Goal: Information Seeking & Learning: Find contact information

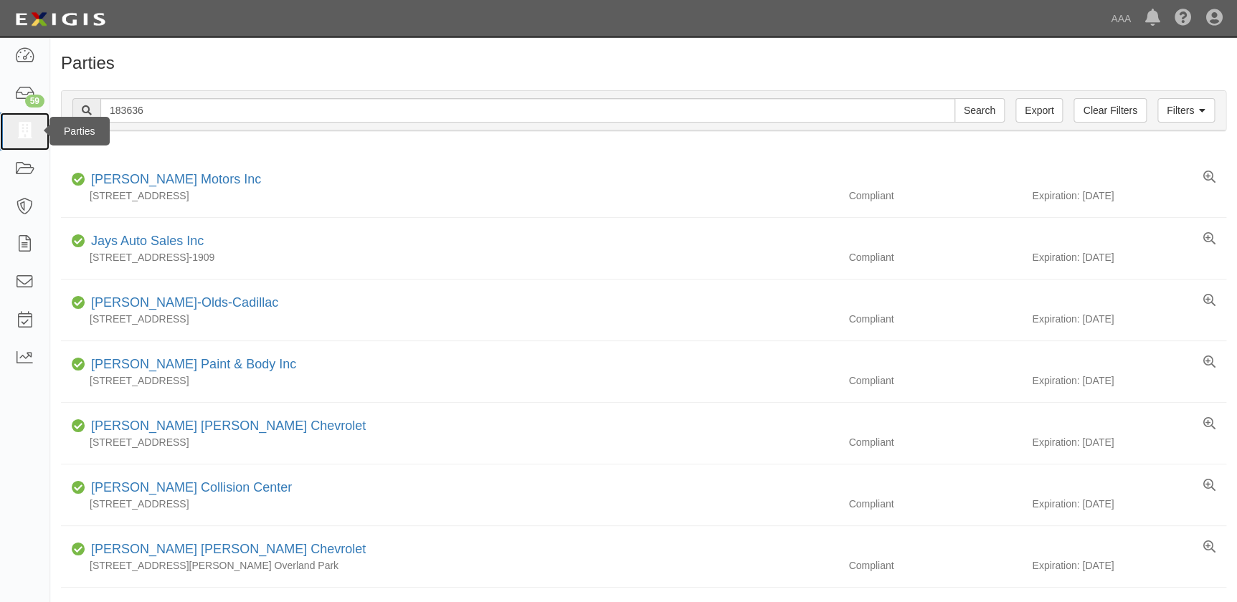
click at [30, 133] on icon at bounding box center [24, 131] width 20 height 16
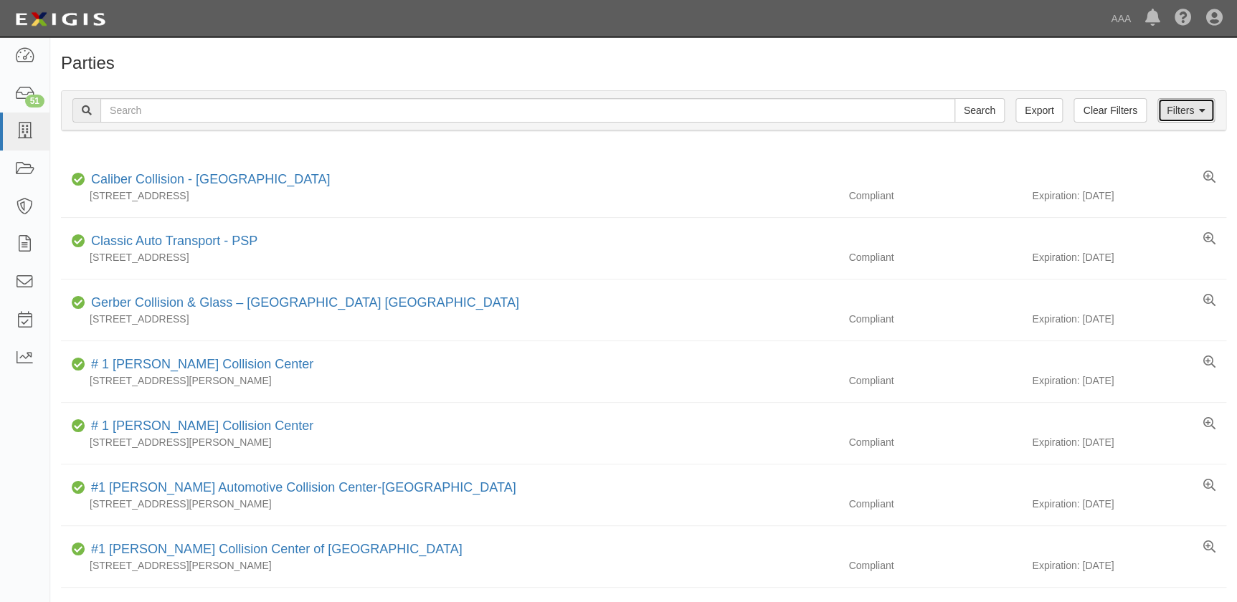
click at [1200, 113] on icon at bounding box center [1202, 111] width 6 height 10
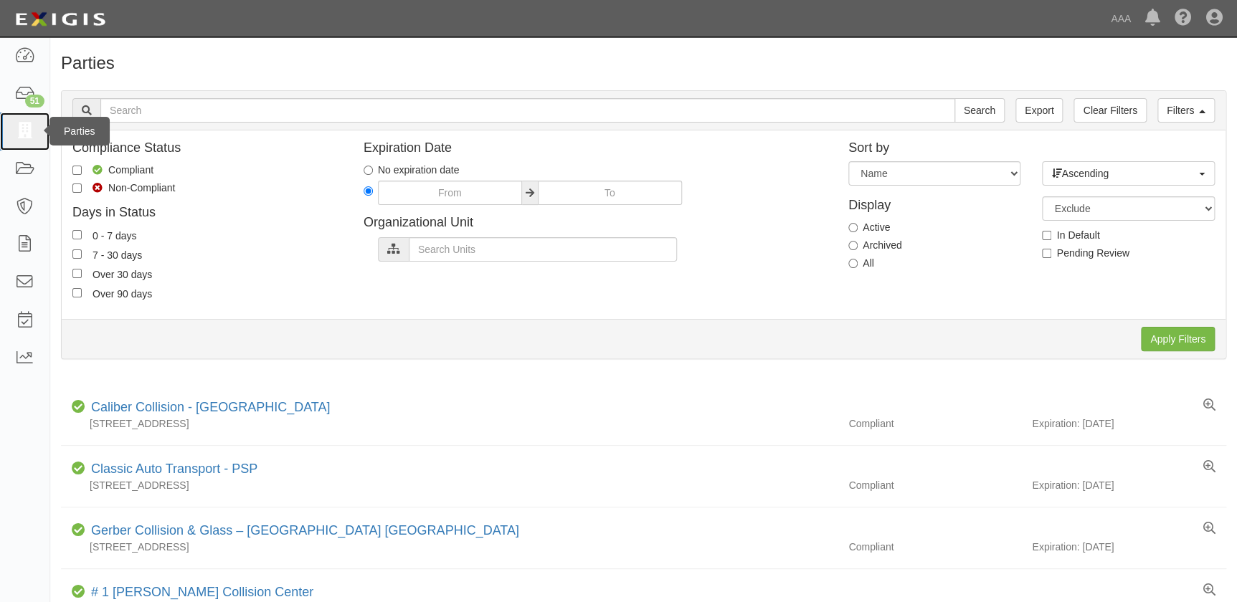
click at [27, 135] on icon at bounding box center [24, 131] width 20 height 16
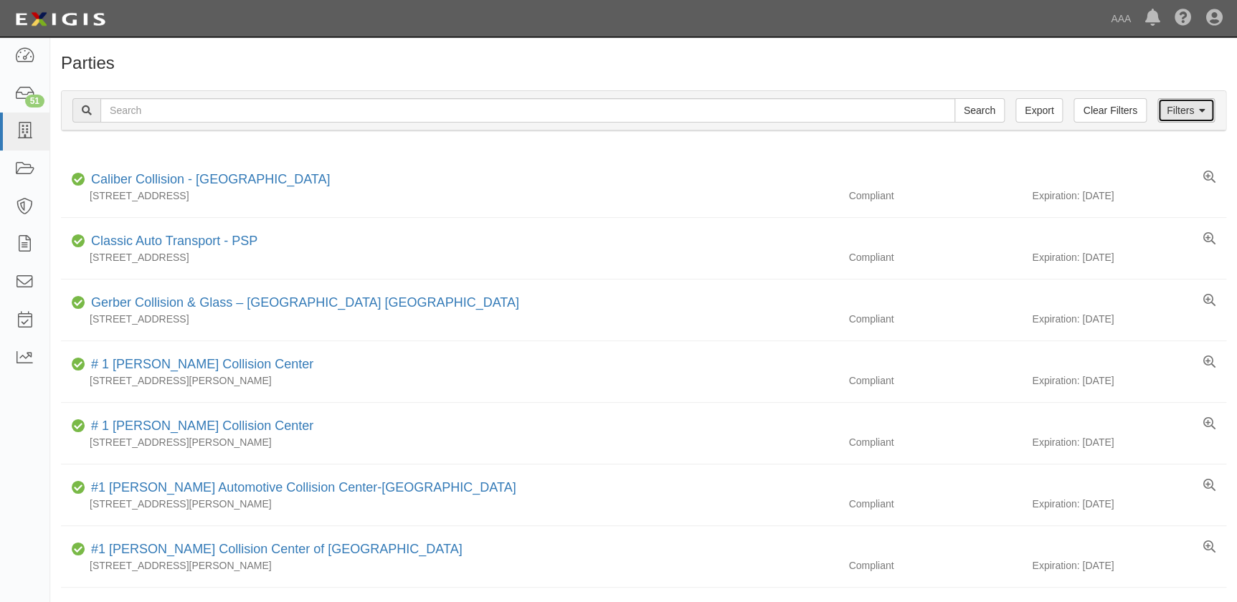
click at [1183, 110] on link "Filters" at bounding box center [1186, 110] width 57 height 24
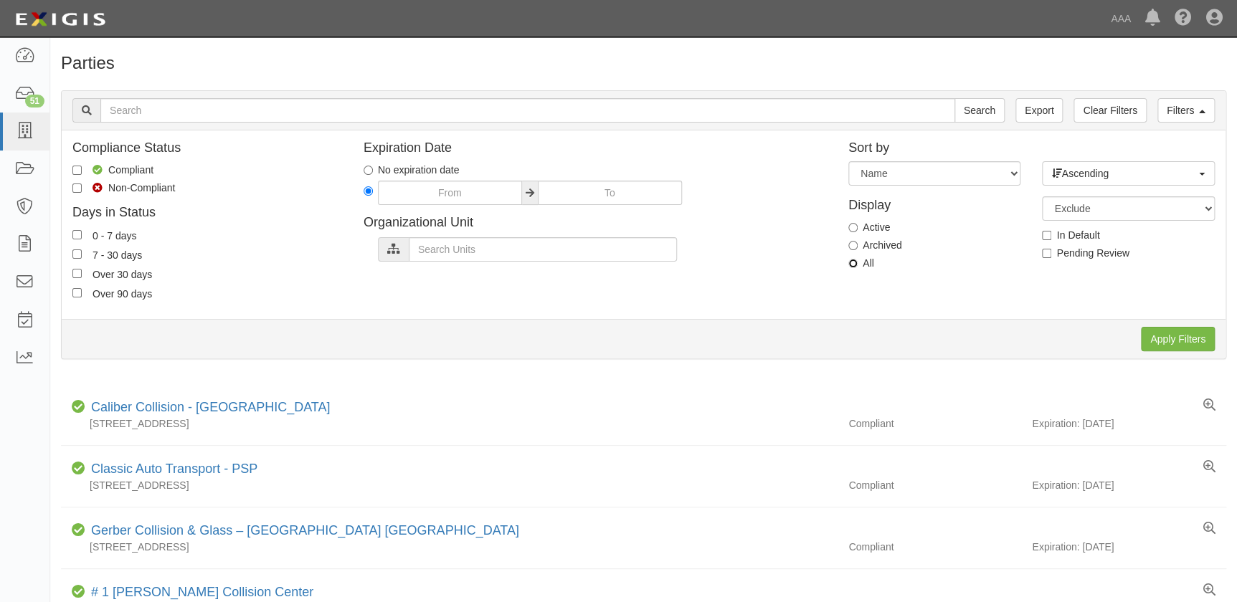
click at [850, 261] on input "All" at bounding box center [853, 263] width 9 height 9
radio input "true"
click at [1157, 337] on input "Apply Filters" at bounding box center [1178, 339] width 74 height 24
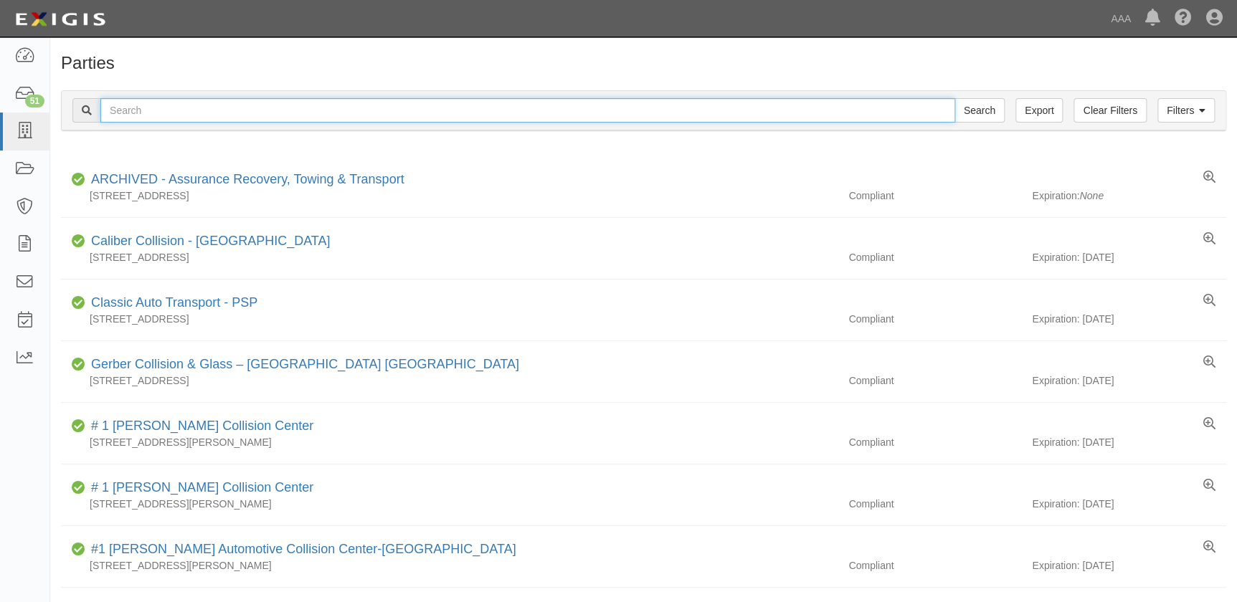
click at [232, 108] on input "text" at bounding box center [527, 110] width 855 height 24
type input "barnett's"
click at [955, 98] on input "Search" at bounding box center [980, 110] width 50 height 24
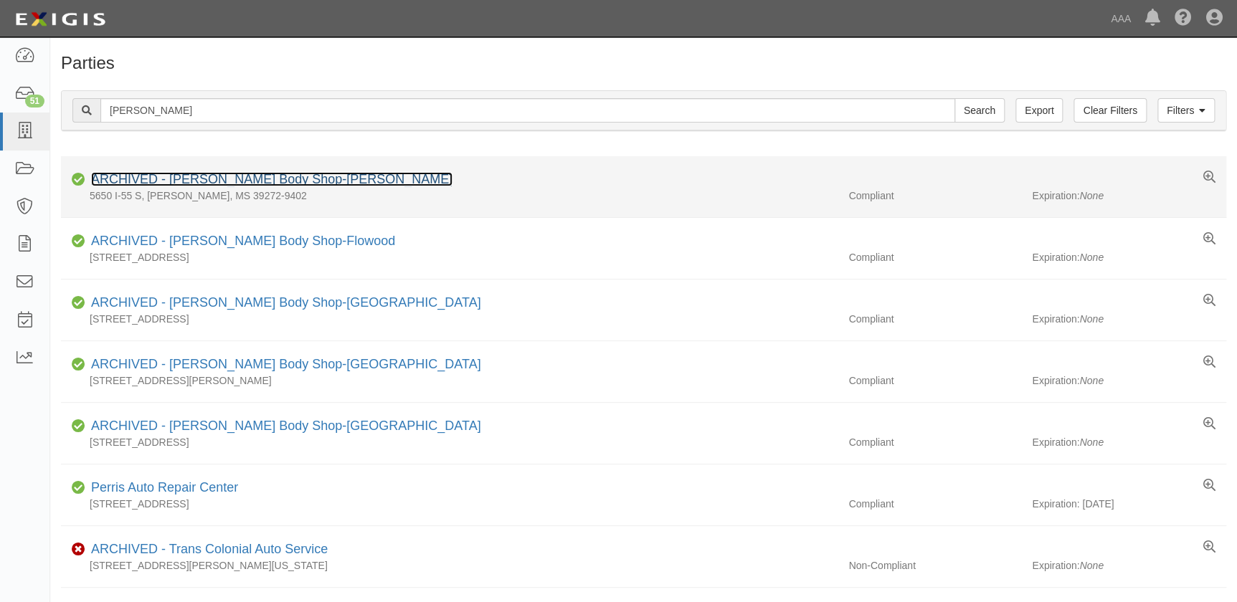
click at [217, 179] on link "ARCHIVED - [PERSON_NAME] Body Shop-[PERSON_NAME]" at bounding box center [271, 179] width 361 height 14
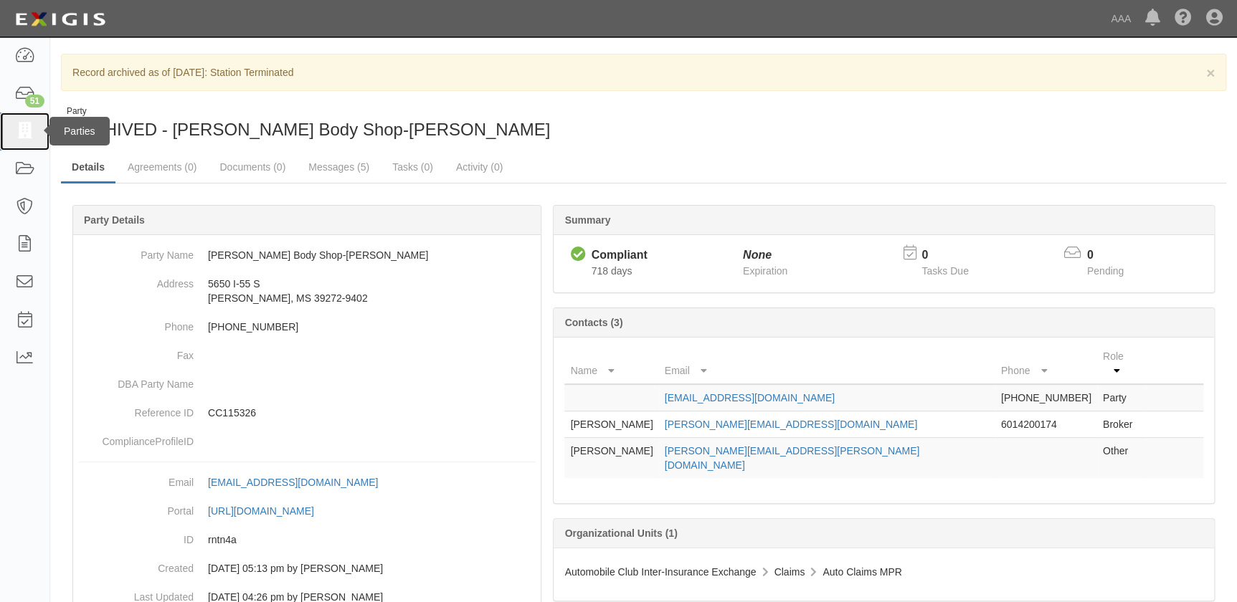
click at [26, 136] on icon at bounding box center [24, 131] width 20 height 16
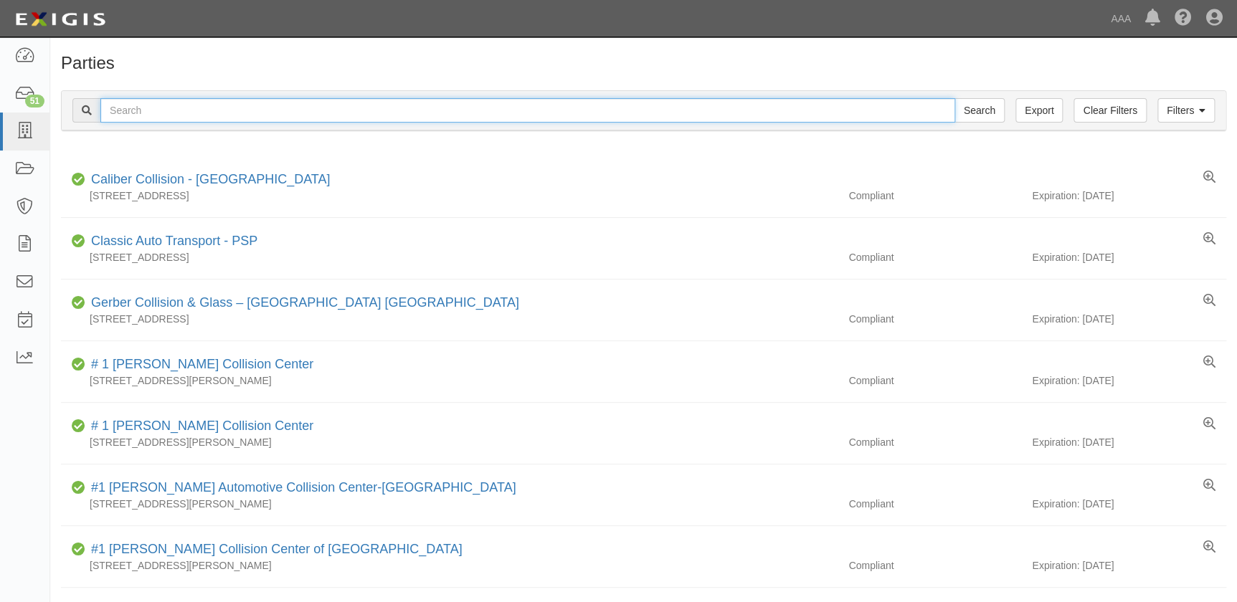
click at [407, 114] on input "text" at bounding box center [527, 110] width 855 height 24
paste input "Casa Collision"
type input "Casa Collision"
click at [955, 98] on input "Search" at bounding box center [980, 110] width 50 height 24
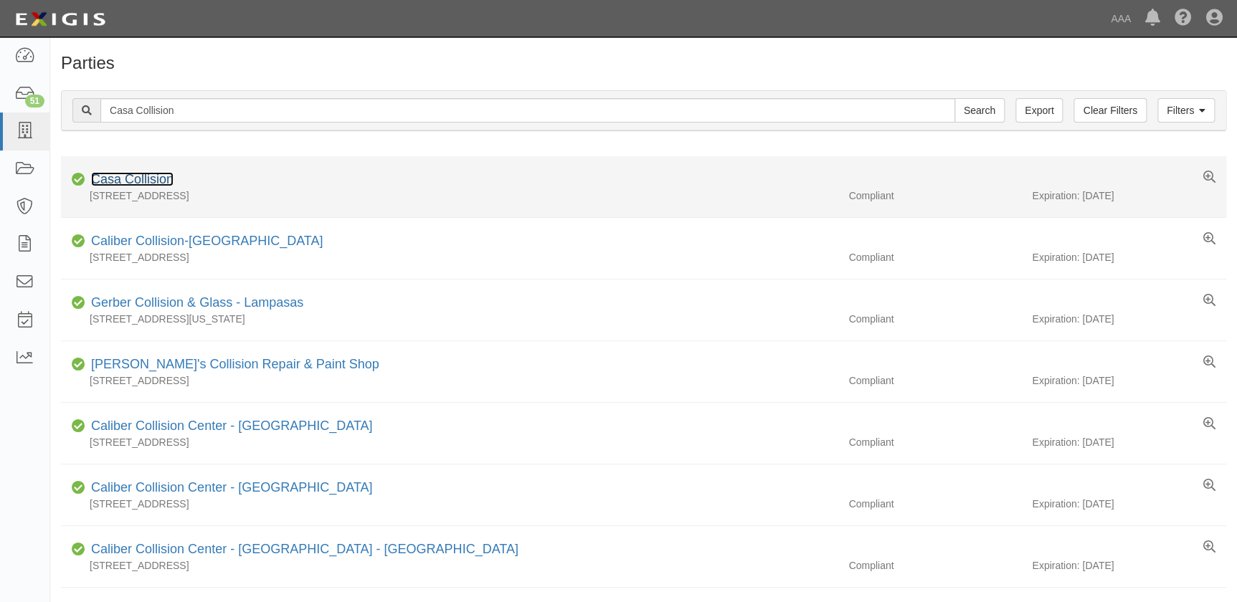
click at [143, 179] on link "Casa Collision" at bounding box center [132, 179] width 82 height 14
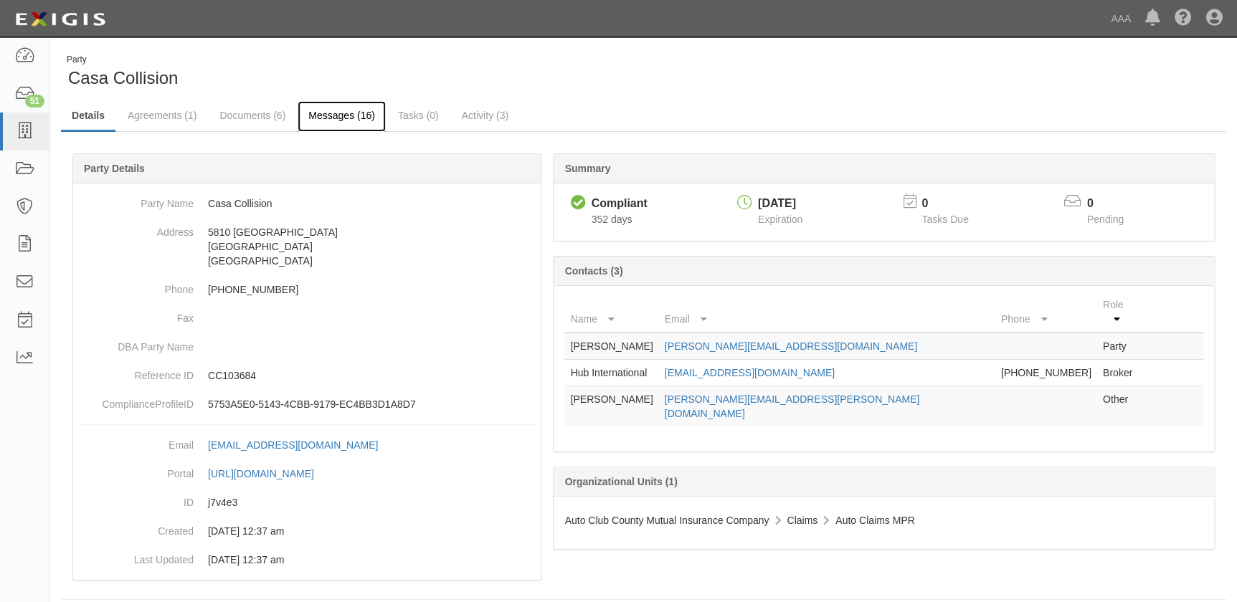
click at [315, 124] on link "Messages (16)" at bounding box center [342, 116] width 88 height 31
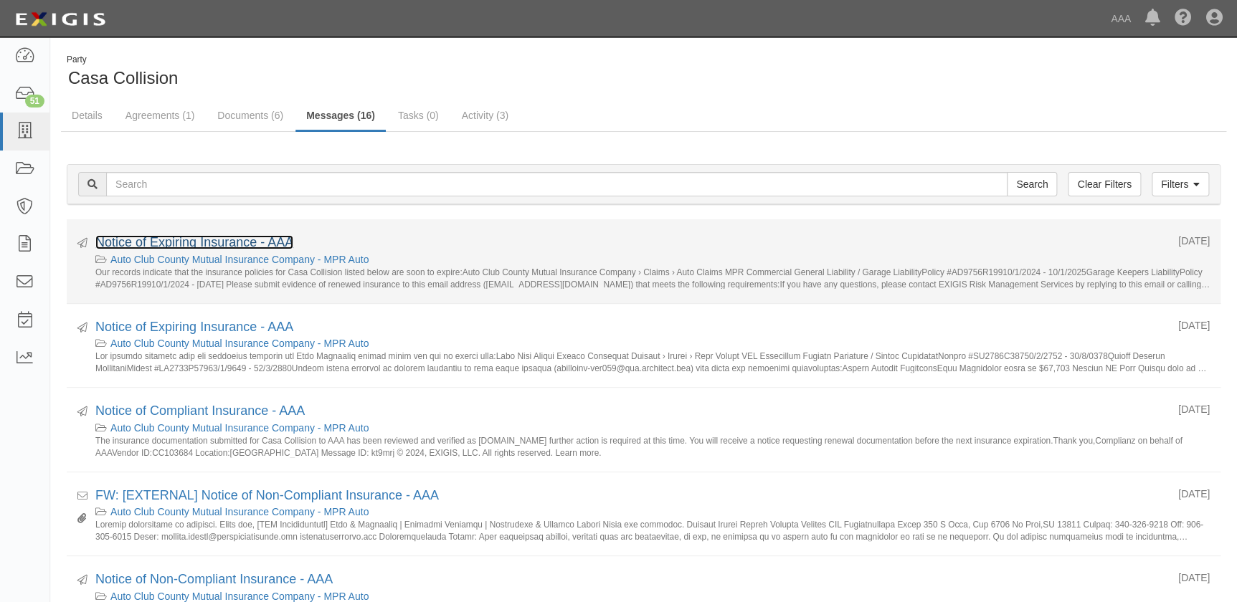
click at [244, 237] on link "Notice of Expiring Insurance - AAA" at bounding box center [194, 242] width 198 height 14
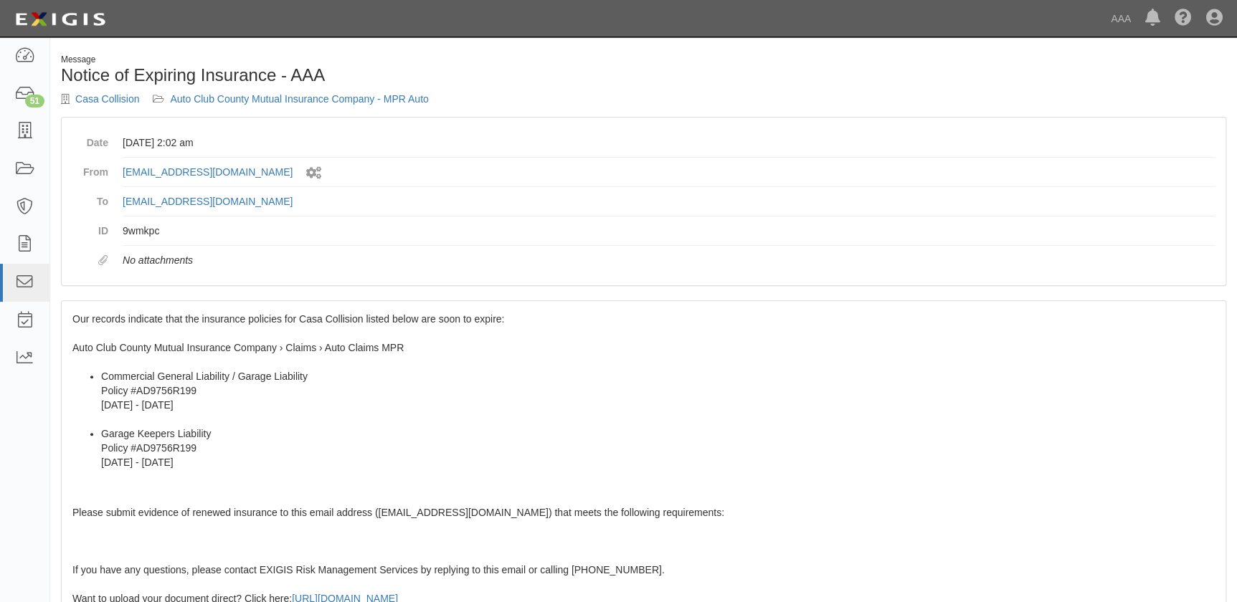
click at [133, 321] on span "Our records indicate that the insurance policies for Casa Collision listed belo…" at bounding box center [643, 558] width 1143 height 490
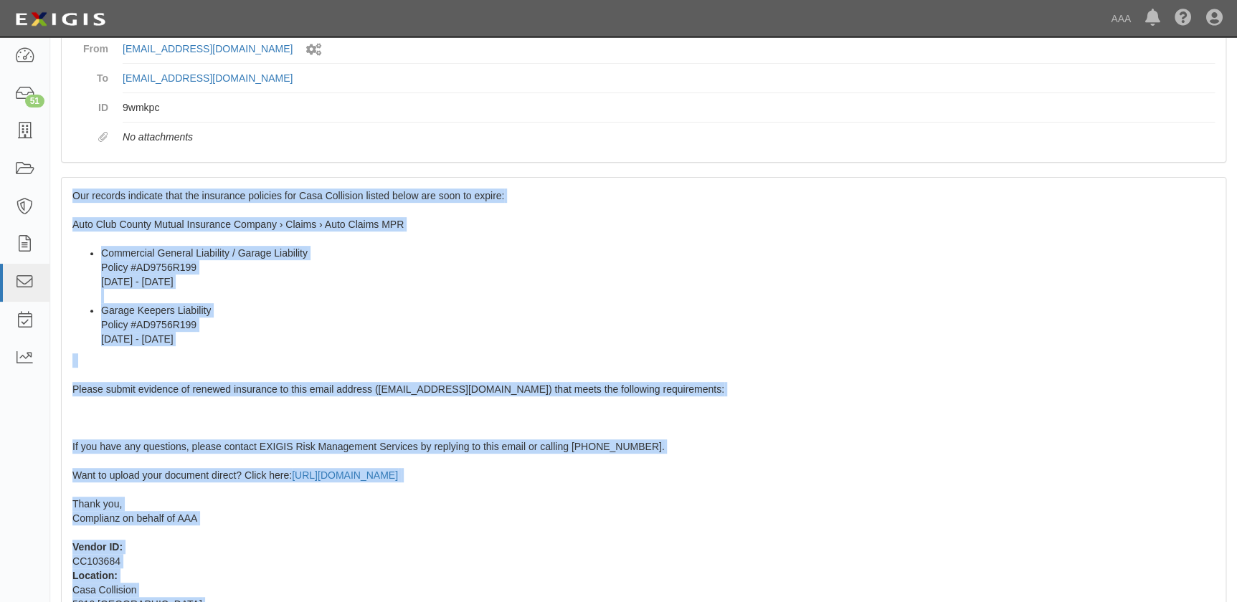
scroll to position [254, 0]
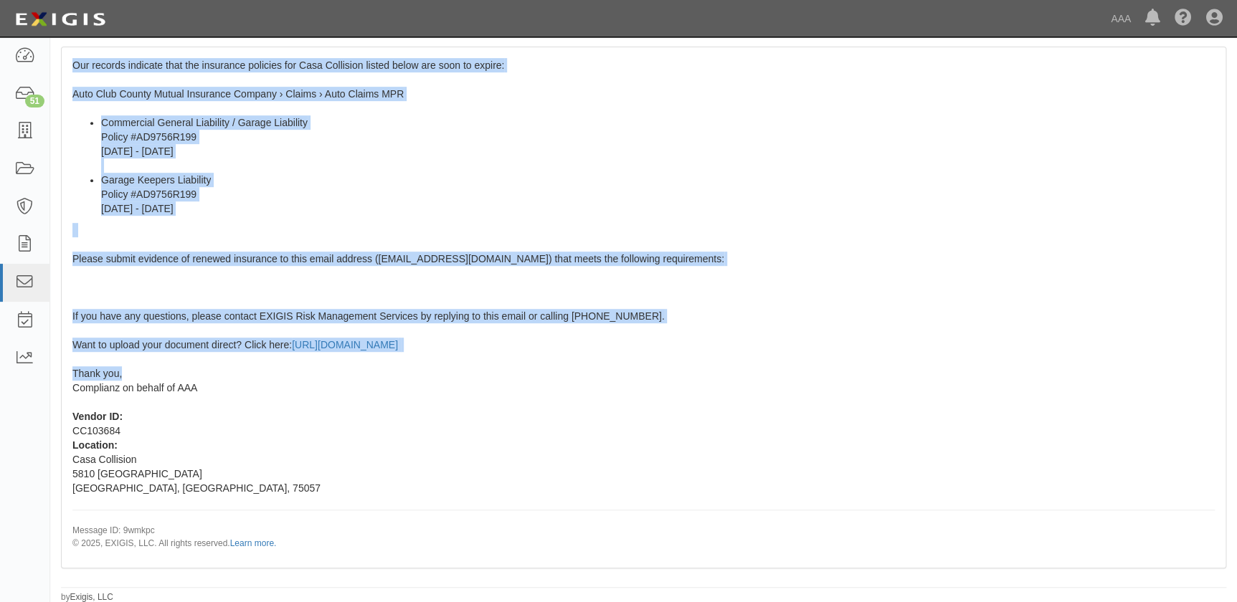
drag, startPoint x: 73, startPoint y: 317, endPoint x: 195, endPoint y: 369, distance: 132.7
click at [195, 369] on div "Our records indicate that the insurance policies for Casa Collision listed belo…" at bounding box center [644, 307] width 1164 height 520
copy span "Our records indicate that the insurance policies for Casa Collision listed belo…"
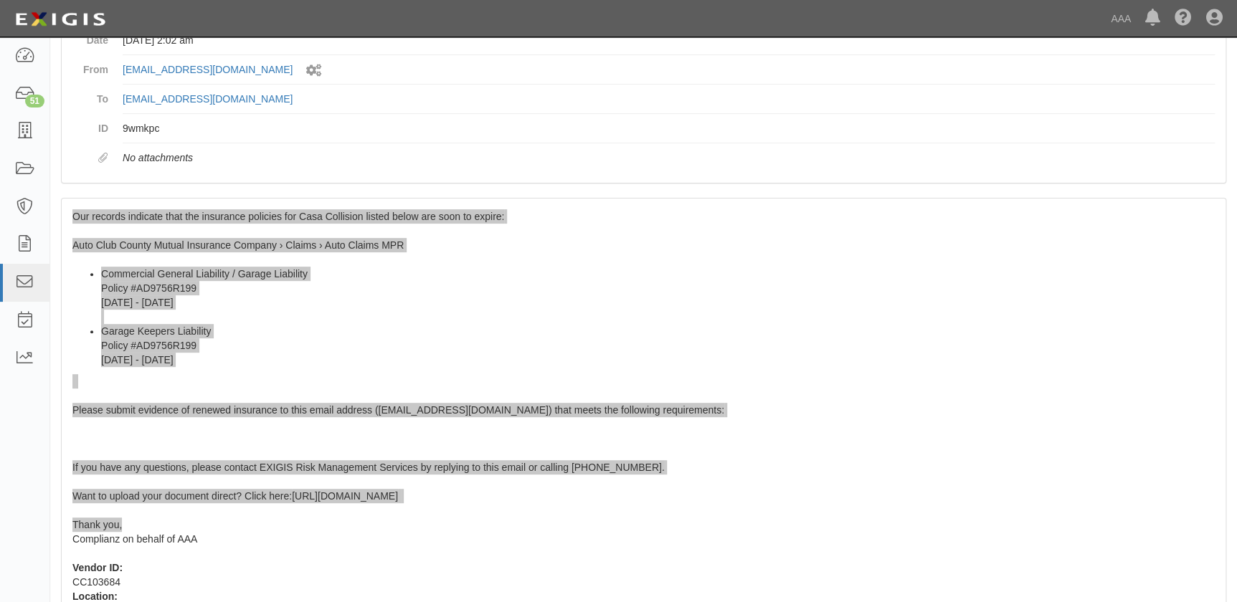
scroll to position [0, 0]
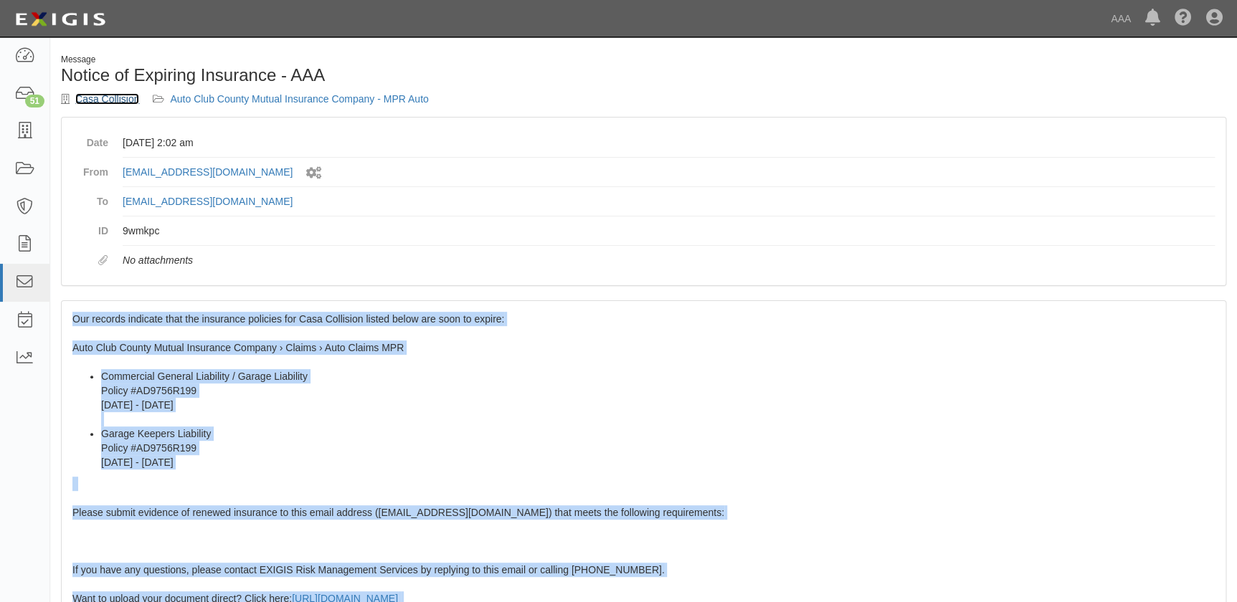
click at [117, 98] on link "Casa Collision" at bounding box center [107, 98] width 64 height 11
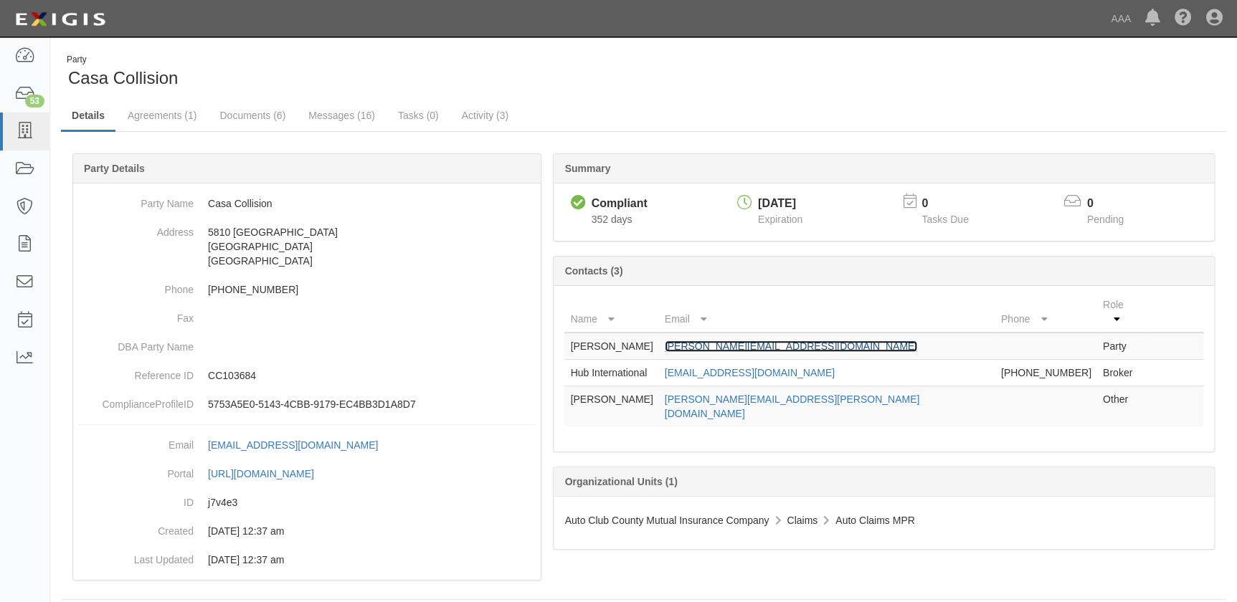
click at [726, 341] on link "[PERSON_NAME][EMAIL_ADDRESS][DOMAIN_NAME]" at bounding box center [791, 346] width 252 height 11
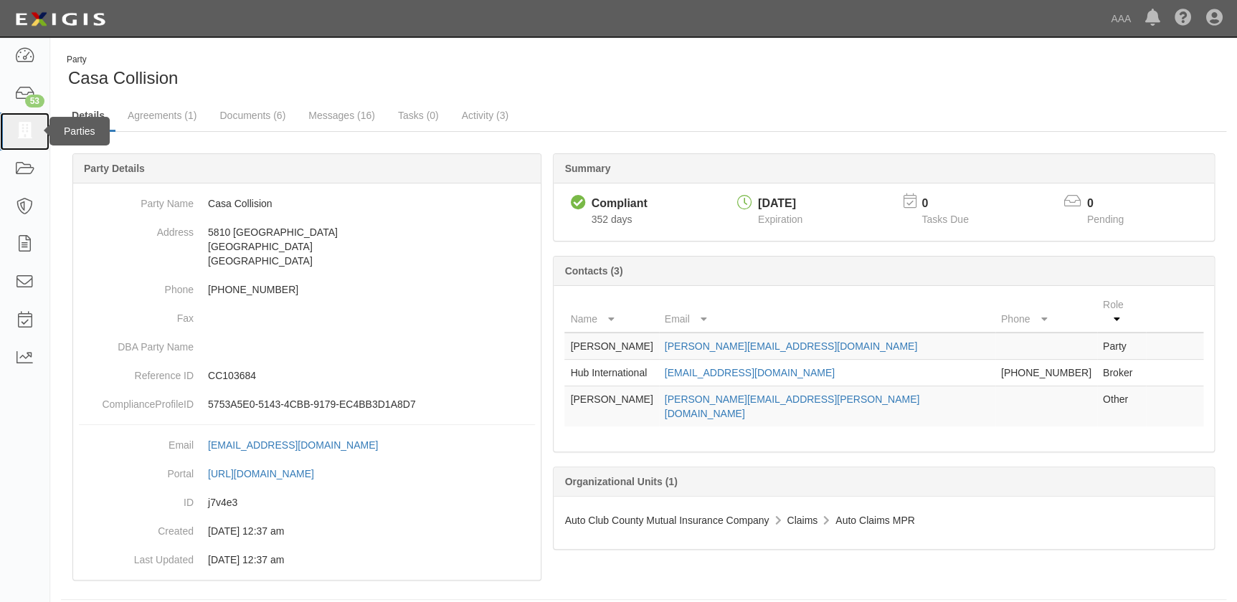
click at [32, 127] on icon at bounding box center [24, 131] width 20 height 16
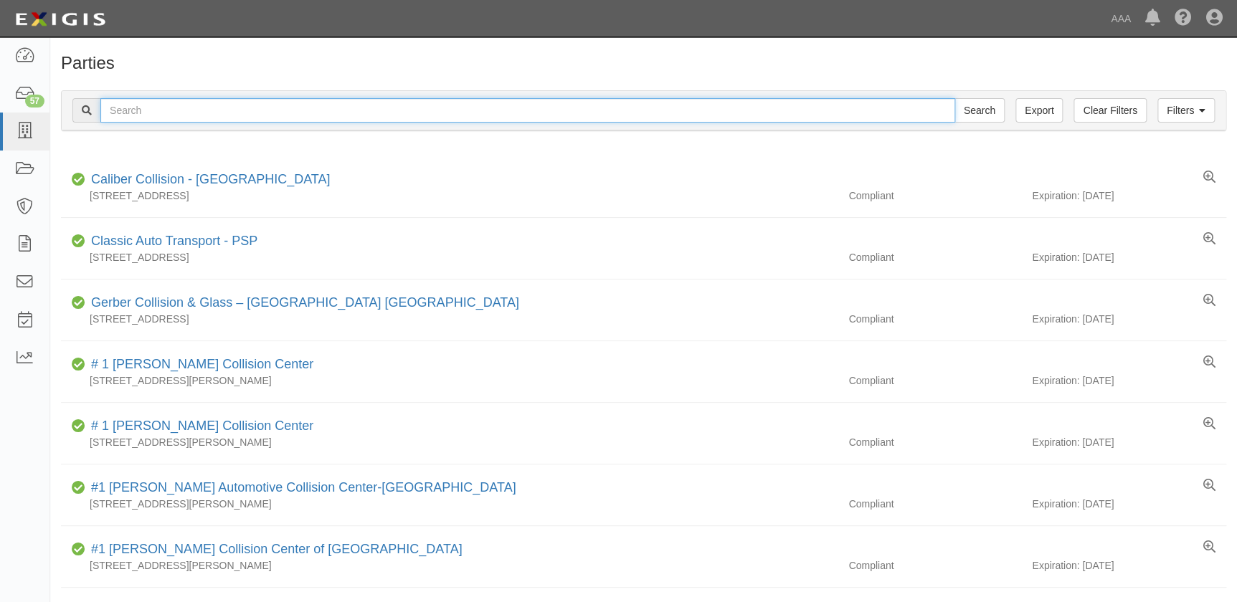
click at [156, 108] on input "text" at bounding box center [527, 110] width 855 height 24
paste input "[PERSON_NAME]'s"
type input "[PERSON_NAME]'s"
click at [955, 98] on input "Search" at bounding box center [980, 110] width 50 height 24
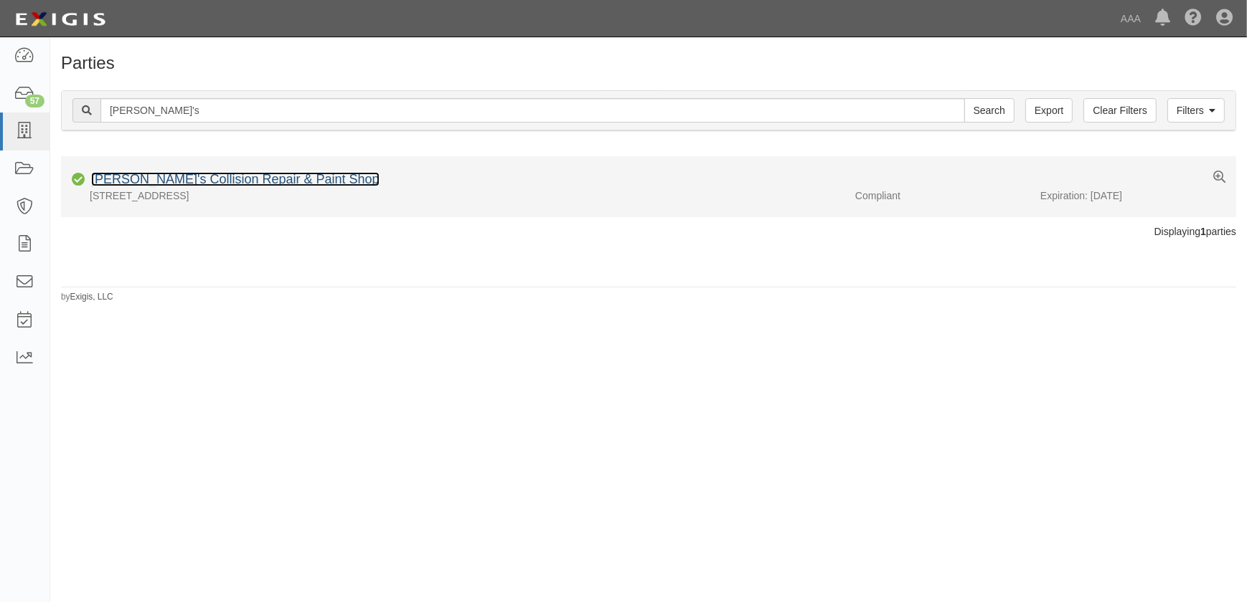
click at [219, 176] on link "[PERSON_NAME]'s Collision Repair & Paint Shop" at bounding box center [235, 179] width 288 height 14
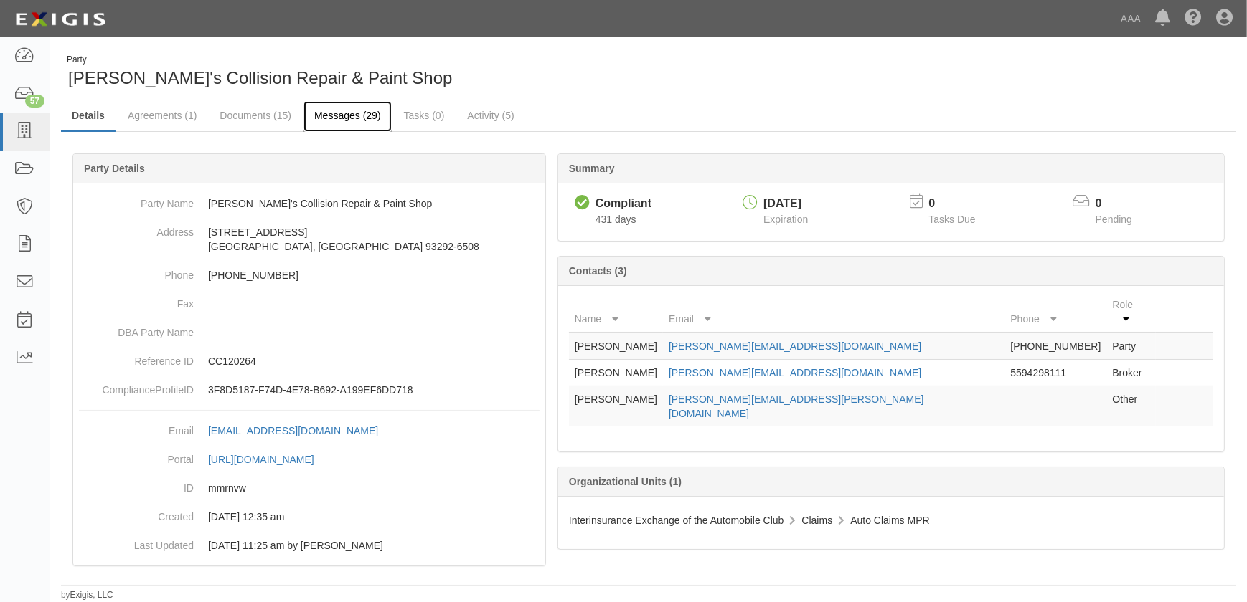
click at [334, 113] on link "Messages (29)" at bounding box center [347, 116] width 88 height 31
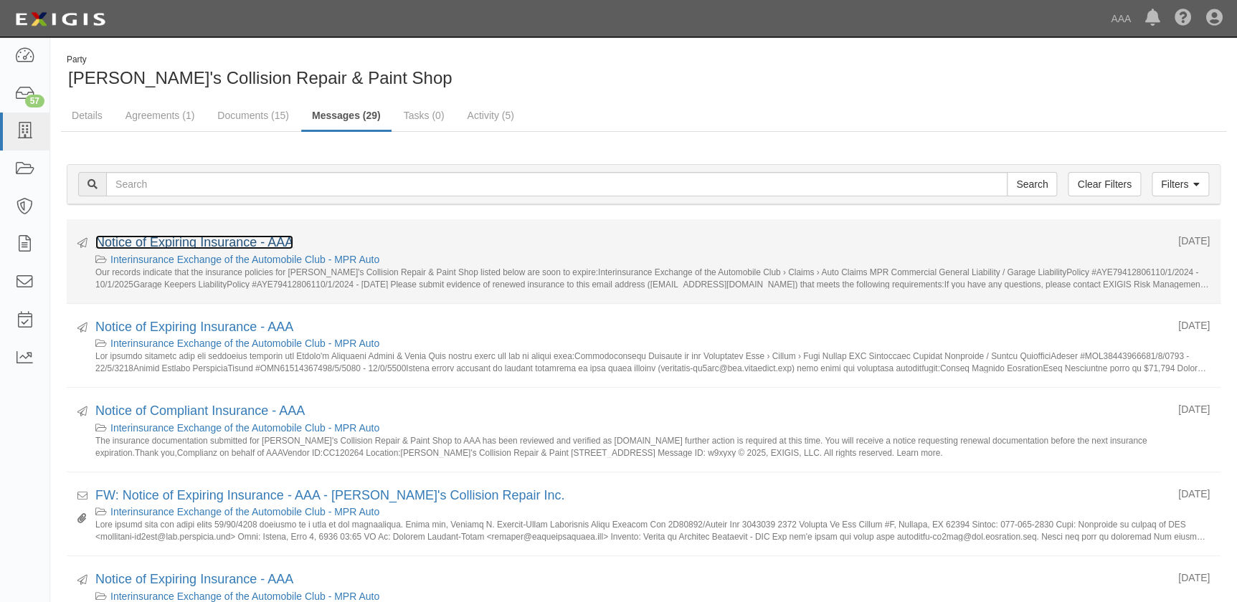
click at [201, 244] on link "Notice of Expiring Insurance - AAA" at bounding box center [194, 242] width 198 height 14
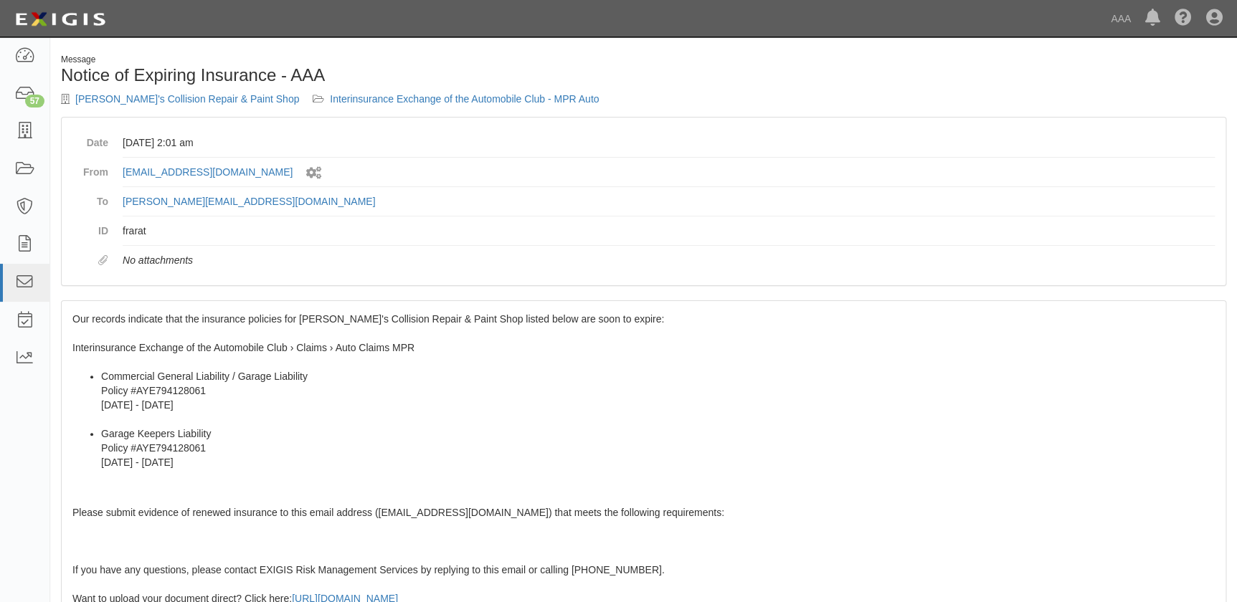
click at [115, 327] on div "Our records indicate that the insurance policies for [PERSON_NAME]'s Collision …" at bounding box center [644, 561] width 1164 height 520
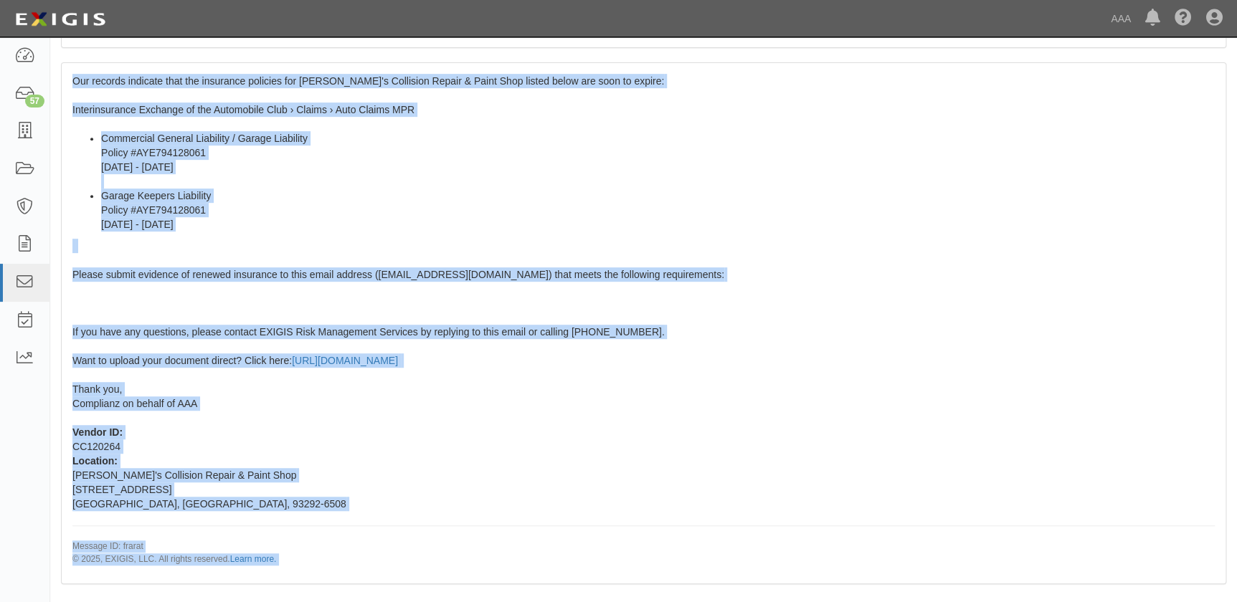
scroll to position [254, 0]
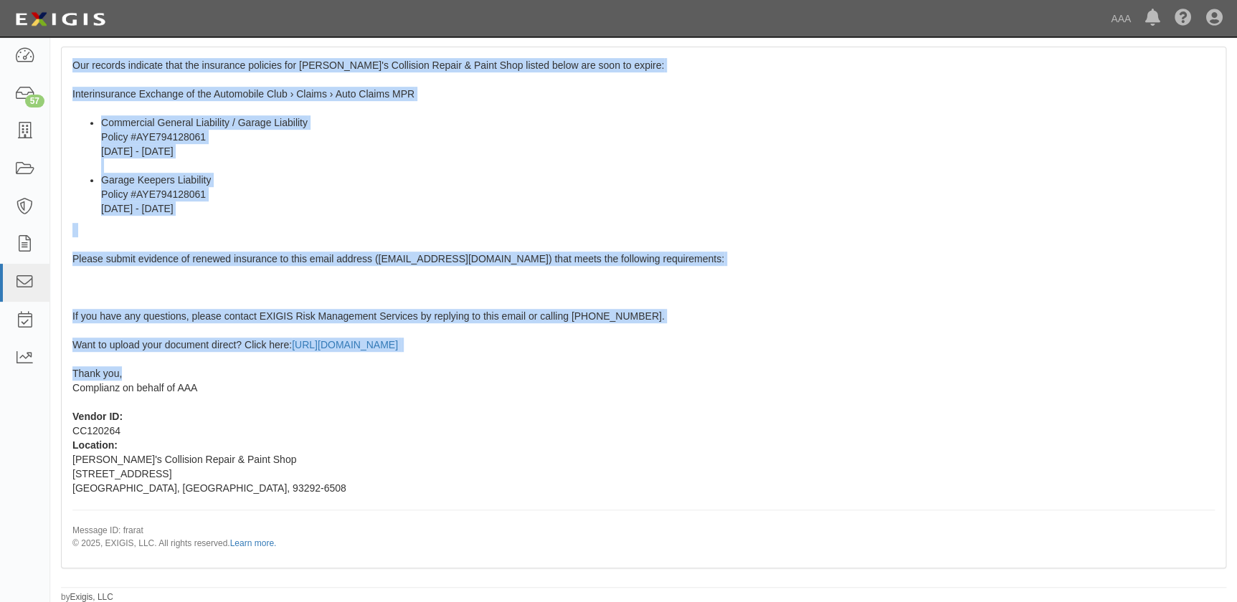
drag, startPoint x: 72, startPoint y: 318, endPoint x: 179, endPoint y: 367, distance: 116.5
click at [179, 367] on div "Our records indicate that the insurance policies for [PERSON_NAME]'s Collision …" at bounding box center [644, 307] width 1164 height 520
copy span "Our records indicate that the insurance policies for [PERSON_NAME]'s Collision …"
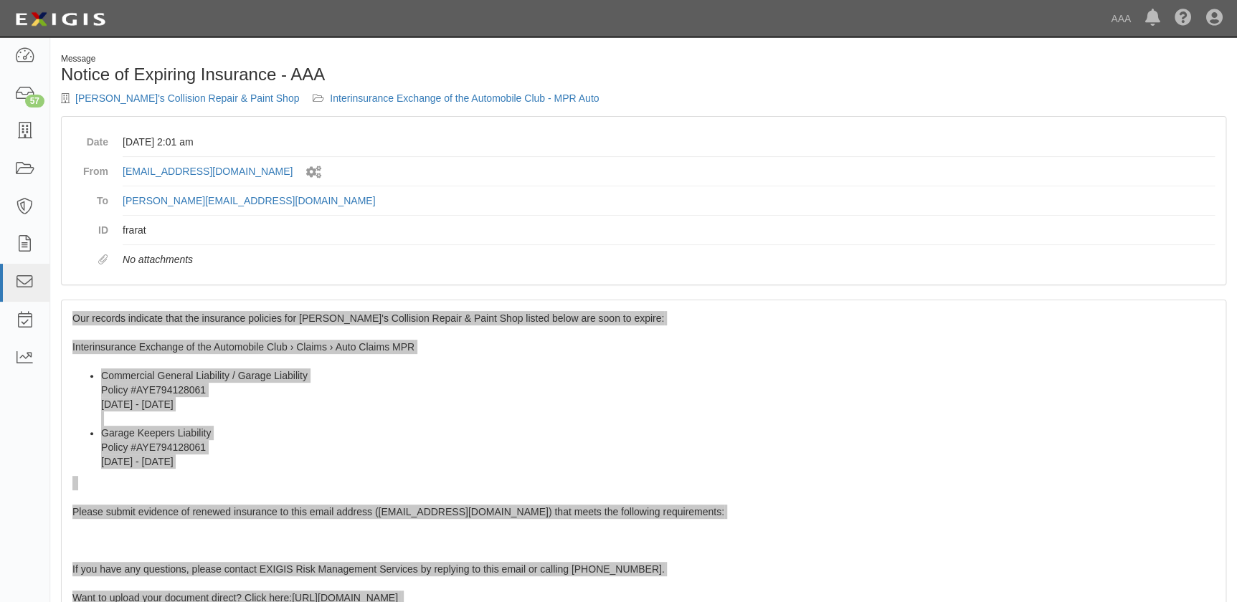
scroll to position [0, 0]
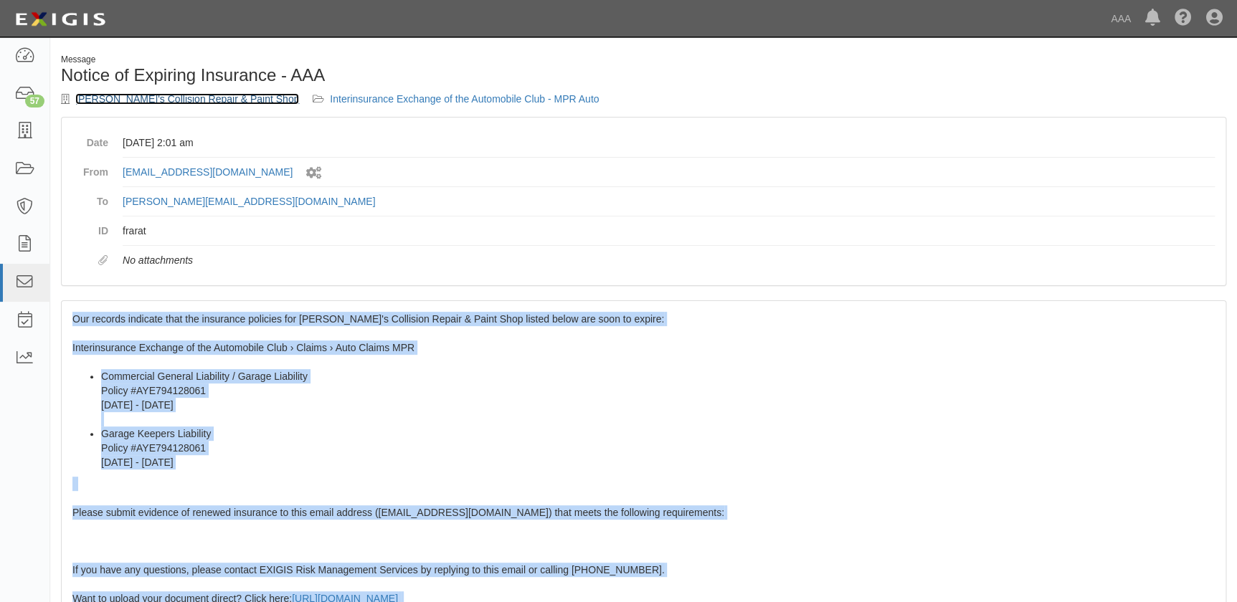
click at [171, 98] on link "Cesare's Collision Repair & Paint Shop" at bounding box center [187, 98] width 224 height 11
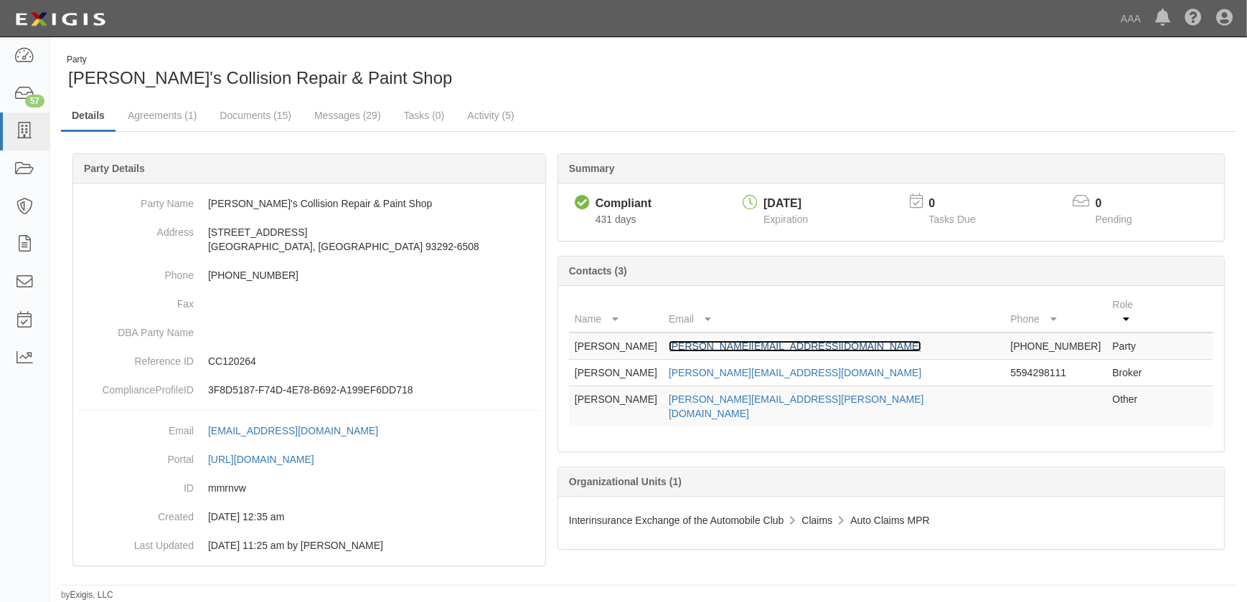
click at [755, 341] on link "james@cesares.com" at bounding box center [794, 346] width 252 height 11
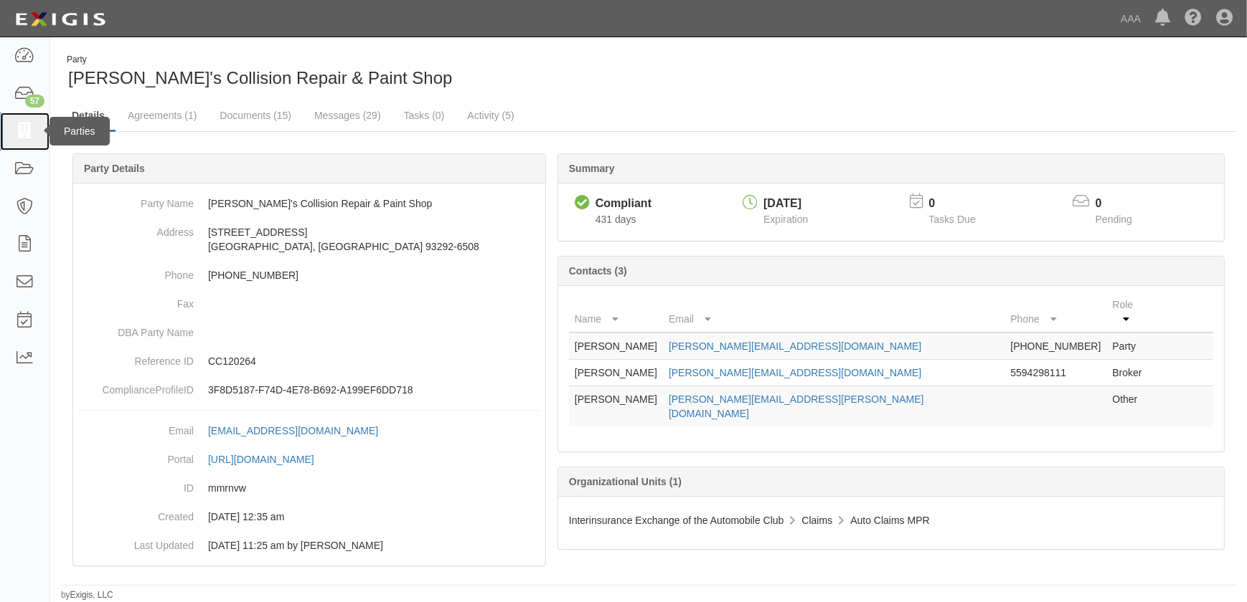
click at [22, 136] on icon at bounding box center [24, 131] width 20 height 16
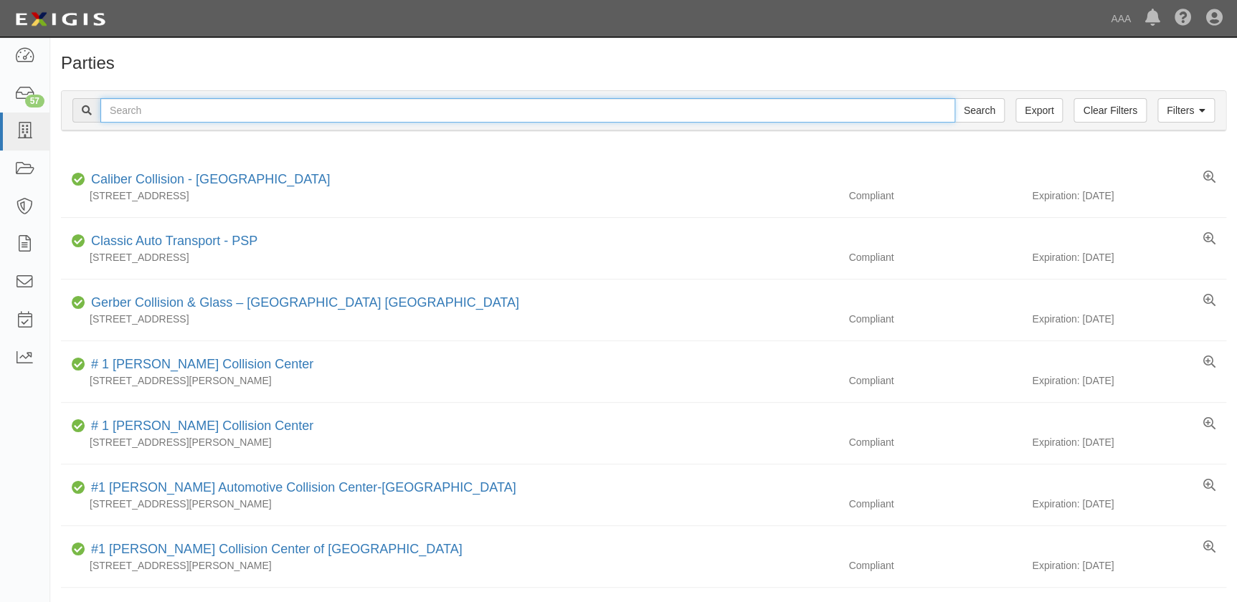
click at [252, 108] on input "text" at bounding box center [527, 110] width 855 height 24
paste input "[PERSON_NAME]'s Collision Center Inc"
type input "[PERSON_NAME]'s Collision Center Inc"
click at [955, 98] on input "Search" at bounding box center [980, 110] width 50 height 24
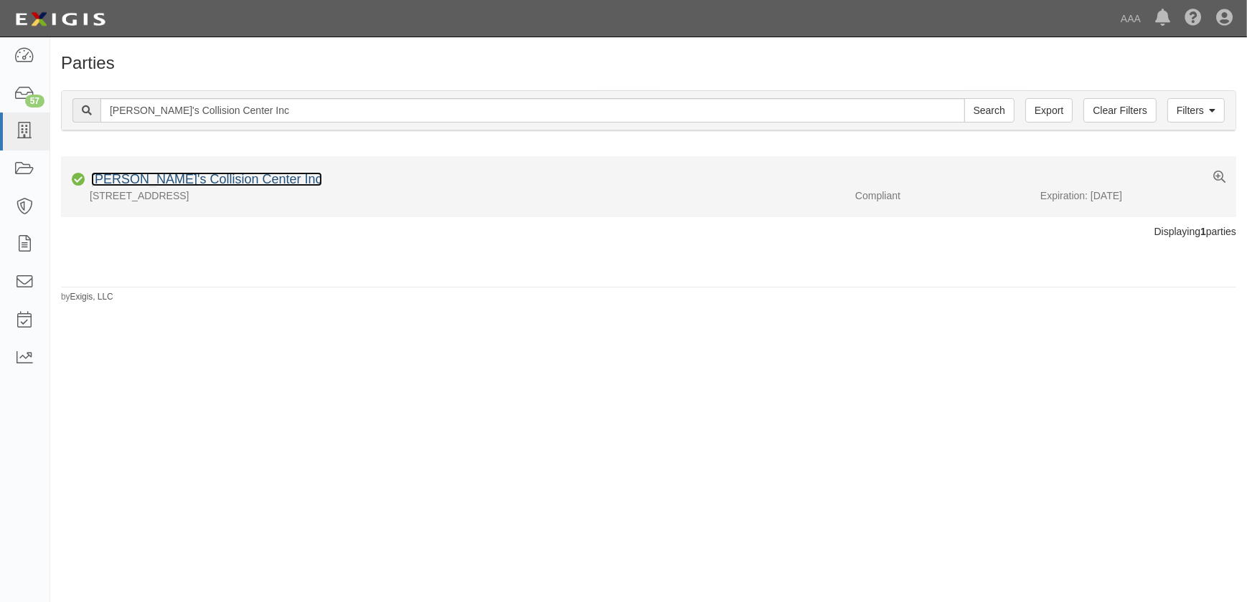
click at [179, 177] on link "[PERSON_NAME]'s Collision Center Inc" at bounding box center [206, 179] width 231 height 14
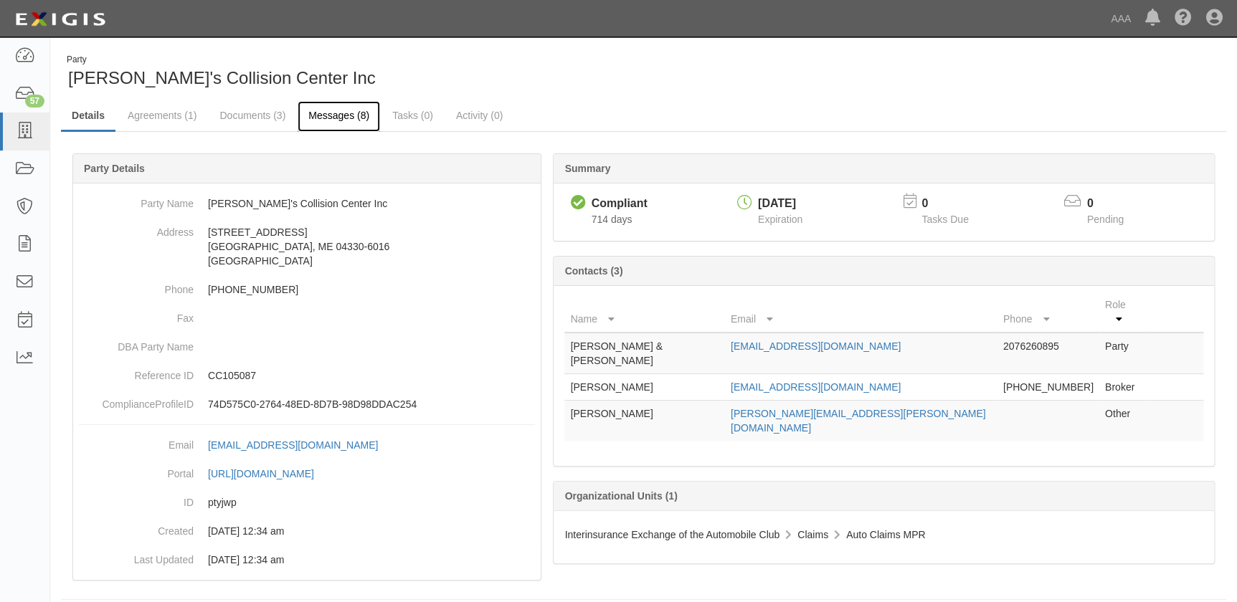
click at [306, 115] on link "Messages (8)" at bounding box center [339, 116] width 82 height 31
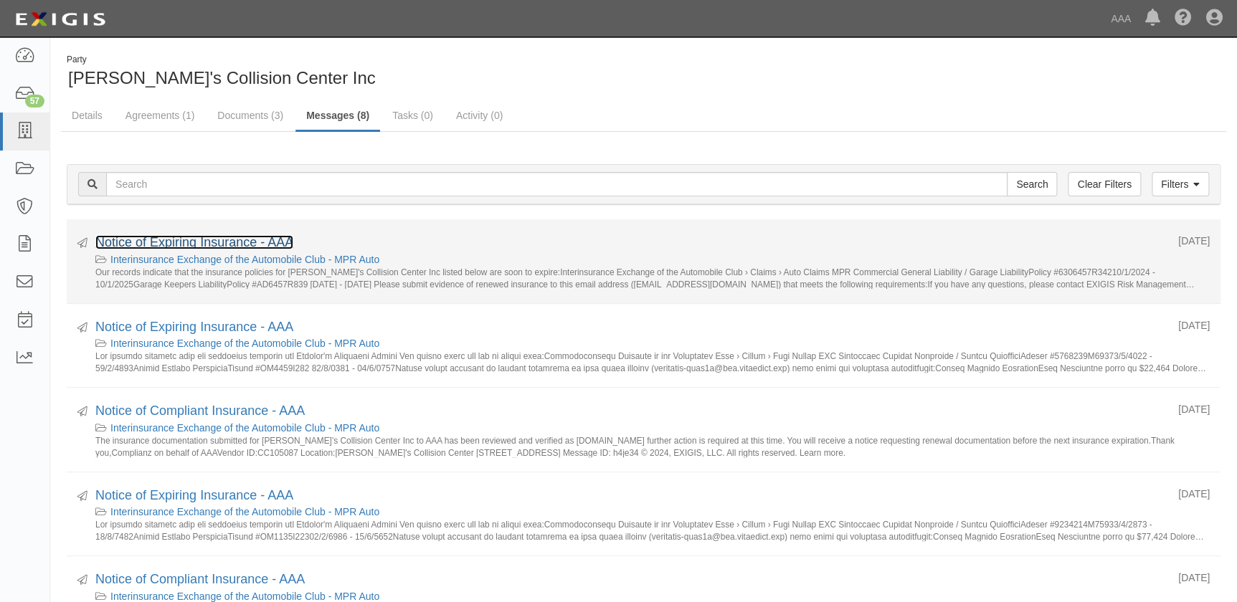
click at [212, 238] on link "Notice of Expiring Insurance - AAA" at bounding box center [194, 242] width 198 height 14
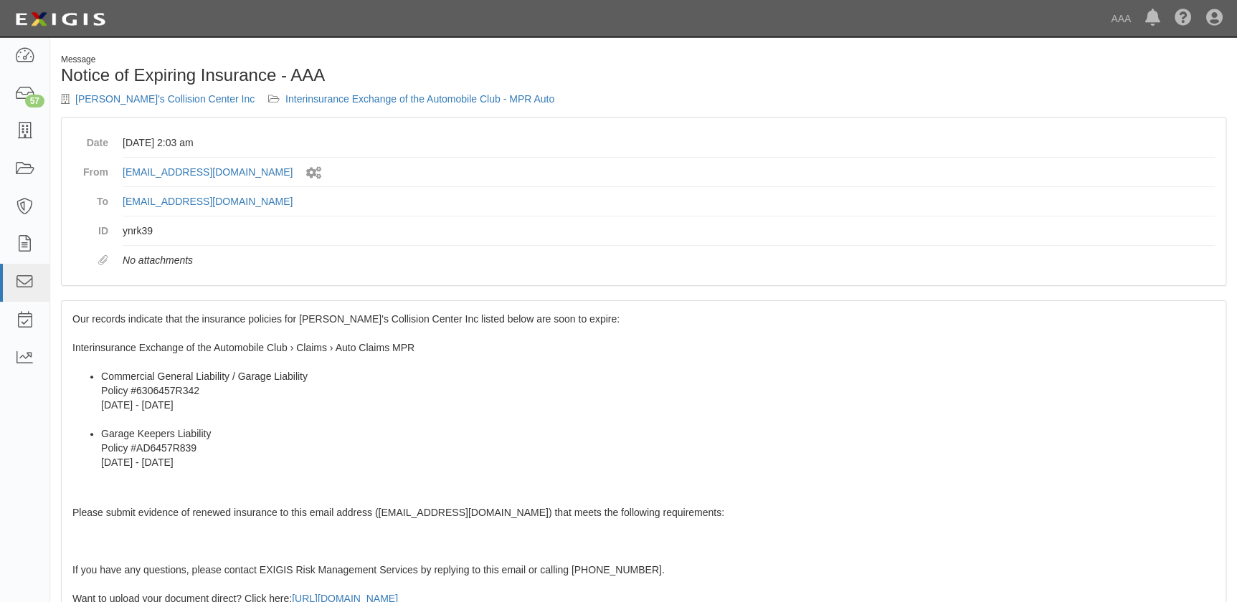
click at [232, 331] on div "Our records indicate that the insurance policies for [PERSON_NAME]'s Collision …" at bounding box center [644, 561] width 1164 height 520
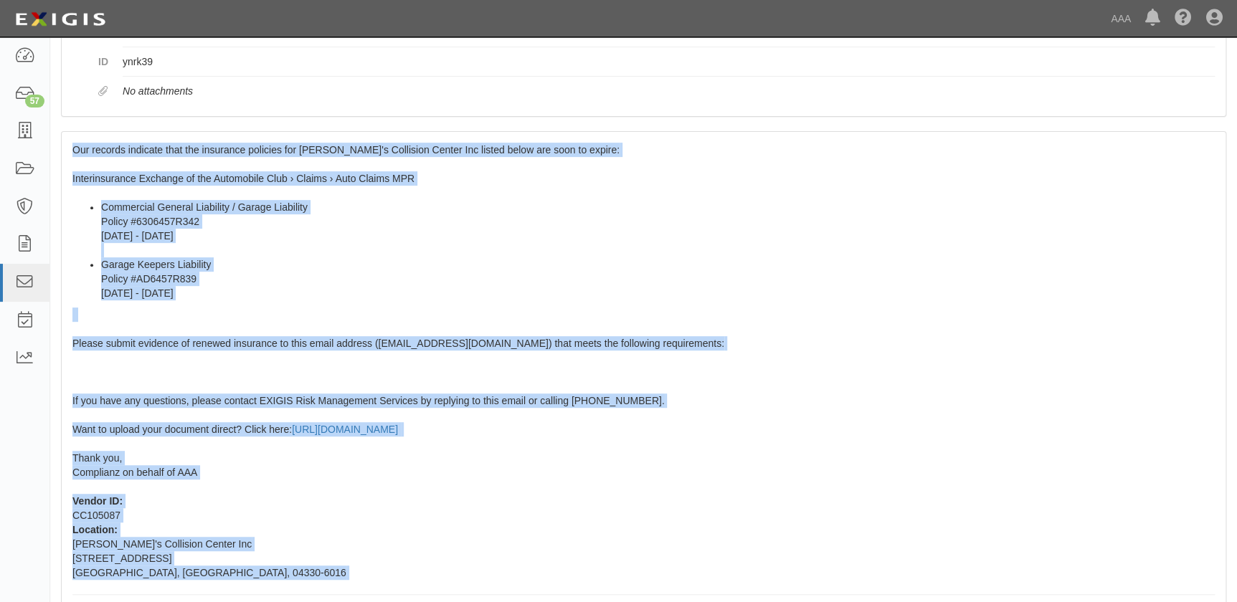
scroll to position [254, 0]
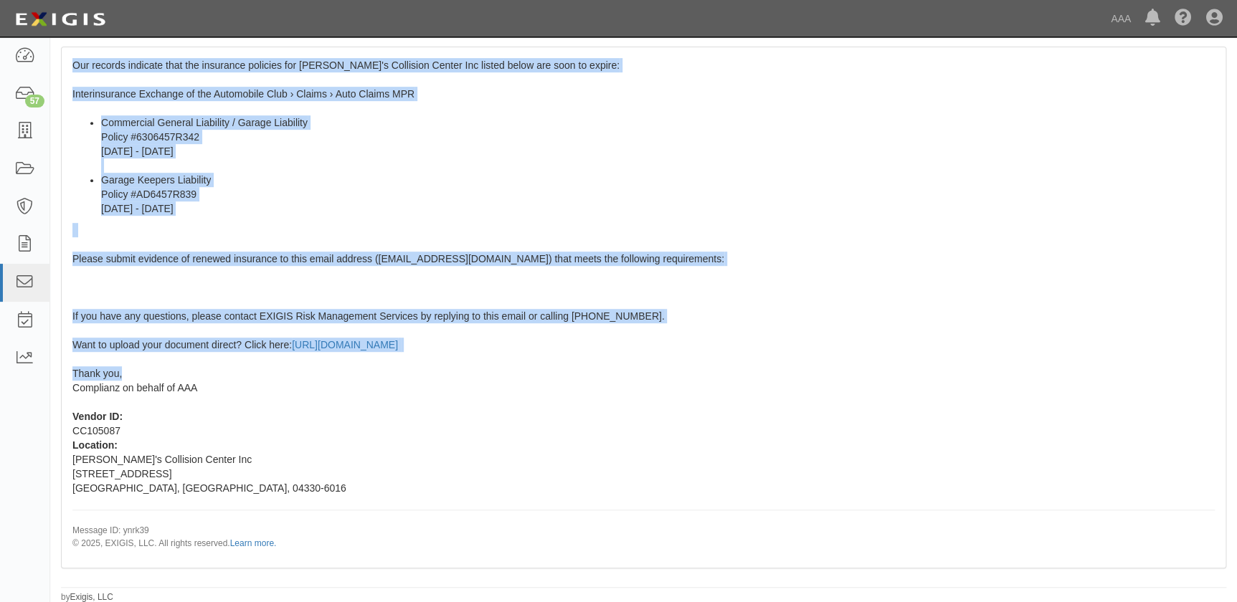
drag, startPoint x: 71, startPoint y: 316, endPoint x: 207, endPoint y: 376, distance: 149.0
click at [207, 376] on div "Our records indicate that the insurance policies for Charlie's Collision Center…" at bounding box center [644, 307] width 1164 height 520
copy span "Our records indicate that the insurance policies for Charlie's Collision Center…"
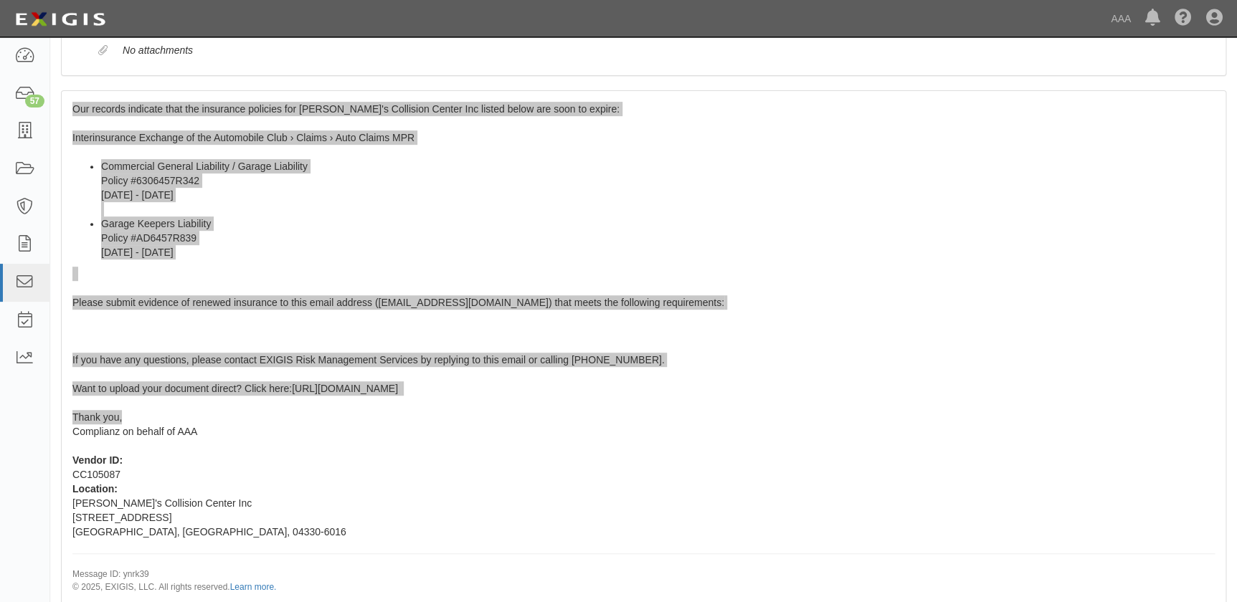
scroll to position [0, 0]
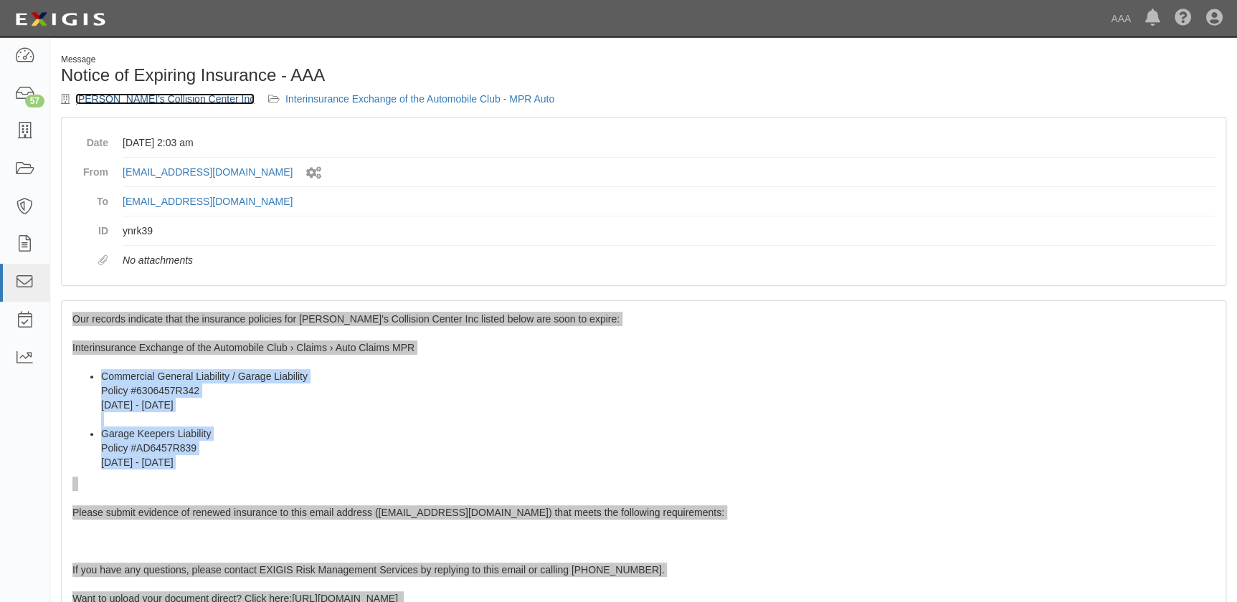
click at [172, 98] on link "Charlie's Collision Center Inc" at bounding box center [164, 98] width 179 height 11
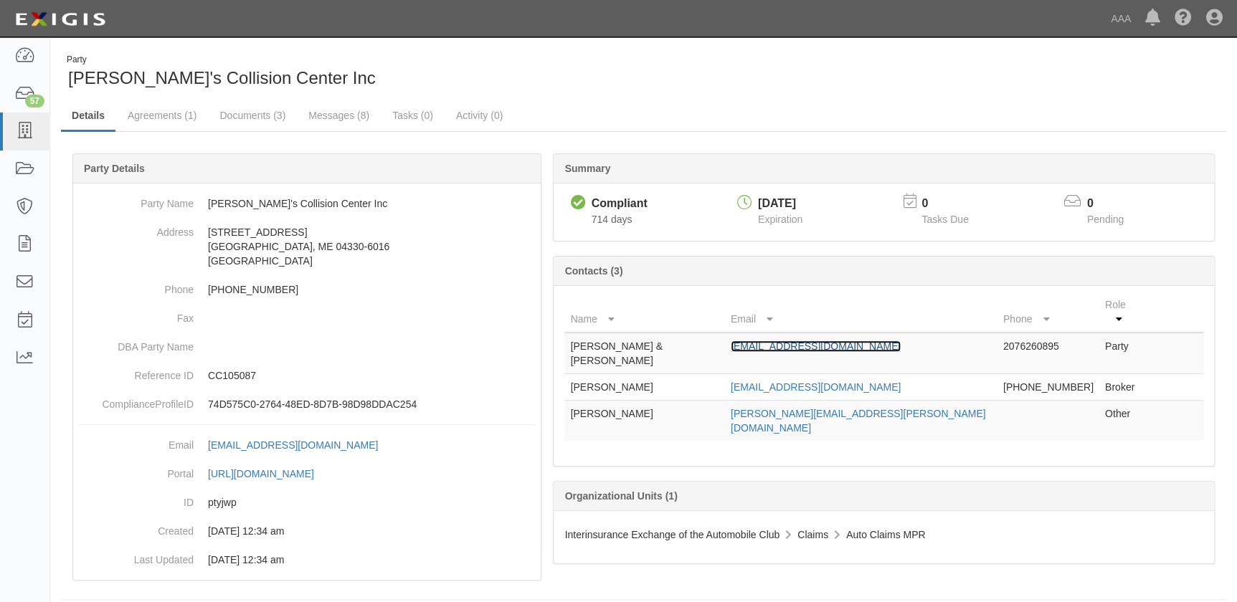
click at [798, 341] on link "collision@charliesmm.com" at bounding box center [816, 346] width 170 height 11
click at [25, 135] on icon at bounding box center [24, 131] width 20 height 16
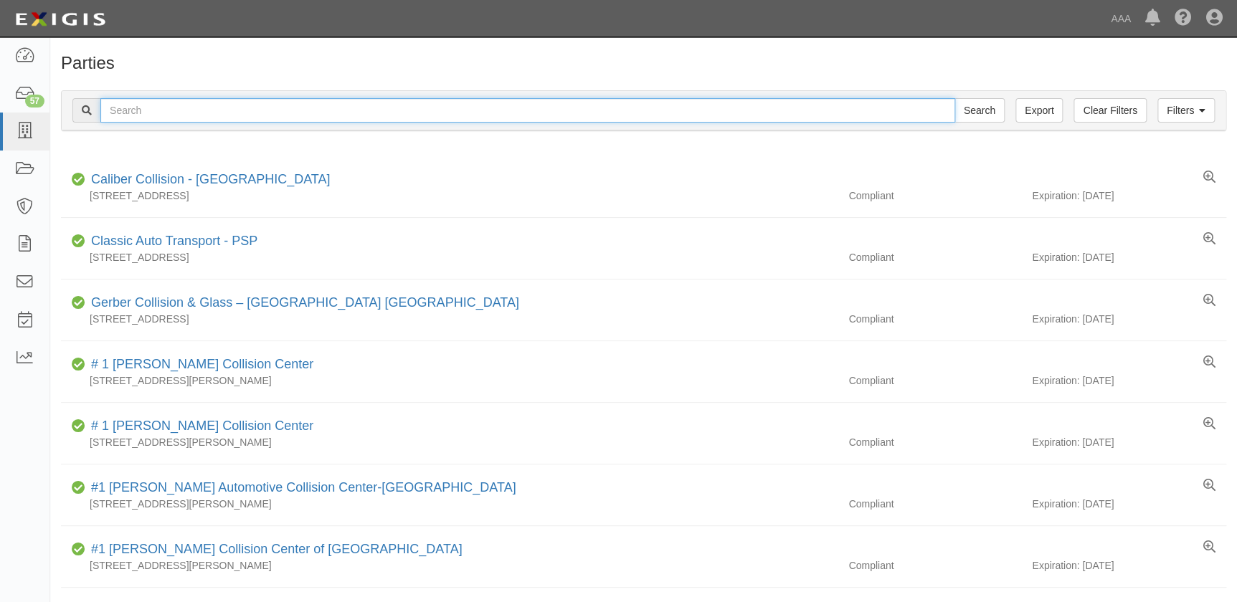
click at [194, 110] on input "text" at bounding box center [527, 110] width 855 height 24
paste input "[PERSON_NAME]"
type input "[PERSON_NAME]"
click at [955, 98] on input "Search" at bounding box center [980, 110] width 50 height 24
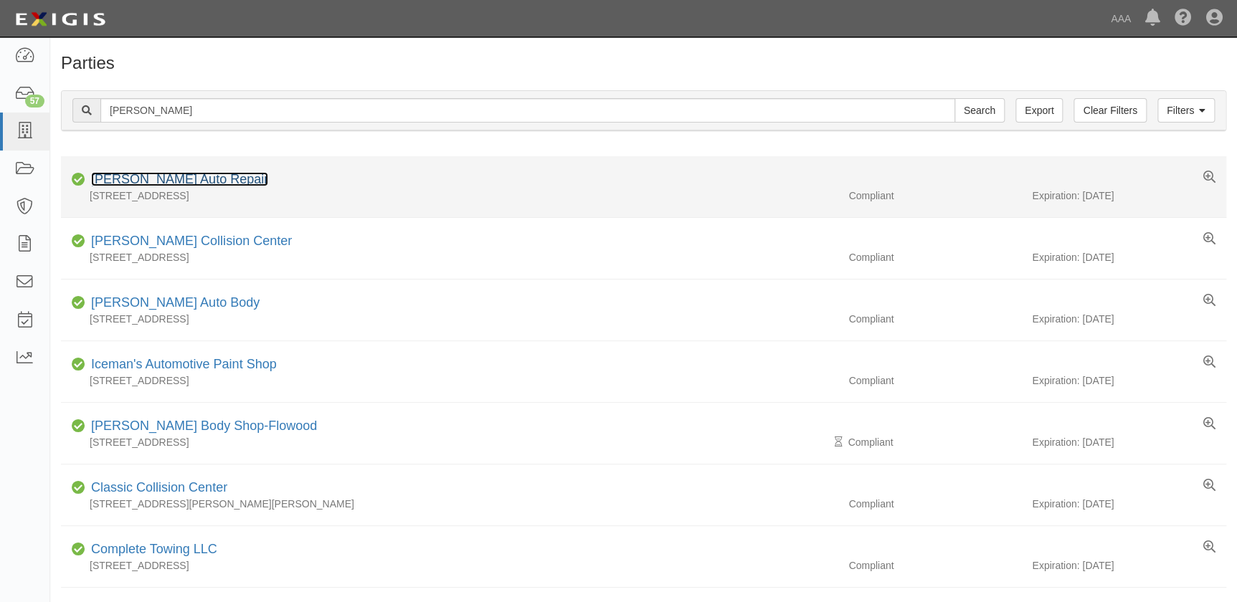
click at [172, 181] on link "[PERSON_NAME] Auto Repair" at bounding box center [179, 179] width 177 height 14
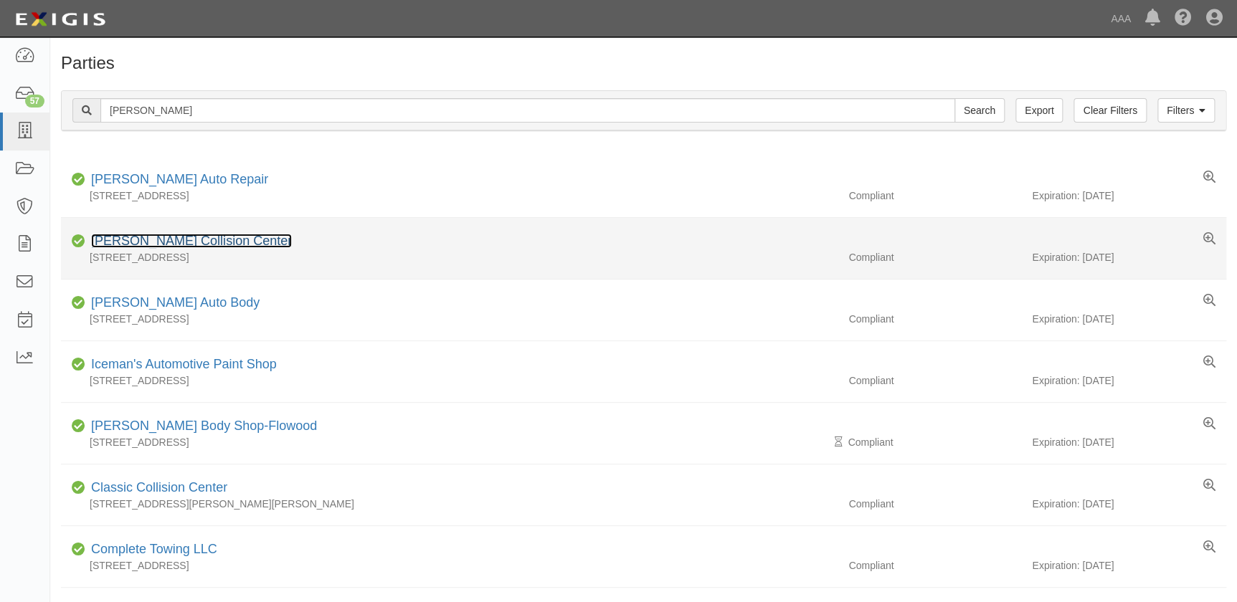
click at [166, 239] on link "[PERSON_NAME] Collision Center" at bounding box center [191, 241] width 201 height 14
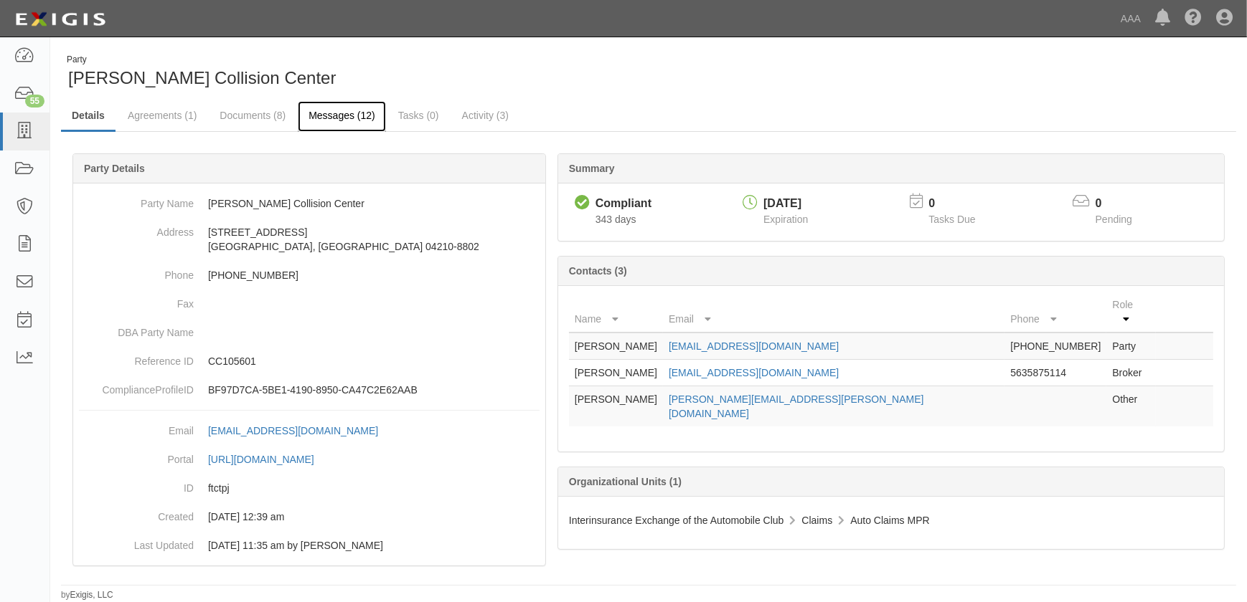
click at [330, 116] on link "Messages (12)" at bounding box center [342, 116] width 88 height 31
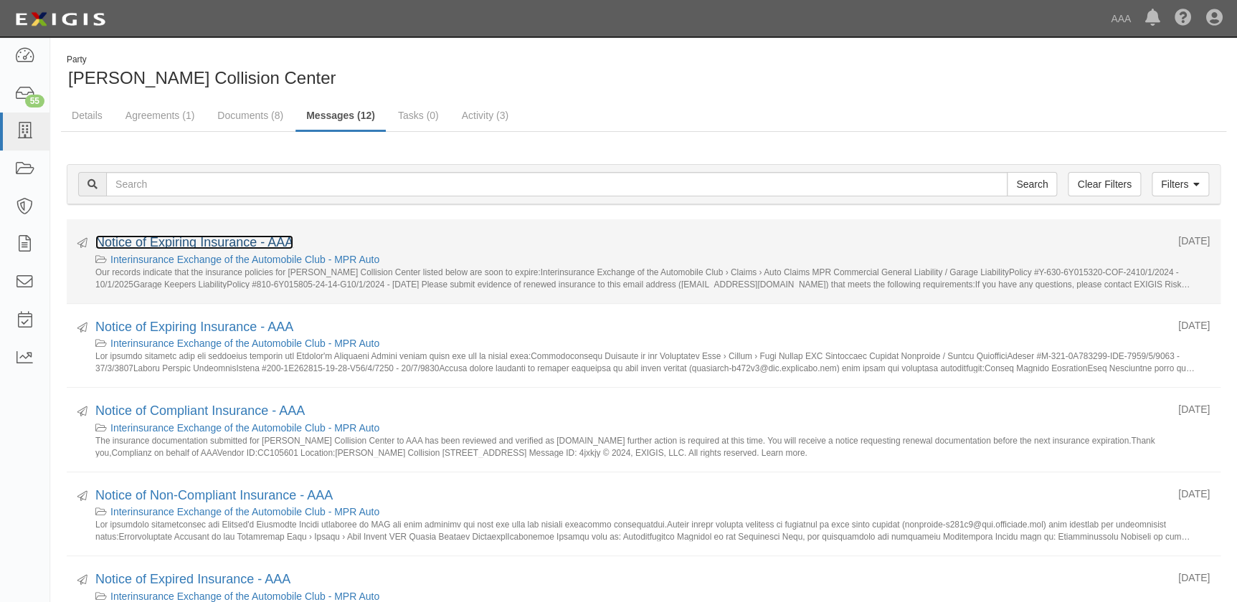
click at [230, 241] on link "Notice of Expiring Insurance - AAA" at bounding box center [194, 242] width 198 height 14
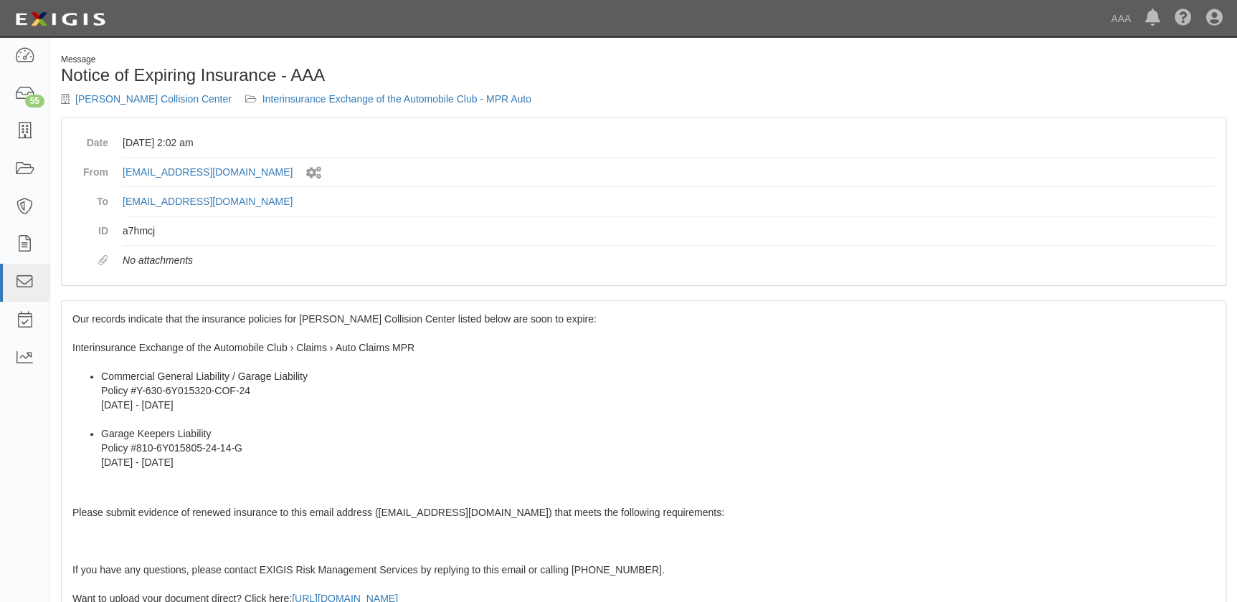
drag, startPoint x: 157, startPoint y: 311, endPoint x: 97, endPoint y: 322, distance: 61.2
click at [156, 311] on div "Our records indicate that the insurance policies for [PERSON_NAME] Collision Ce…" at bounding box center [644, 561] width 1164 height 520
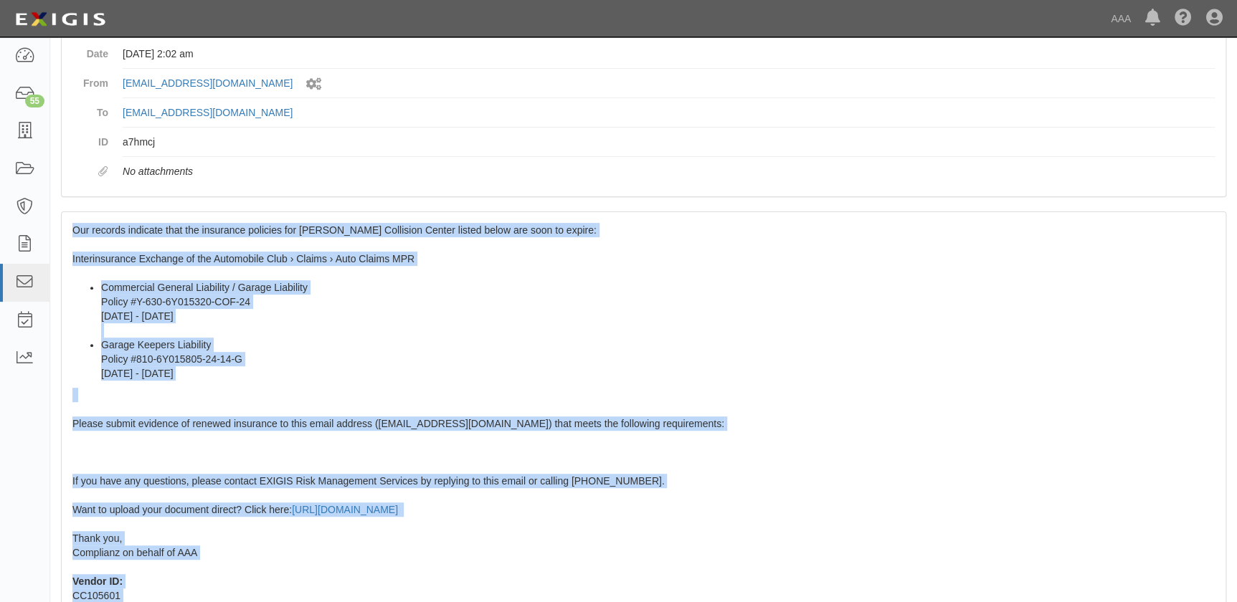
scroll to position [254, 0]
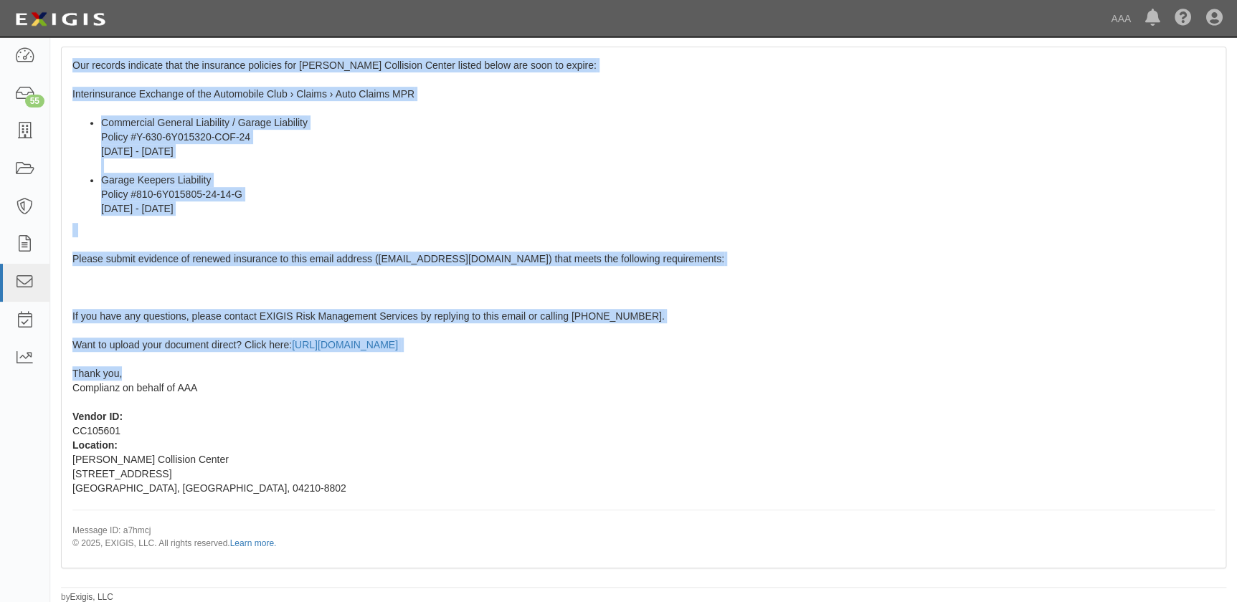
drag, startPoint x: 72, startPoint y: 320, endPoint x: 179, endPoint y: 377, distance: 120.7
click at [179, 377] on div "Our records indicate that the insurance policies for [PERSON_NAME] Collision Ce…" at bounding box center [644, 307] width 1164 height 520
copy span "Our records indicate that the insurance policies for [PERSON_NAME] Collision Ce…"
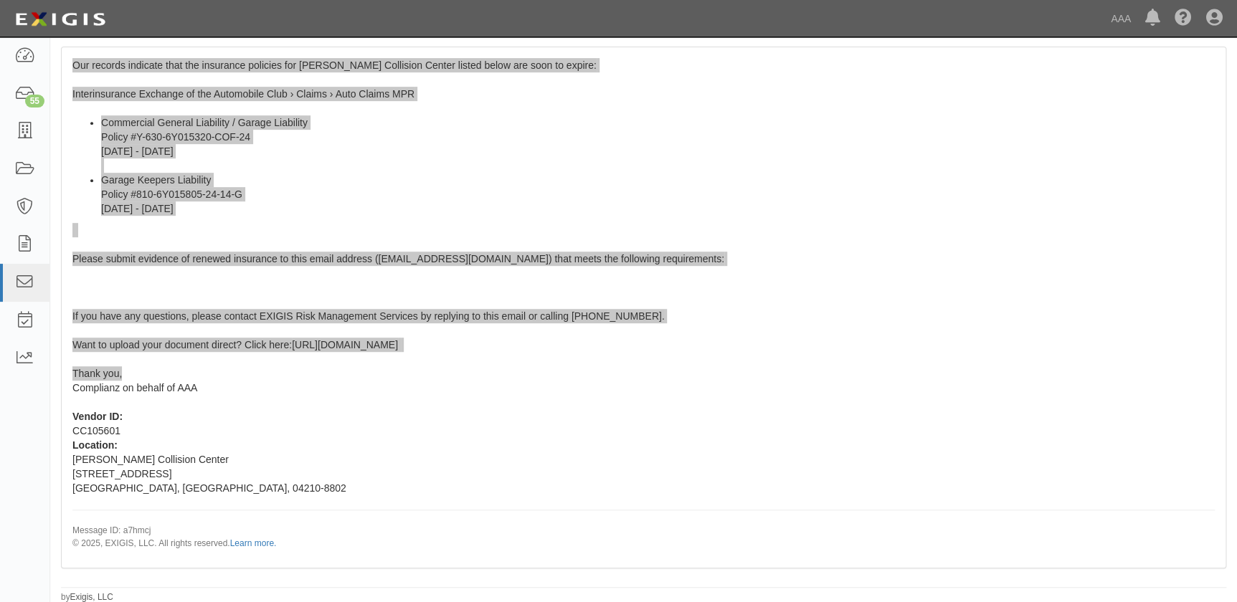
scroll to position [0, 0]
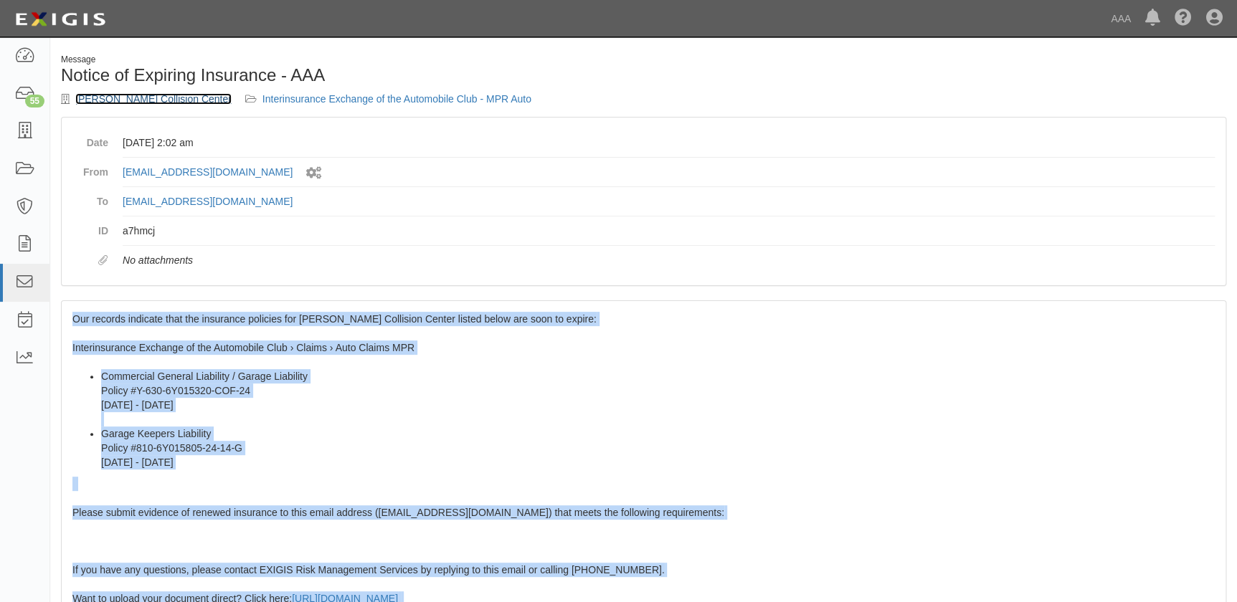
click at [110, 100] on link "[PERSON_NAME] Collision Center" at bounding box center [153, 98] width 156 height 11
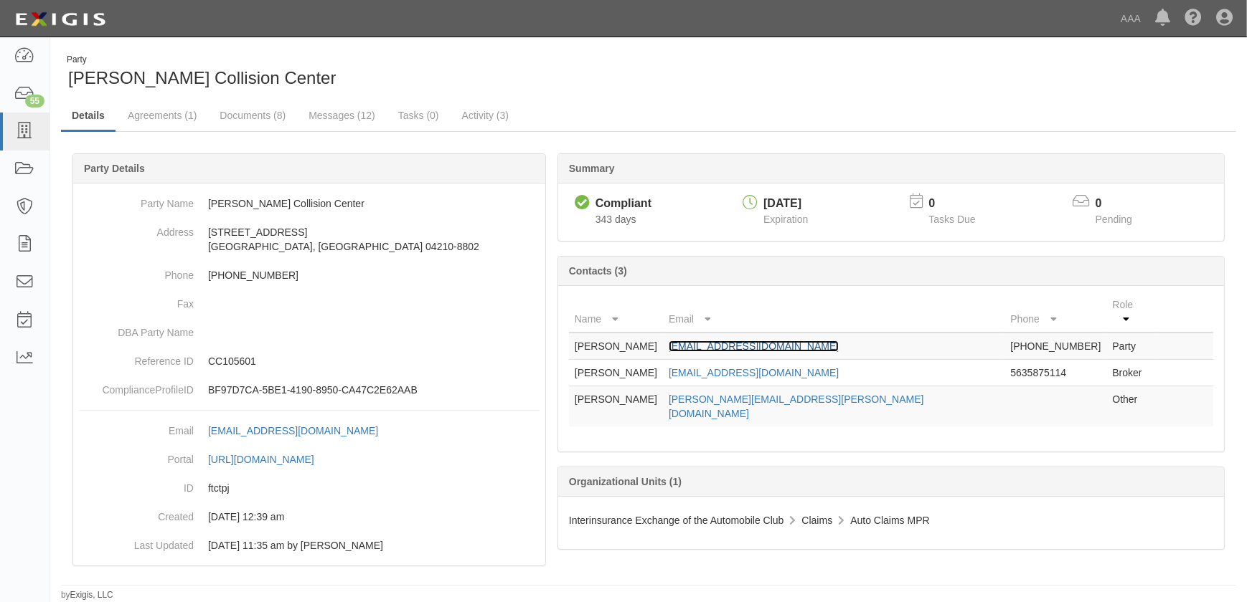
click at [775, 341] on link "[EMAIL_ADDRESS][DOMAIN_NAME]" at bounding box center [753, 346] width 170 height 11
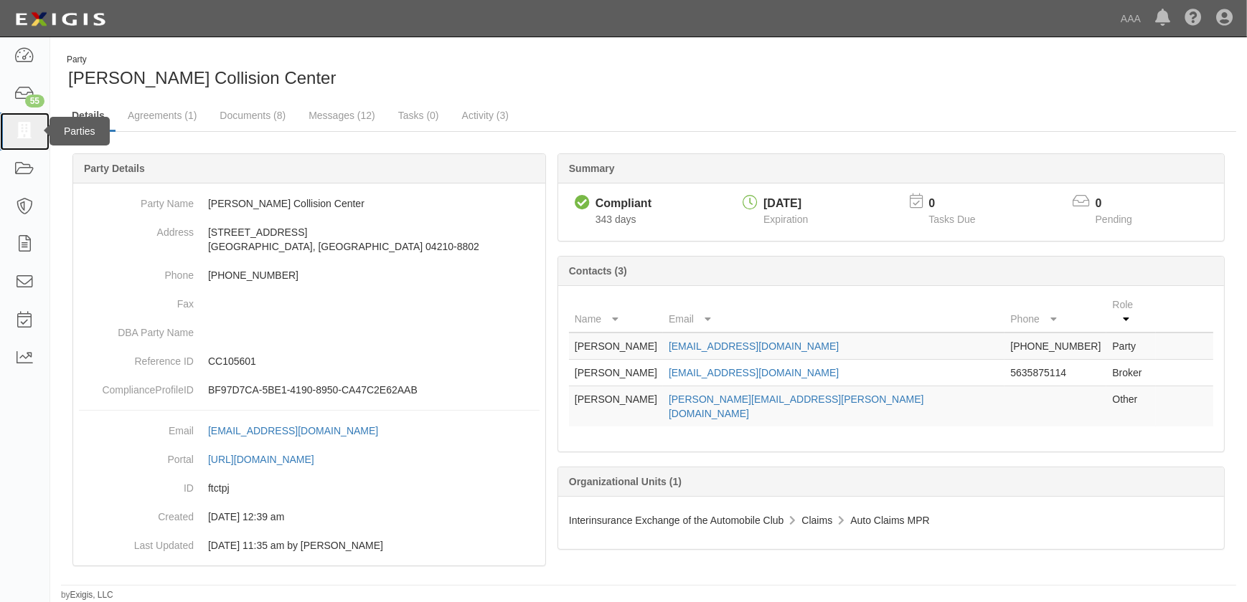
click at [20, 130] on icon at bounding box center [24, 131] width 20 height 16
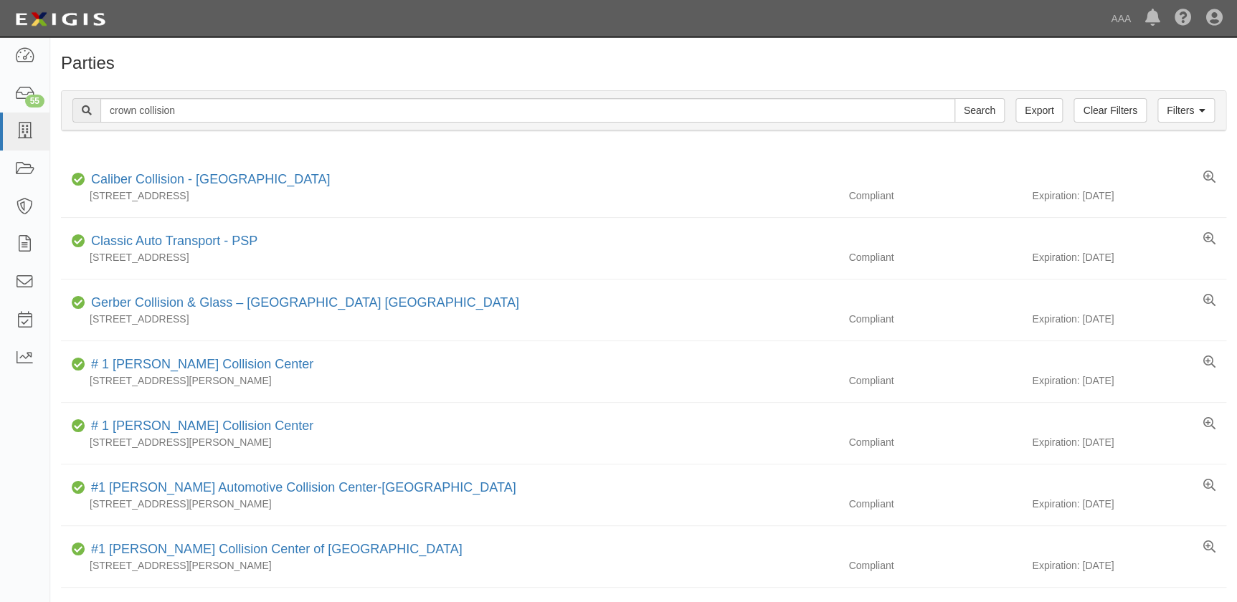
type input "crown collision"
click at [955, 98] on input "Search" at bounding box center [980, 110] width 50 height 24
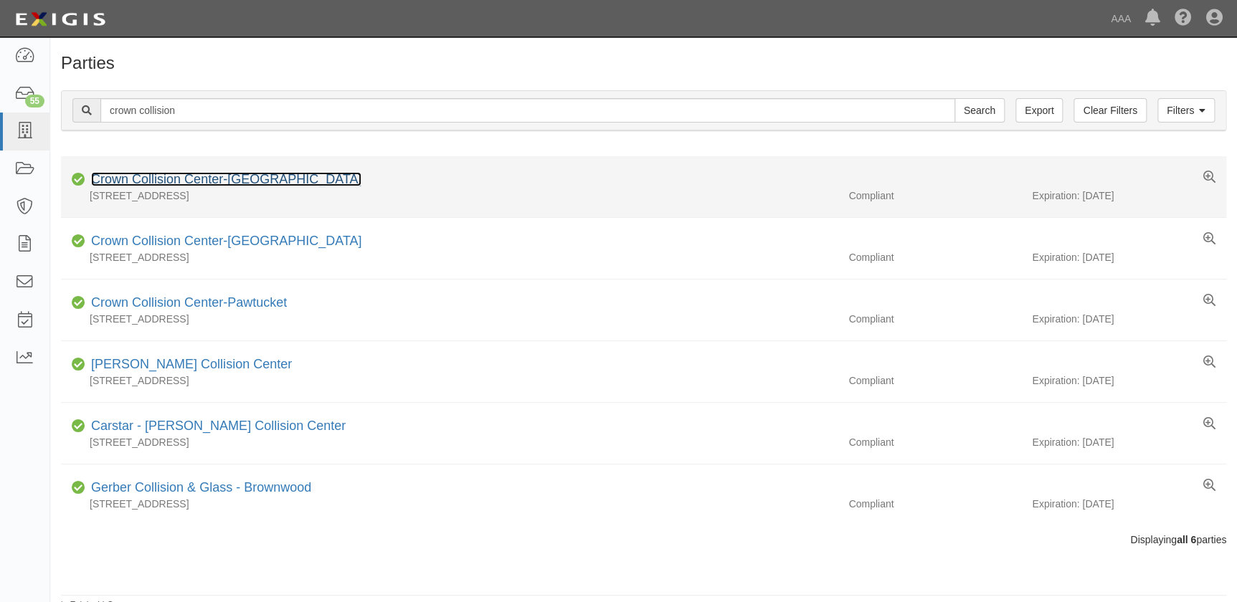
click at [211, 181] on link "Crown Collision Center-[GEOGRAPHIC_DATA]" at bounding box center [226, 179] width 270 height 14
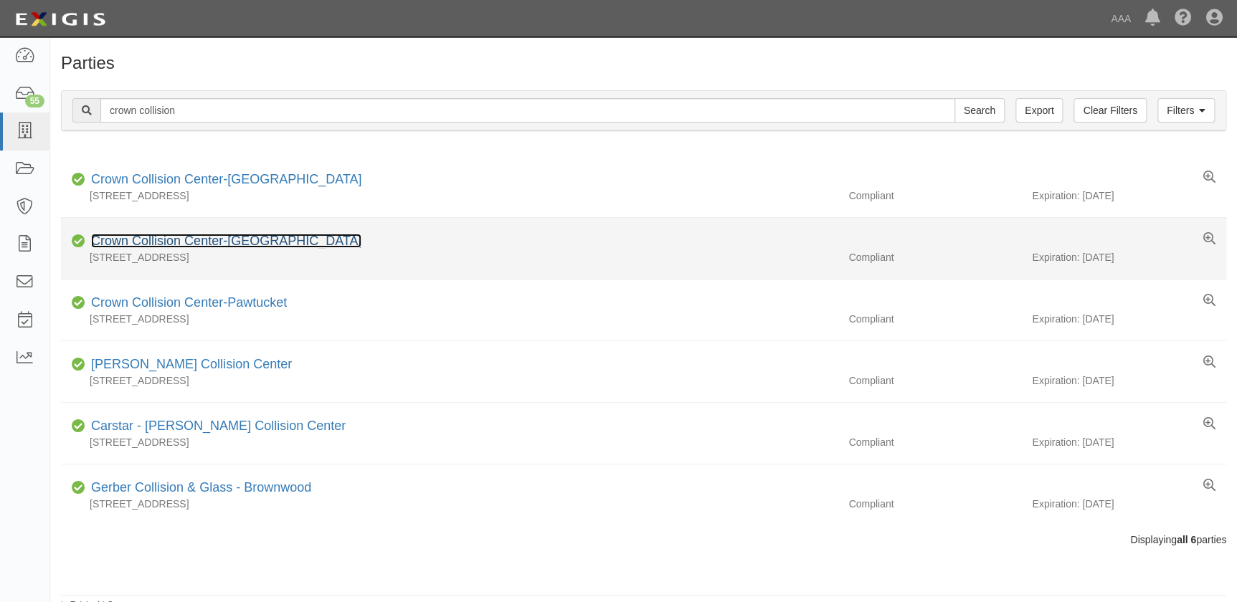
click at [266, 244] on link "Crown Collision Center-[GEOGRAPHIC_DATA]" at bounding box center [226, 241] width 270 height 14
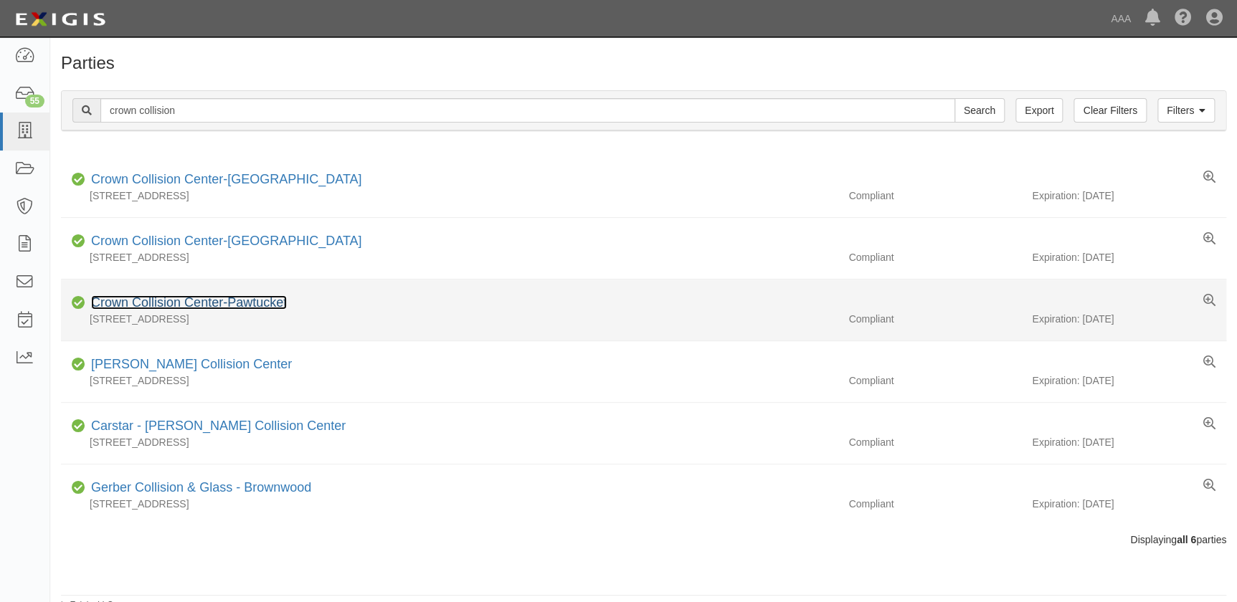
click at [194, 296] on link "Crown Collision Center-Pawtucket" at bounding box center [189, 303] width 196 height 14
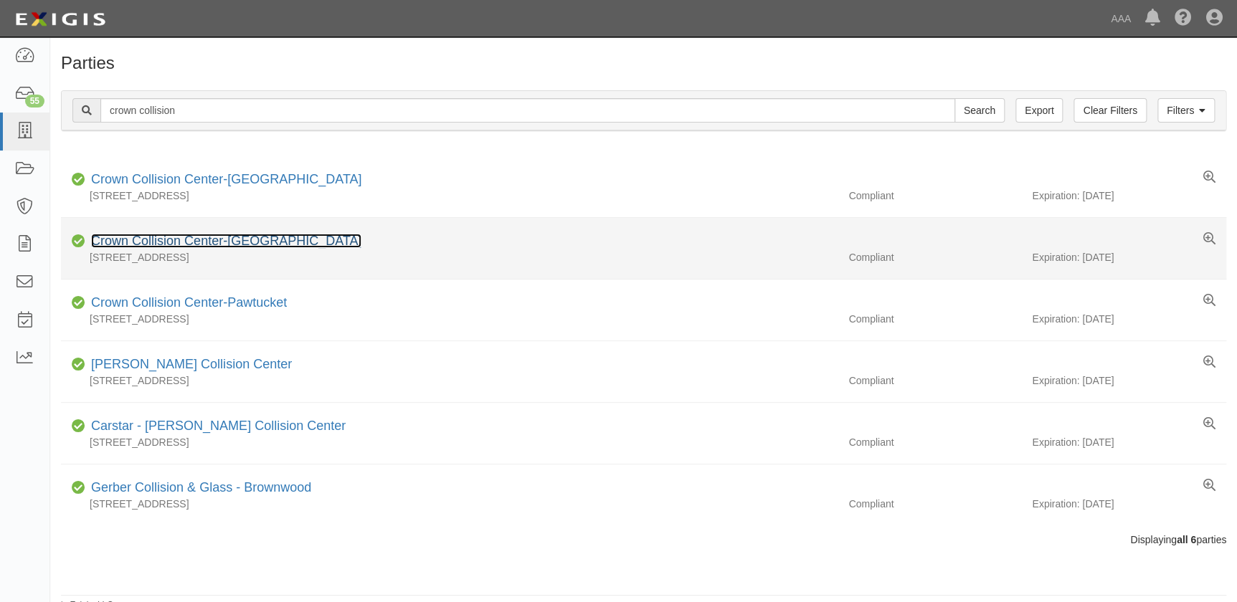
click at [204, 240] on link "Crown Collision Center-Middleton" at bounding box center [226, 241] width 270 height 14
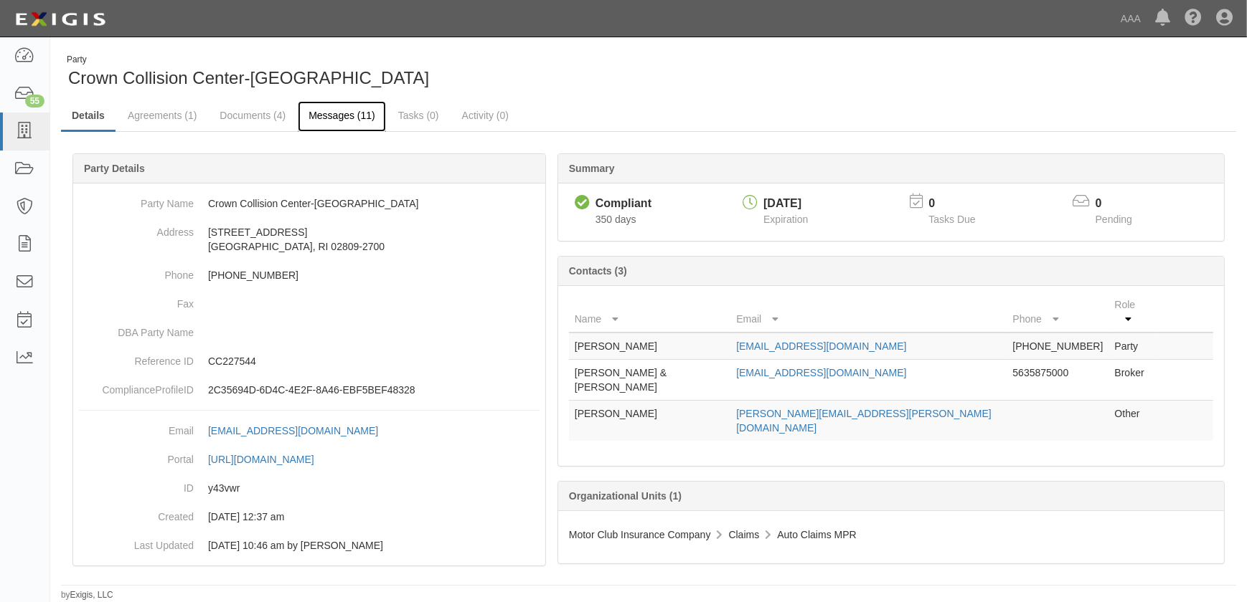
click at [326, 114] on link "Messages (11)" at bounding box center [342, 116] width 88 height 31
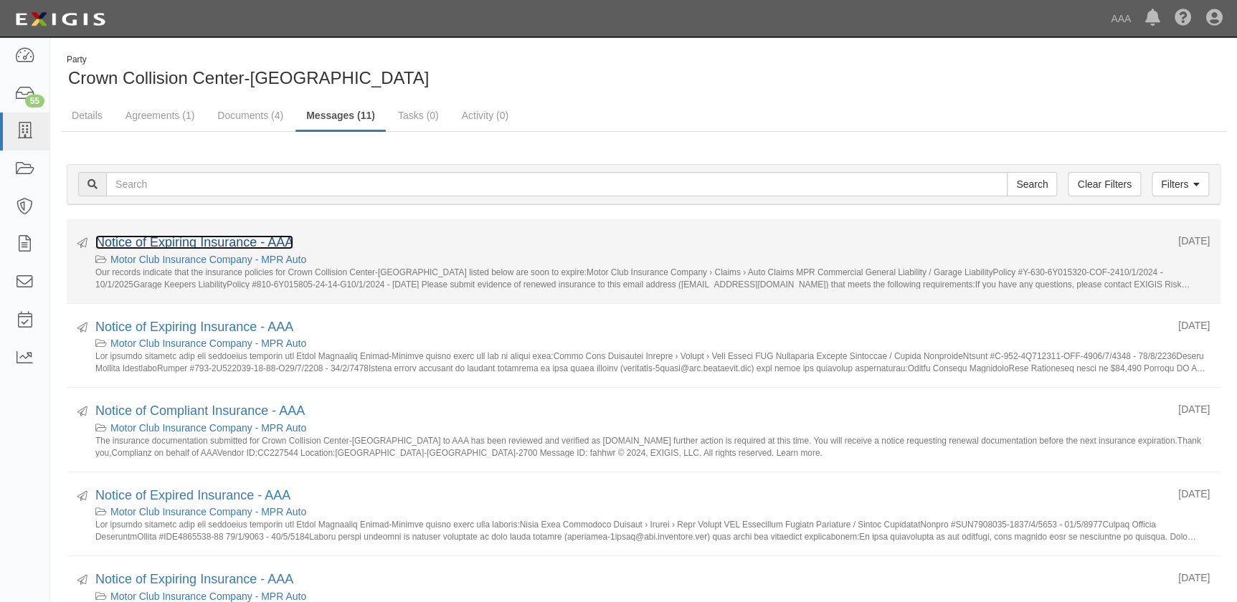
click at [197, 244] on link "Notice of Expiring Insurance - AAA" at bounding box center [194, 242] width 198 height 14
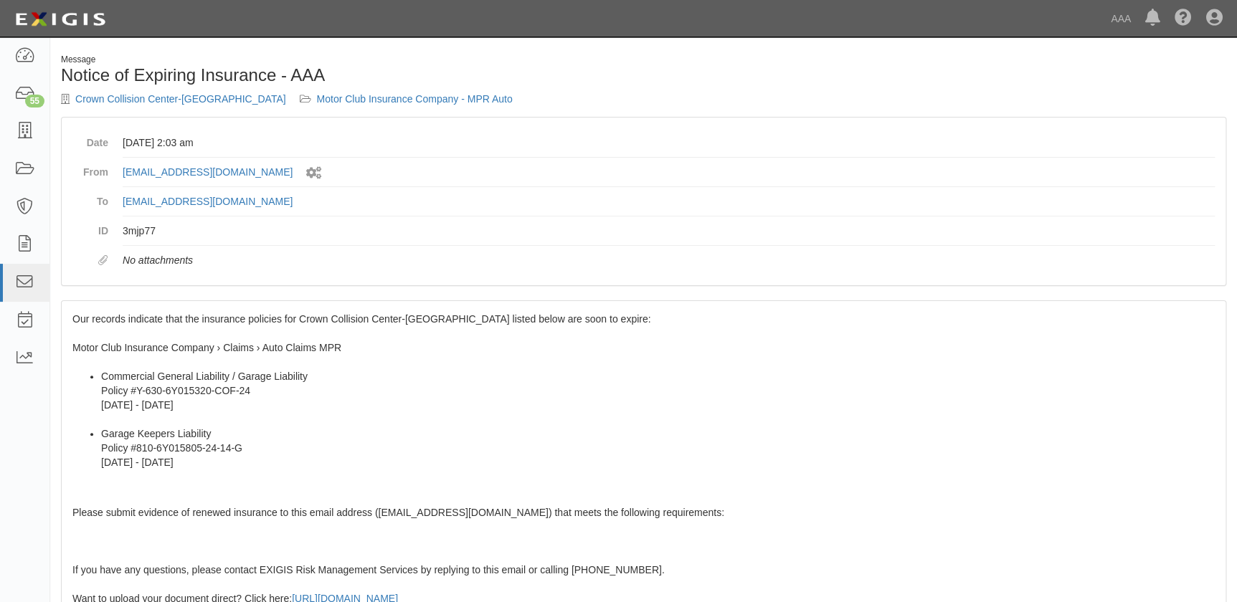
click at [151, 321] on span "Our records indicate that the insurance policies for Crown Collision Center-[GE…" at bounding box center [643, 558] width 1143 height 490
click at [72, 317] on div "Our records indicate that the insurance policies for Crown Collision Center-Bri…" at bounding box center [644, 561] width 1164 height 520
click at [445, 439] on li "Garage Keepers Liability Policy #810-6Y015805-24-14-G 10/1/2024 - 10/1/2025" at bounding box center [658, 448] width 1114 height 43
click at [96, 100] on link "Crown Collision Center-[GEOGRAPHIC_DATA]" at bounding box center [180, 98] width 211 height 11
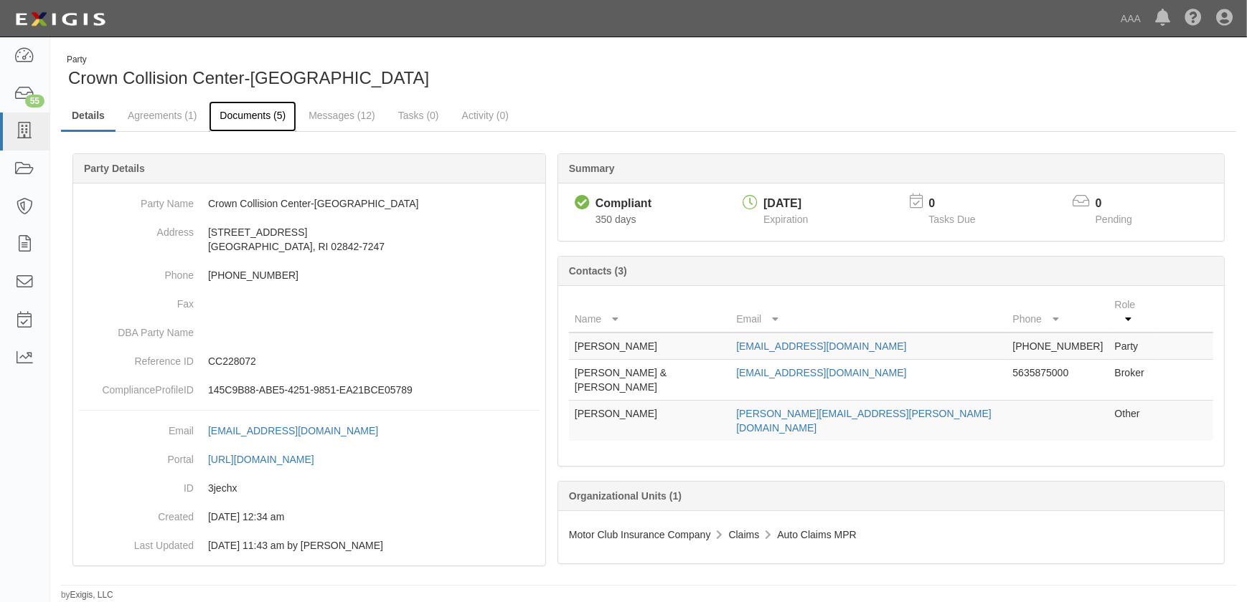
click at [251, 119] on link "Documents (5)" at bounding box center [253, 116] width 88 height 31
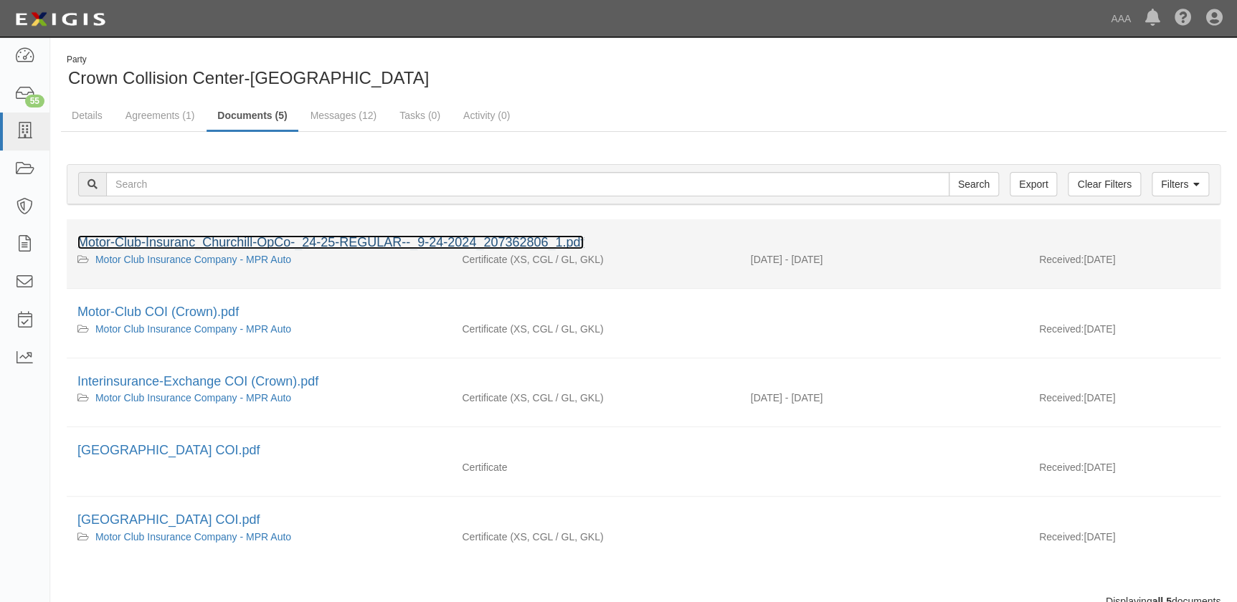
click at [219, 238] on link "Motor-Club-Insuranc_Churchill-OpCo-_24-25-REGULAR--_9-24-2024_207362806_1.pdf" at bounding box center [330, 242] width 506 height 14
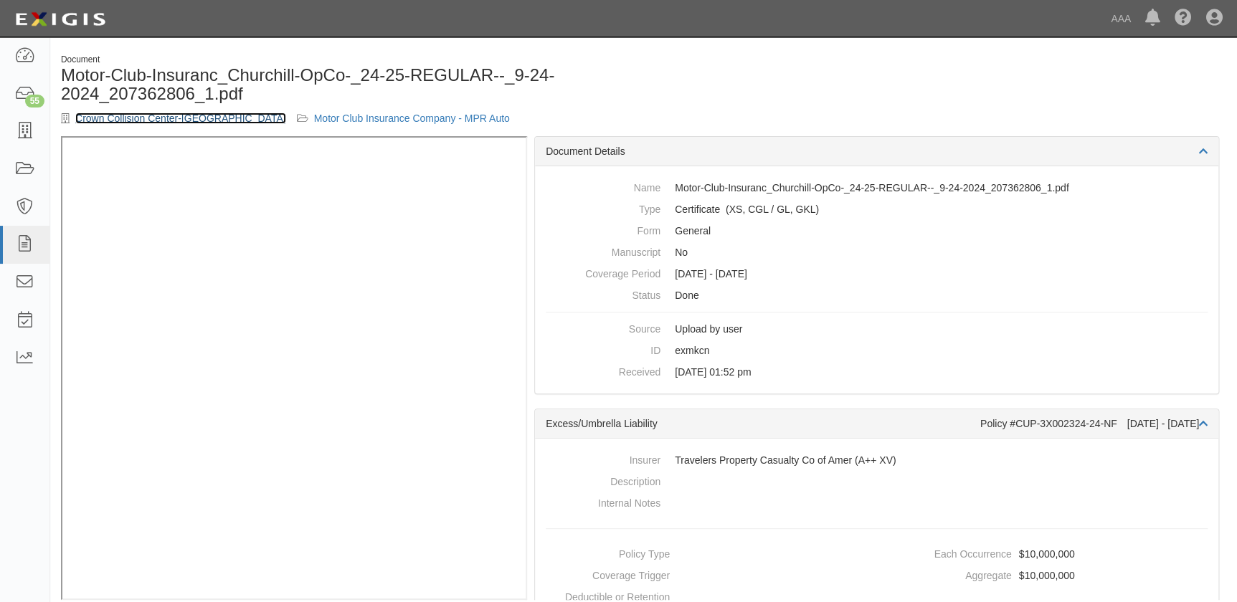
click at [157, 122] on link "Crown Collision Center-[GEOGRAPHIC_DATA]" at bounding box center [180, 118] width 211 height 11
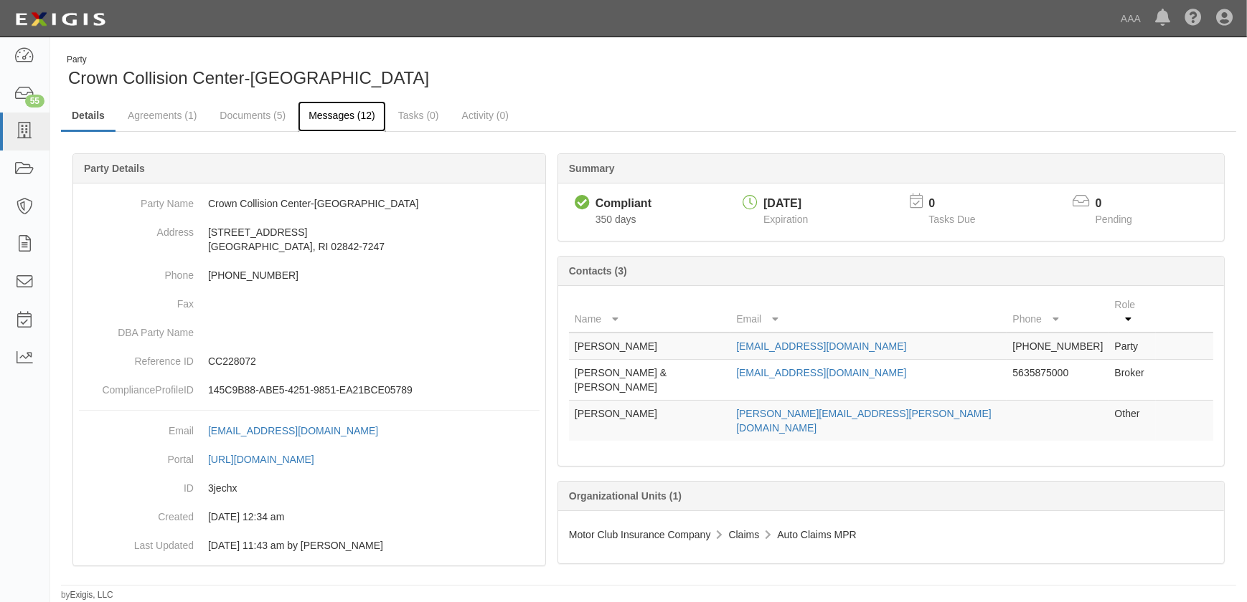
click at [326, 113] on link "Messages (12)" at bounding box center [342, 116] width 88 height 31
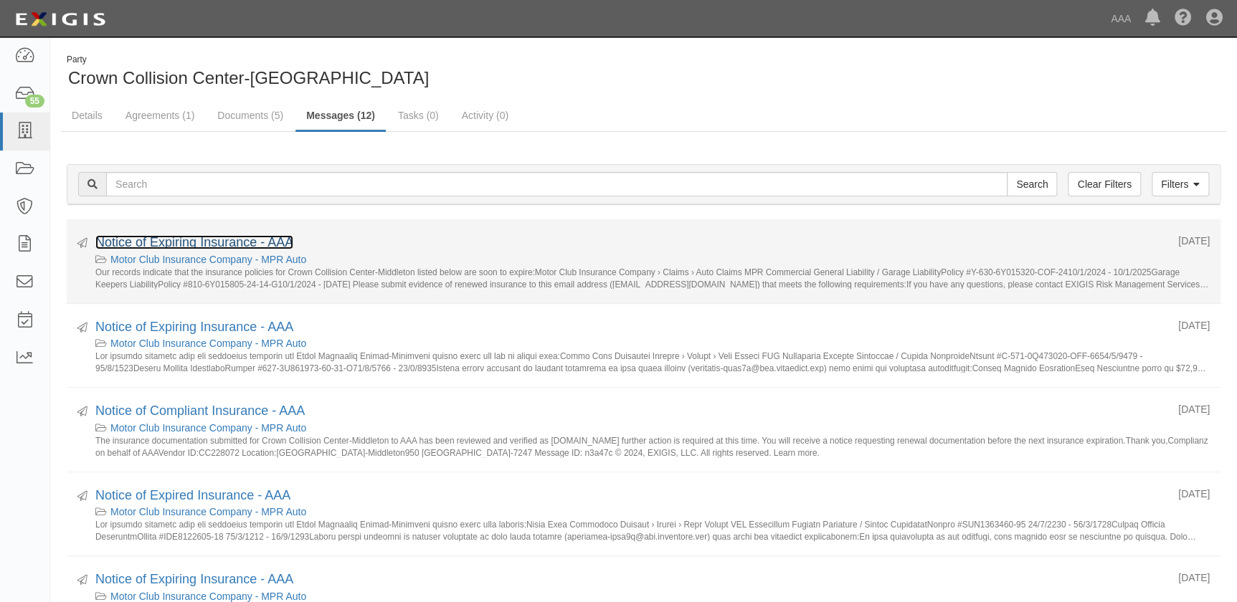
click at [219, 244] on link "Notice of Expiring Insurance - AAA" at bounding box center [194, 242] width 198 height 14
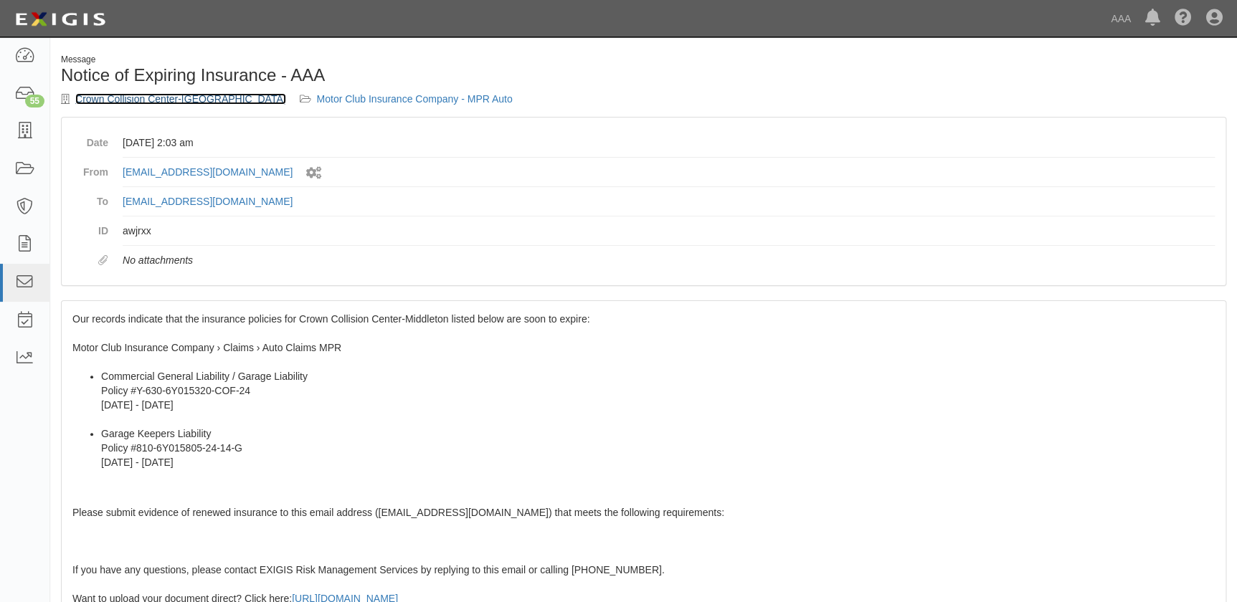
click at [88, 100] on link "Crown Collision Center-[GEOGRAPHIC_DATA]" at bounding box center [180, 98] width 211 height 11
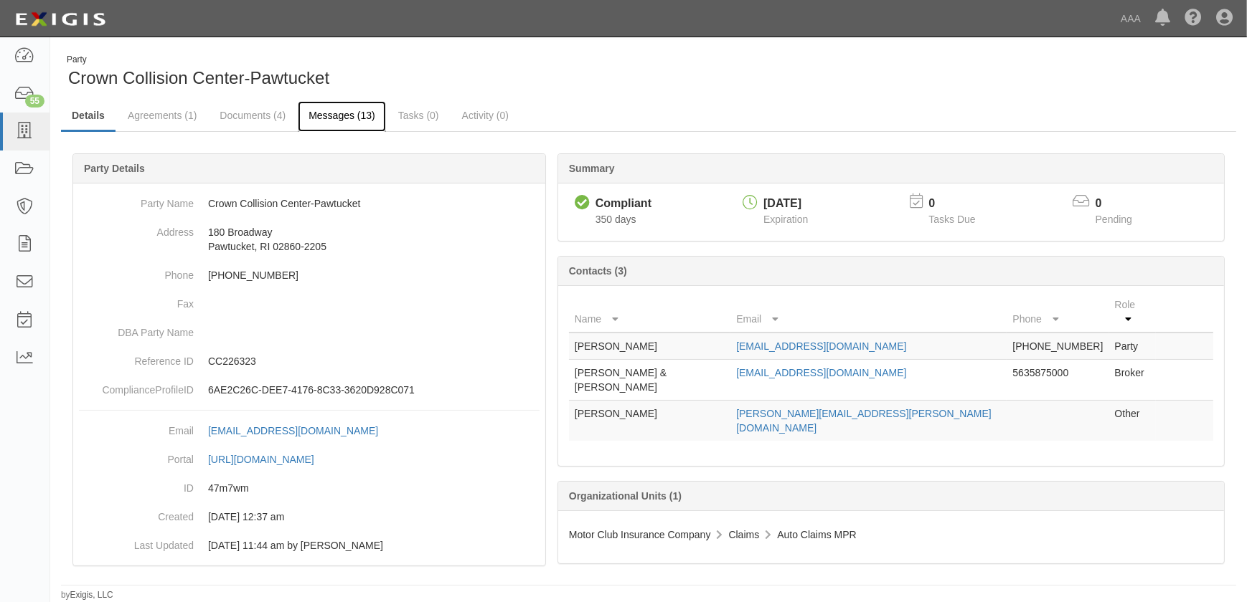
click at [351, 115] on link "Messages (13)" at bounding box center [342, 116] width 88 height 31
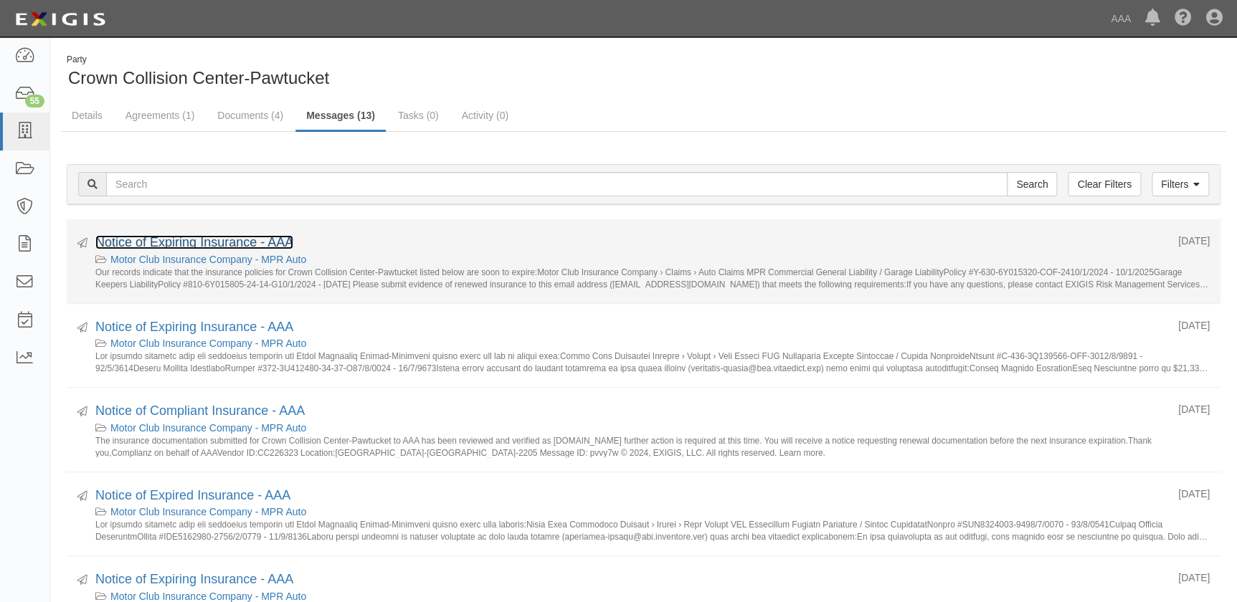
click at [212, 247] on link "Notice of Expiring Insurance - AAA" at bounding box center [194, 242] width 198 height 14
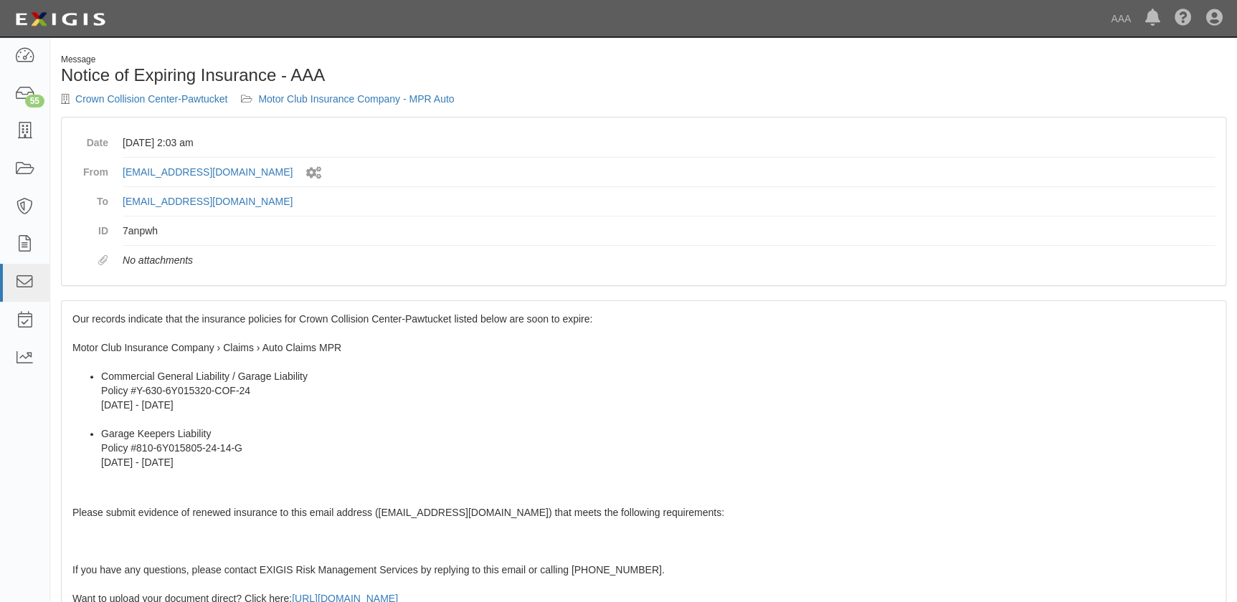
click at [100, 417] on ul "Commercial General Liability / Garage Liability Policy #Y-630-6Y015320-COF-24 1…" at bounding box center [643, 419] width 1143 height 100
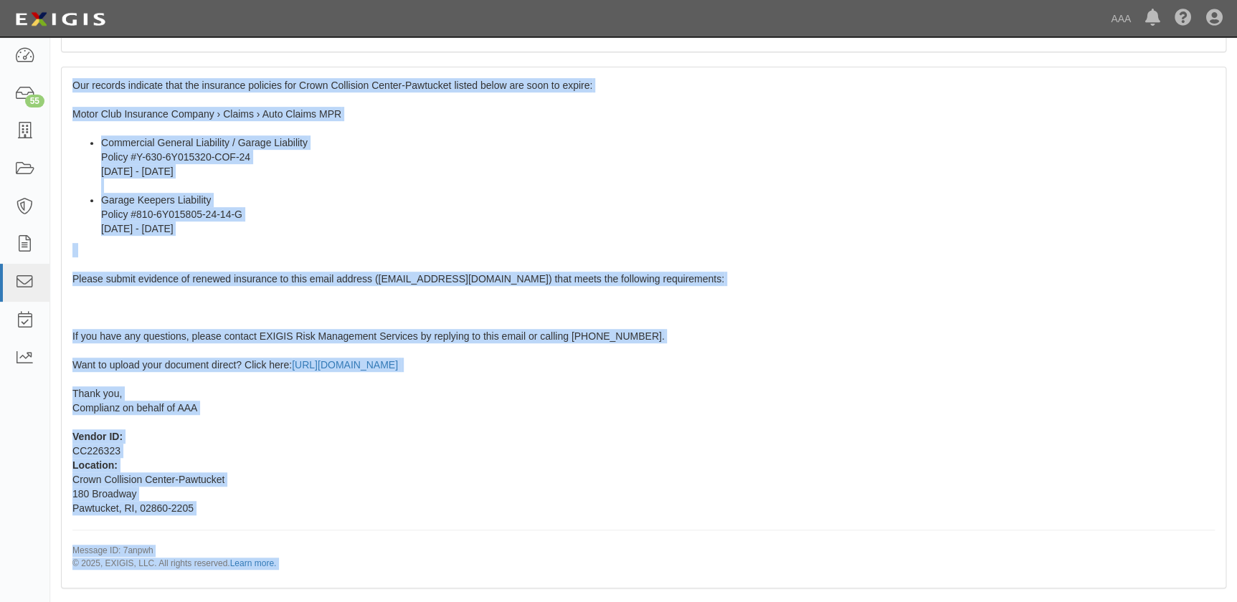
scroll to position [254, 0]
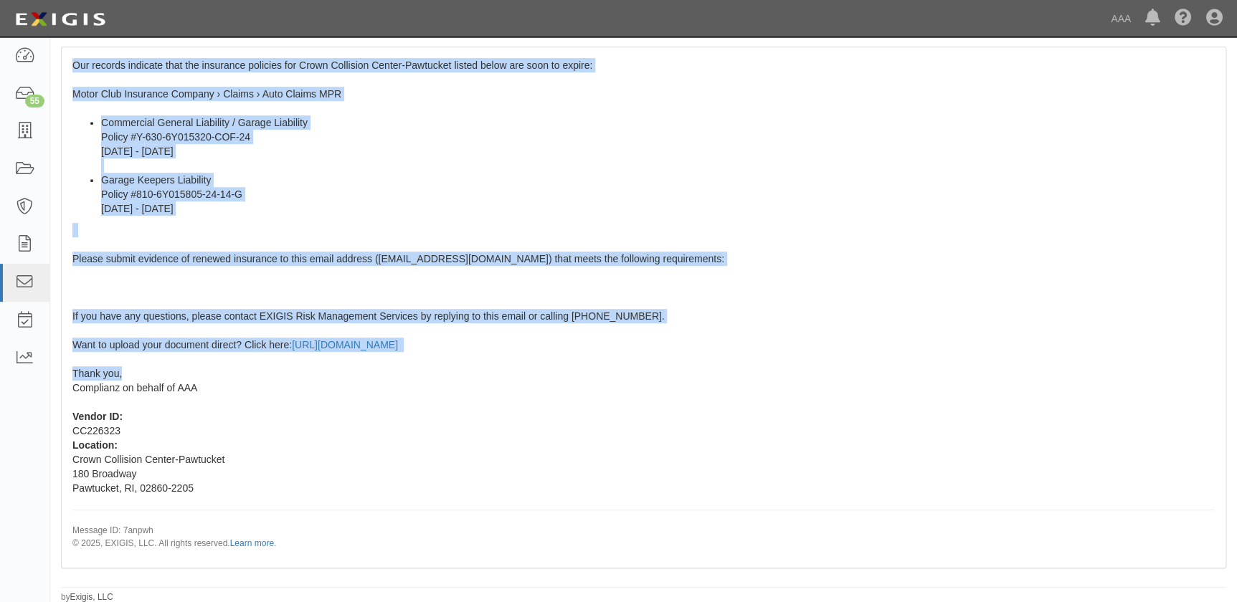
drag, startPoint x: 74, startPoint y: 315, endPoint x: 158, endPoint y: 368, distance: 99.3
click at [158, 368] on div "Our records indicate that the insurance policies for Crown Collision Center-Paw…" at bounding box center [644, 307] width 1164 height 520
copy span "Our records indicate that the insurance policies for Crown Collision Center-Paw…"
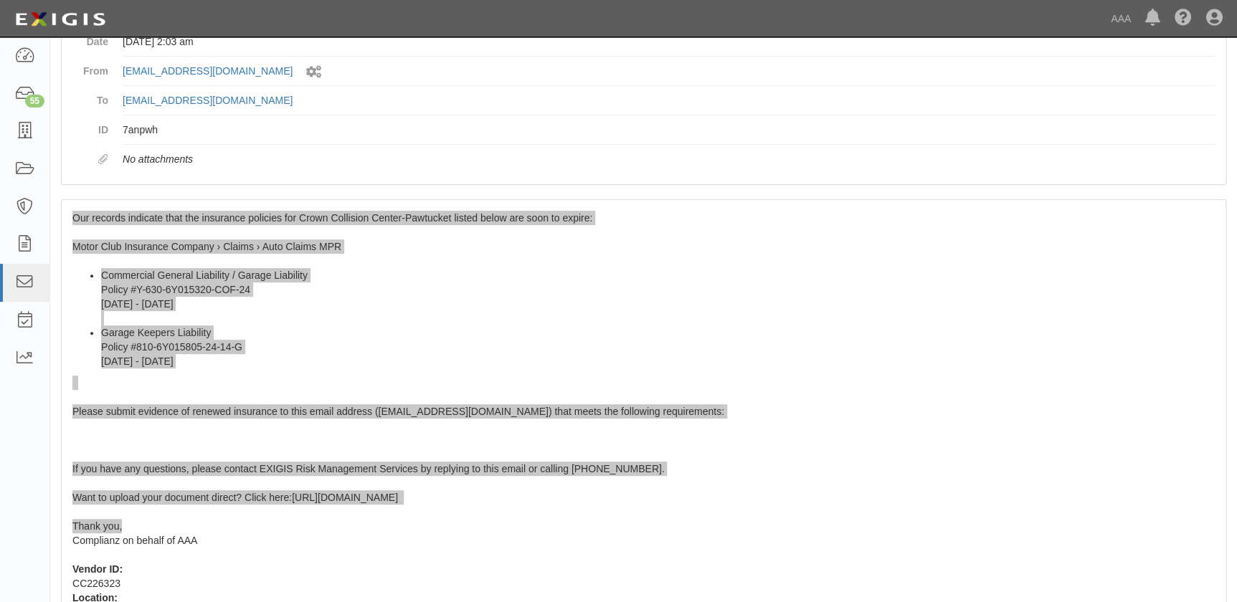
scroll to position [0, 0]
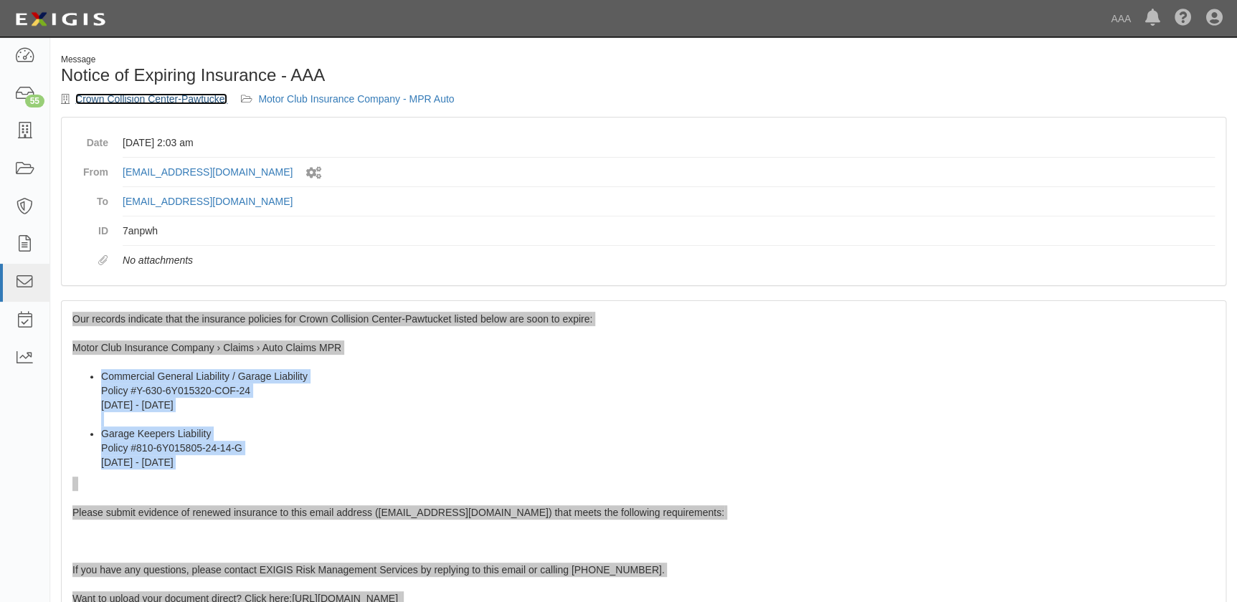
click at [143, 99] on link "Crown Collision Center-Pawtucket" at bounding box center [151, 98] width 152 height 11
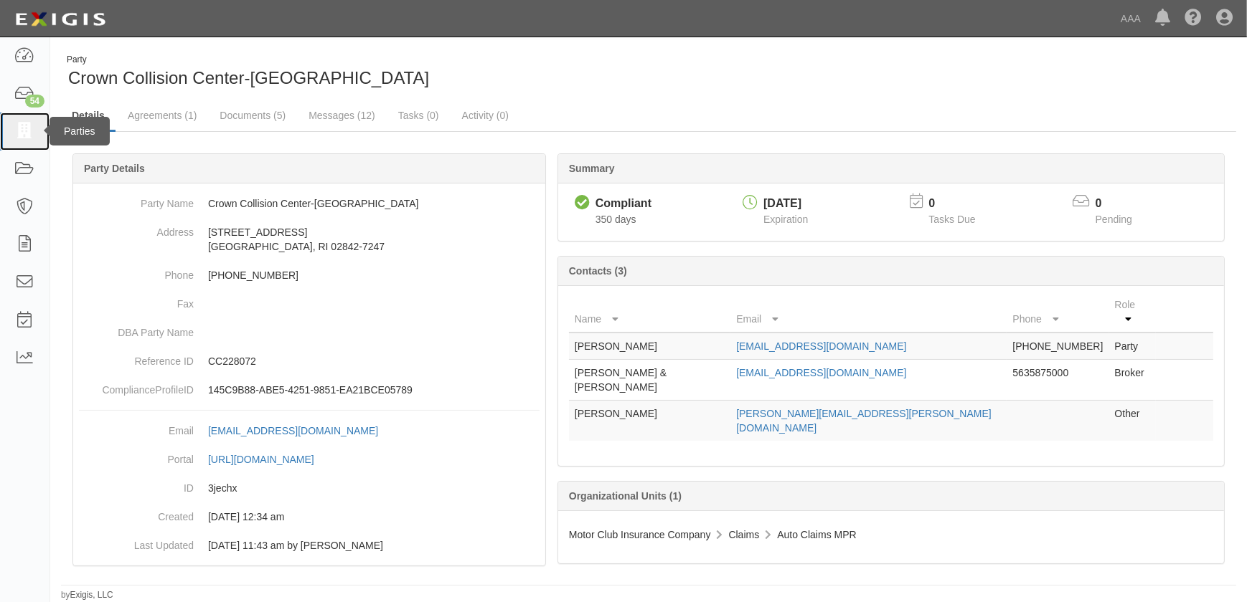
click at [32, 135] on icon at bounding box center [24, 131] width 20 height 16
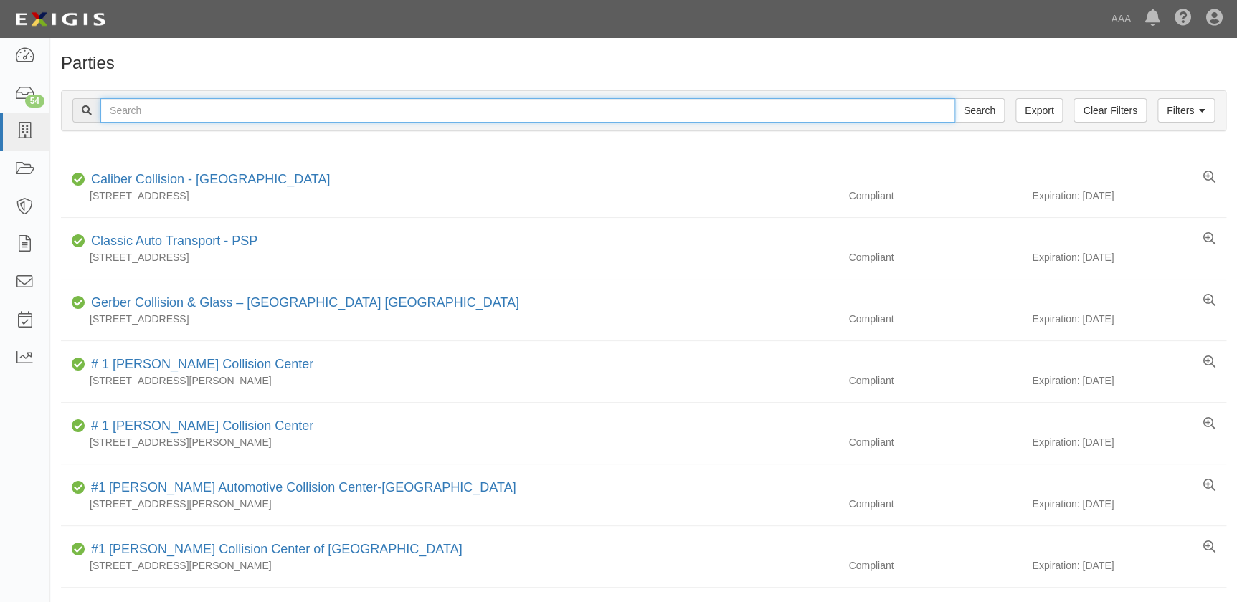
click at [156, 107] on input "text" at bounding box center [527, 110] width 855 height 24
type input "[PERSON_NAME]"
click at [955, 98] on input "Search" at bounding box center [980, 110] width 50 height 24
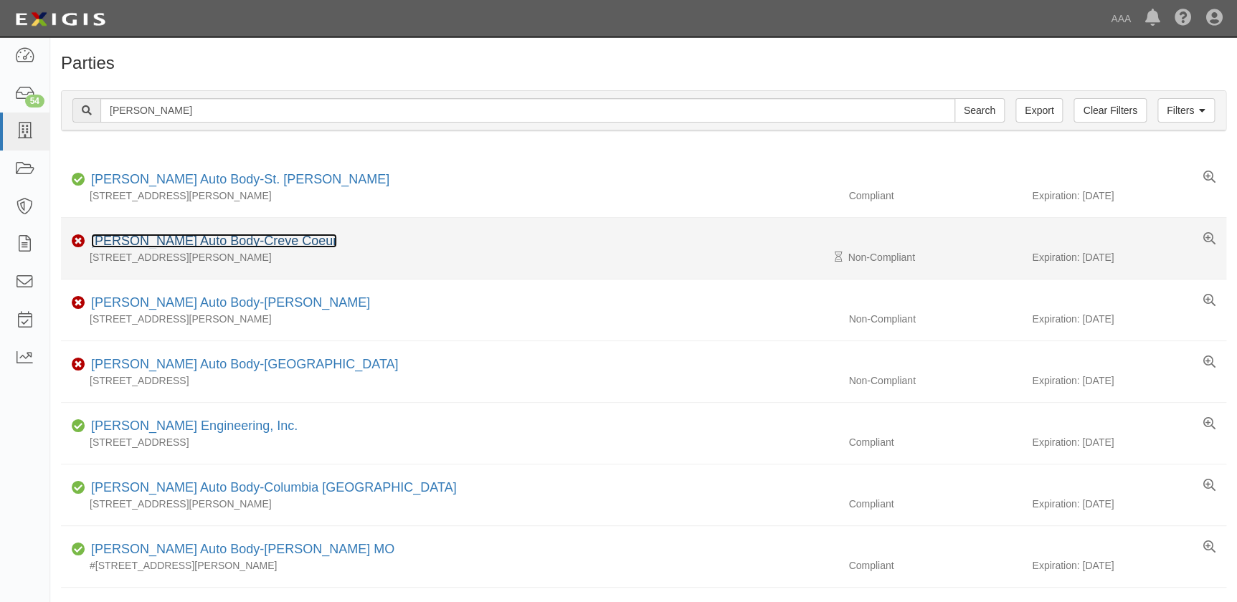
click at [186, 243] on link "Schaefer Auto Body-Creve Coeur" at bounding box center [214, 241] width 246 height 14
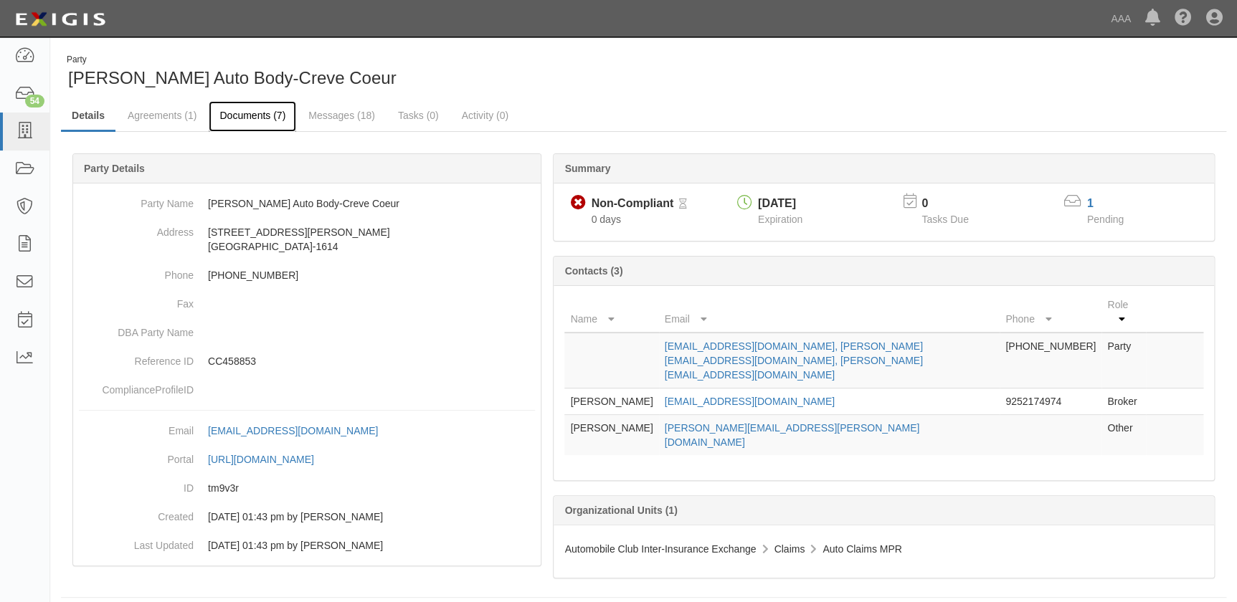
click at [247, 115] on link "Documents (7)" at bounding box center [253, 116] width 88 height 31
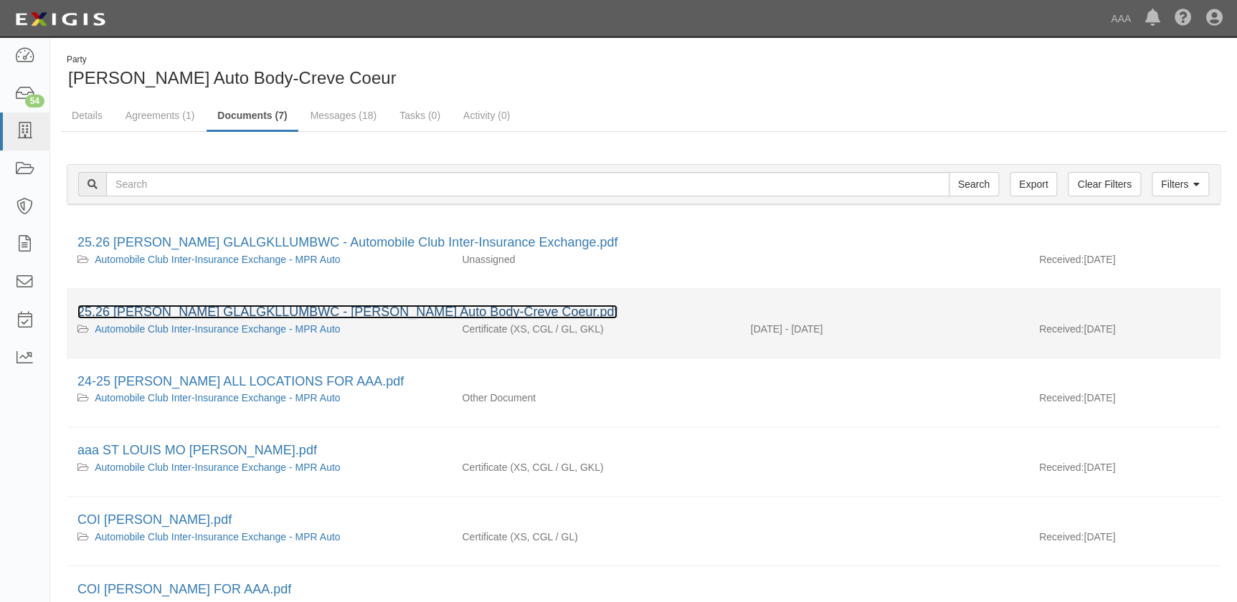
click at [219, 313] on link "25.26 SCHAEFER GLALGKLLUMBWC - Schaefer Auto Body-Creve Coeur.pdf" at bounding box center [347, 312] width 540 height 14
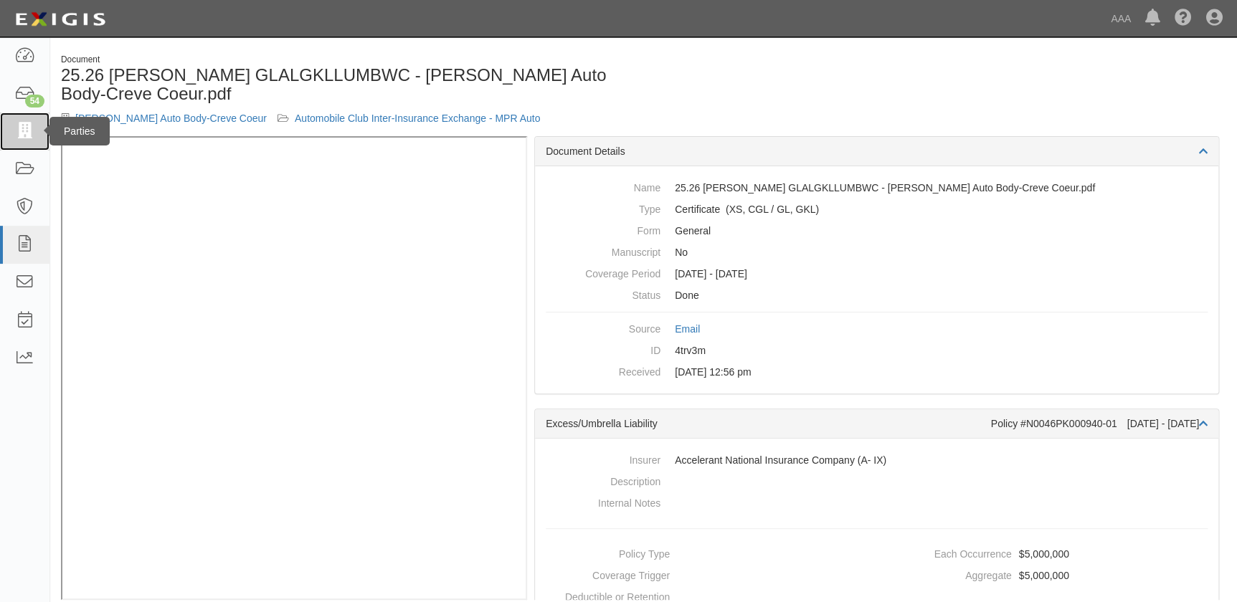
click at [28, 136] on icon at bounding box center [24, 131] width 20 height 16
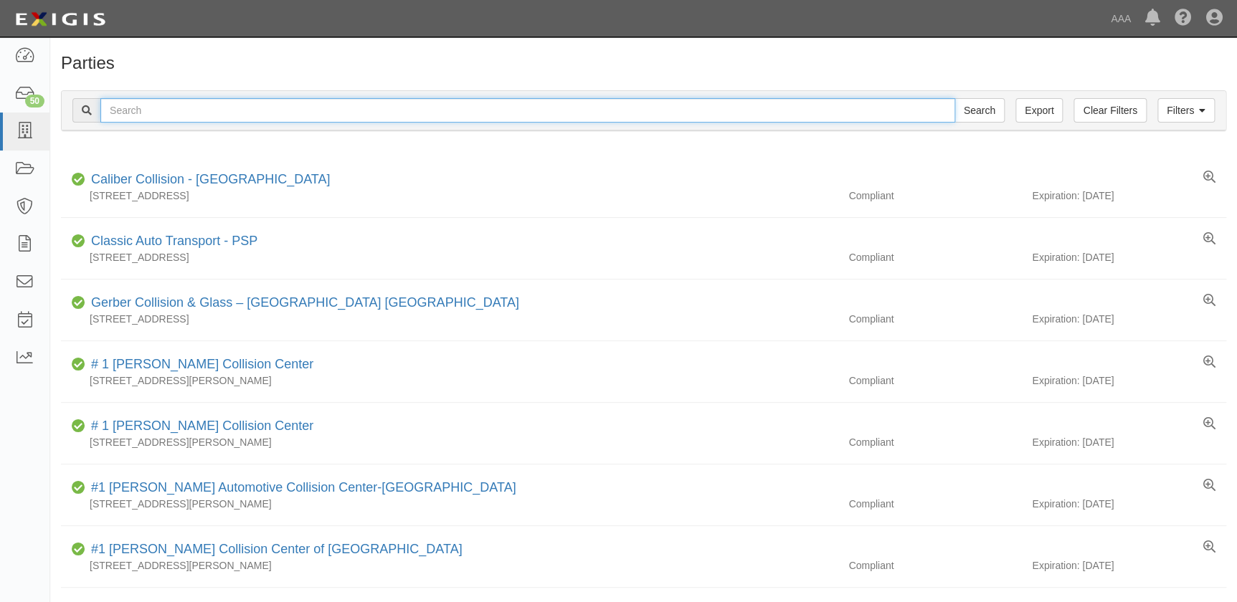
click at [232, 104] on input "text" at bounding box center [527, 110] width 855 height 24
type input "casa"
click at [955, 98] on input "Search" at bounding box center [980, 110] width 50 height 24
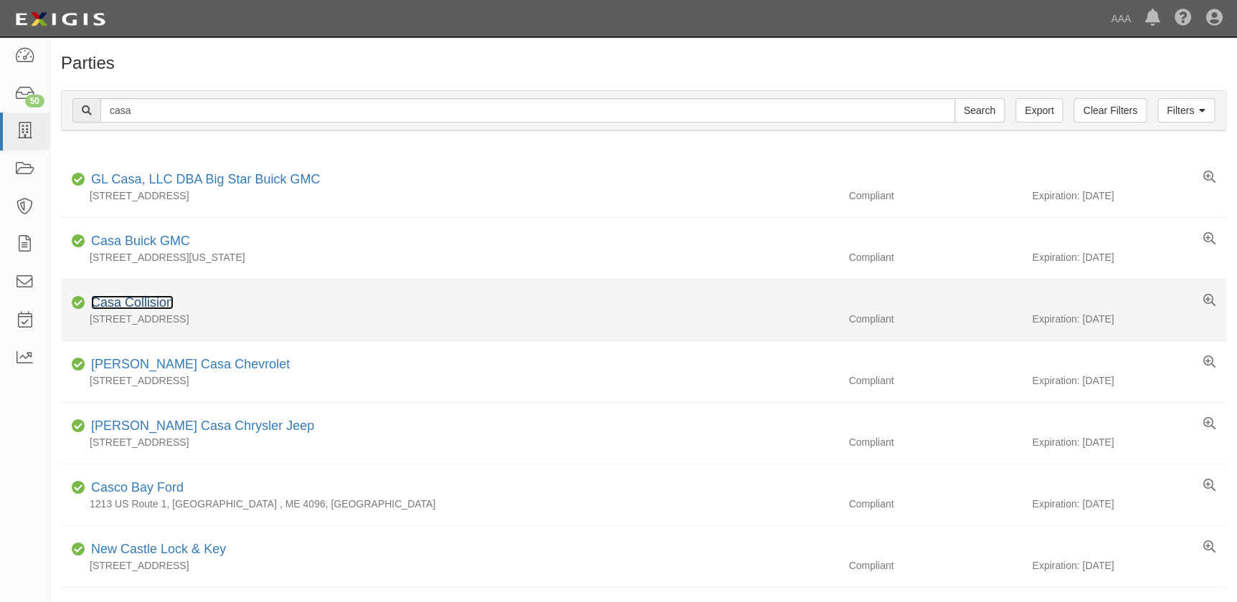
click at [160, 303] on link "Casa Collision" at bounding box center [132, 303] width 82 height 14
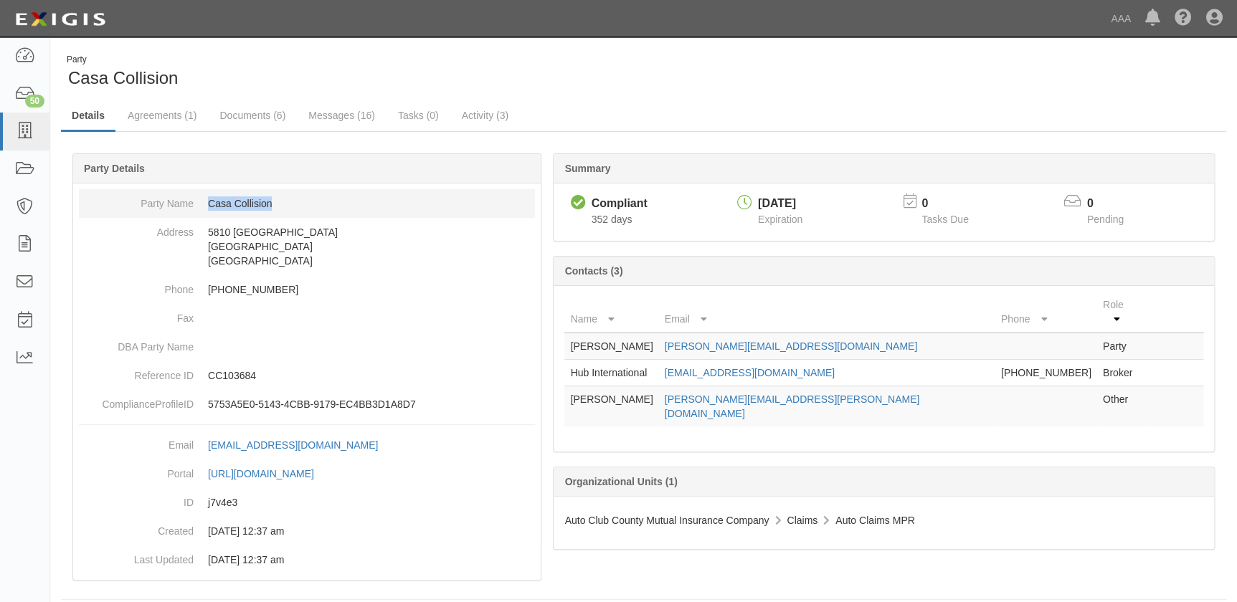
drag, startPoint x: 280, startPoint y: 202, endPoint x: 206, endPoint y: 203, distance: 73.9
click at [206, 203] on dd "Casa Collision" at bounding box center [307, 203] width 456 height 29
copy dd "Casa Collision"
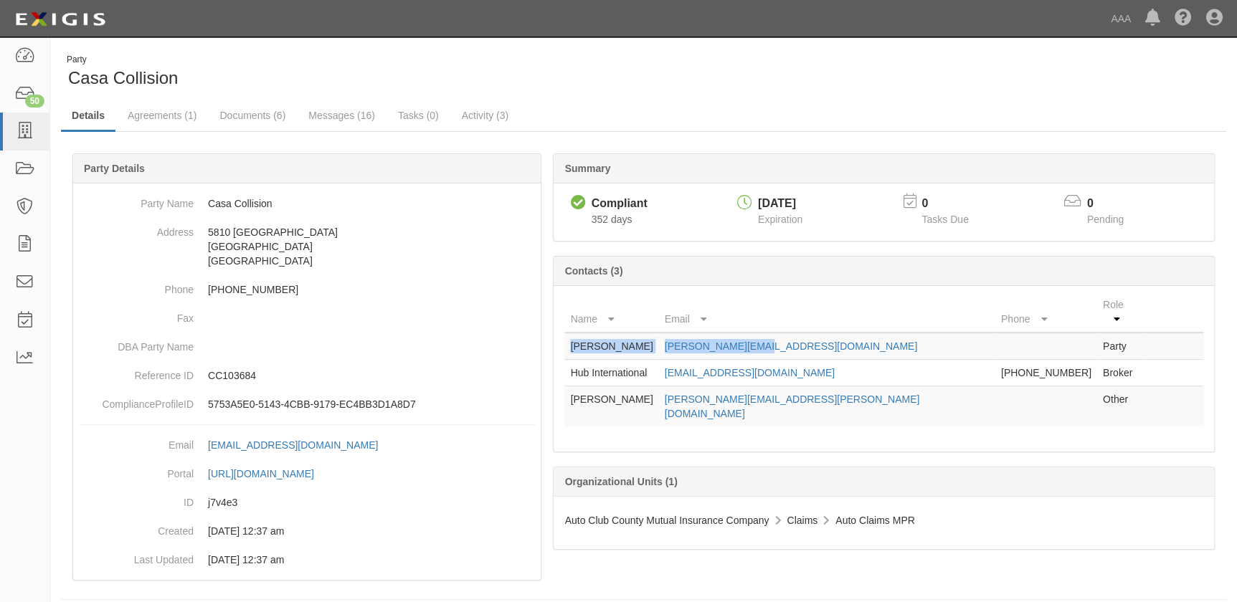
drag, startPoint x: 831, startPoint y: 336, endPoint x: 569, endPoint y: 335, distance: 262.5
click at [569, 335] on tr "John Warner julio@casaford.com Party" at bounding box center [883, 346] width 639 height 27
copy tr "John Warner julio@casaford.com"
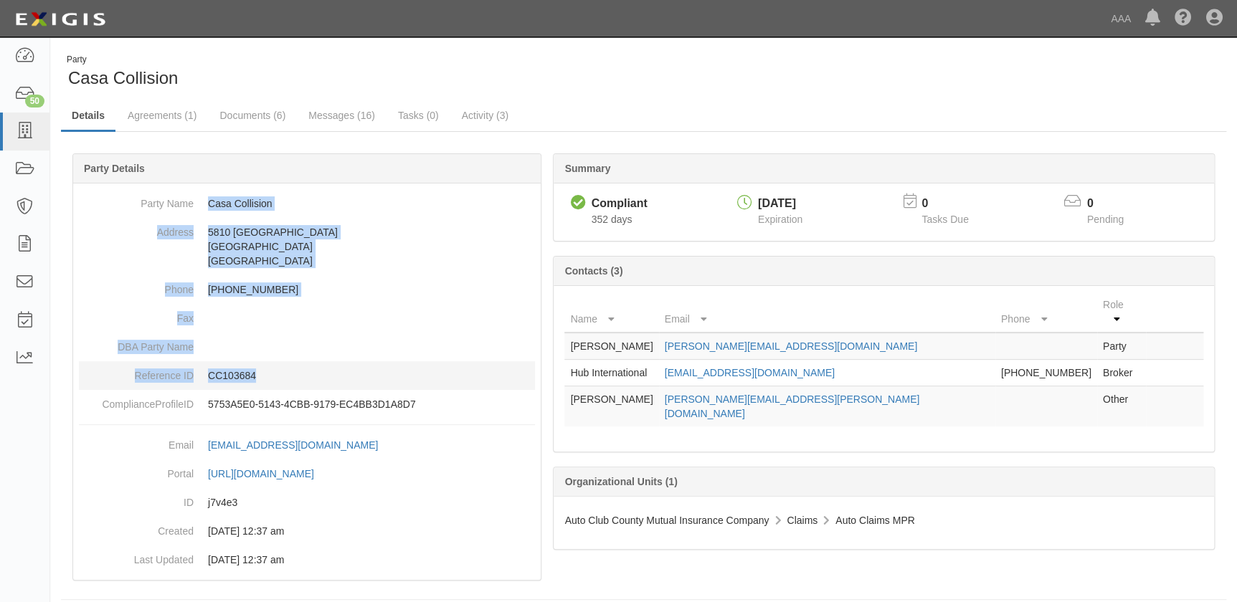
drag, startPoint x: 219, startPoint y: 208, endPoint x: 303, endPoint y: 369, distance: 181.3
click at [303, 369] on dl "Party Name Casa Collision Address 5810 Paisano Lewisville, TX 75057 United Stat…" at bounding box center [307, 304] width 456 height 230
copy dl "Casa Collision Address 5810 Paisano Lewisville, TX 75057 United States Phone 91…"
click at [22, 136] on icon at bounding box center [24, 131] width 20 height 16
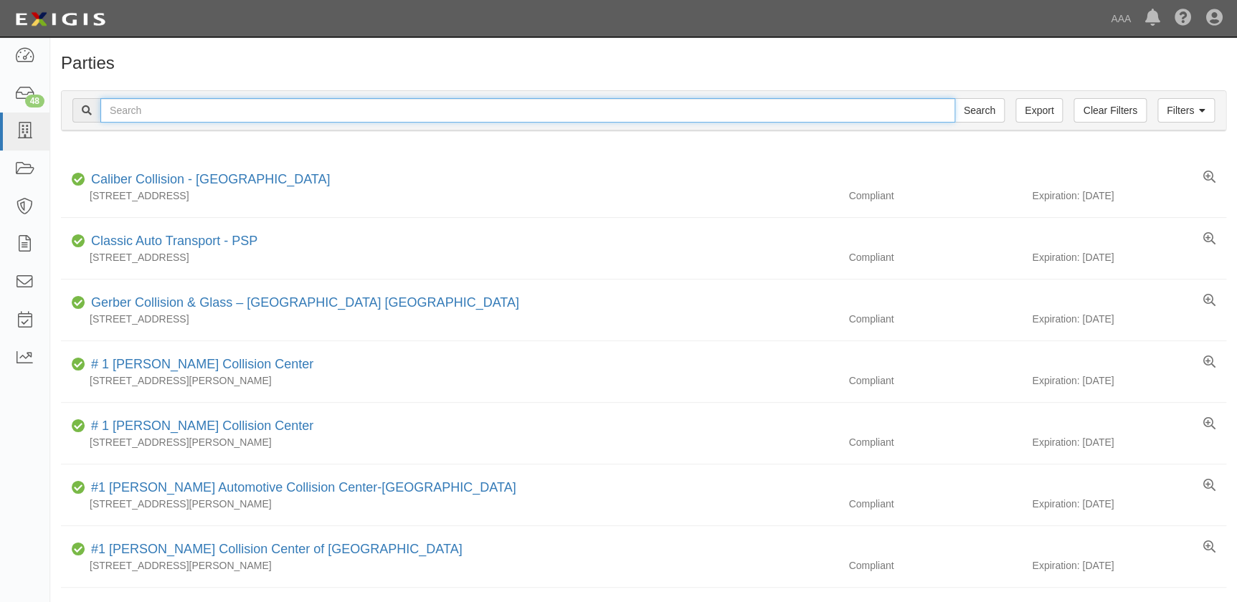
click at [131, 116] on input "text" at bounding box center [527, 110] width 855 height 24
type input "v"
type input "[PERSON_NAME]"
click at [955, 98] on input "Search" at bounding box center [980, 110] width 50 height 24
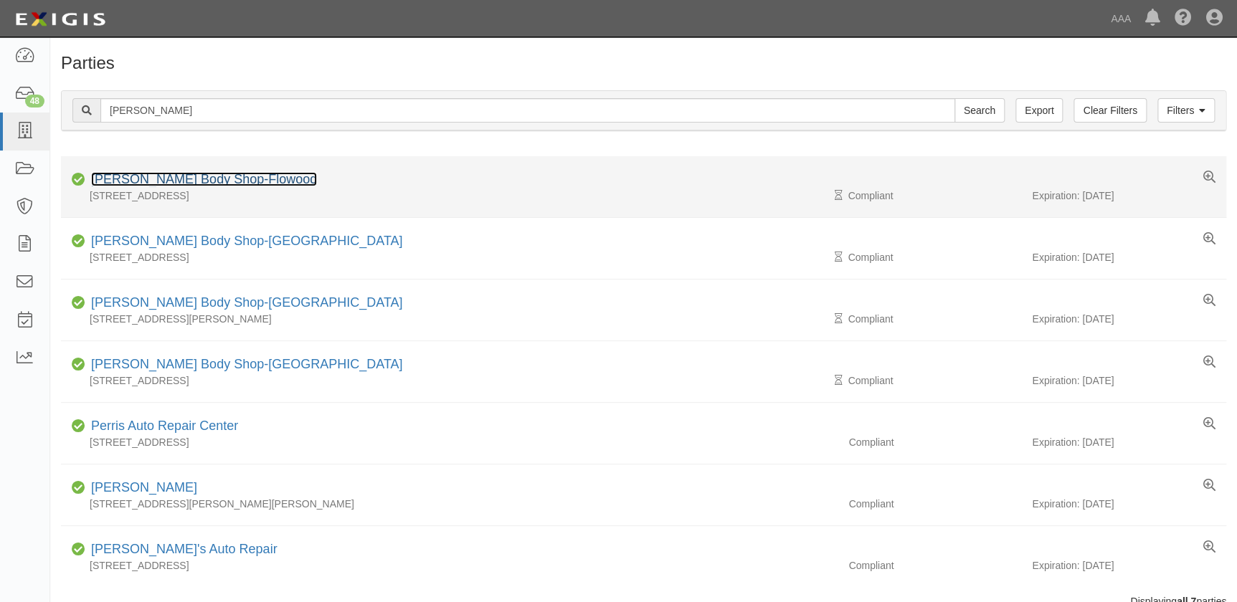
click at [171, 179] on link "[PERSON_NAME] Body Shop-Flowood" at bounding box center [204, 179] width 226 height 14
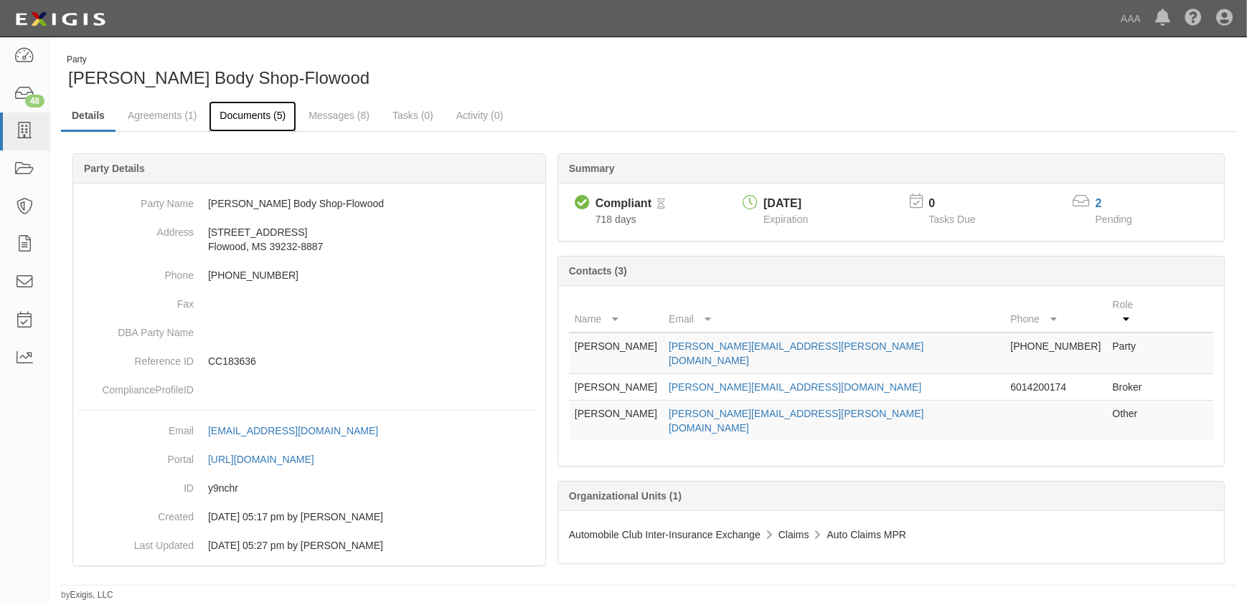
click at [241, 115] on link "Documents (5)" at bounding box center [253, 116] width 88 height 31
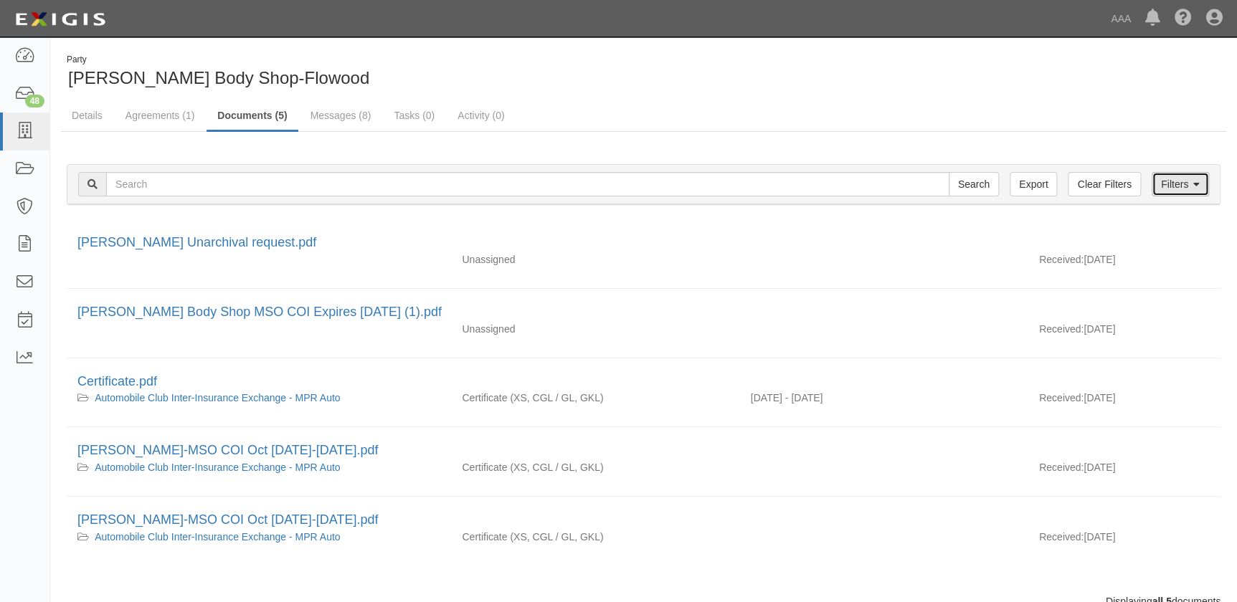
click at [1168, 190] on link "Filters" at bounding box center [1180, 184] width 57 height 24
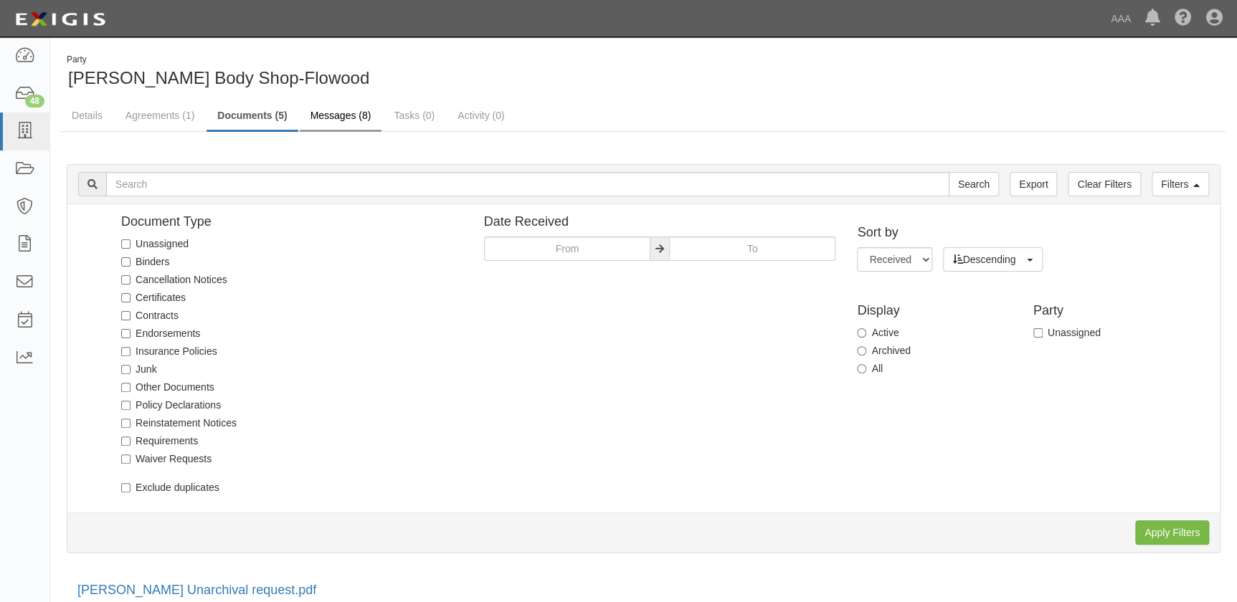
drag, startPoint x: 331, startPoint y: 130, endPoint x: 332, endPoint y: 120, distance: 9.4
click at [331, 128] on ul "Details Agreements (1) Documents (5) Messages (8) Tasks (0) Activity (0)" at bounding box center [644, 116] width 1166 height 31
click at [332, 120] on link "Messages (8)" at bounding box center [341, 116] width 82 height 31
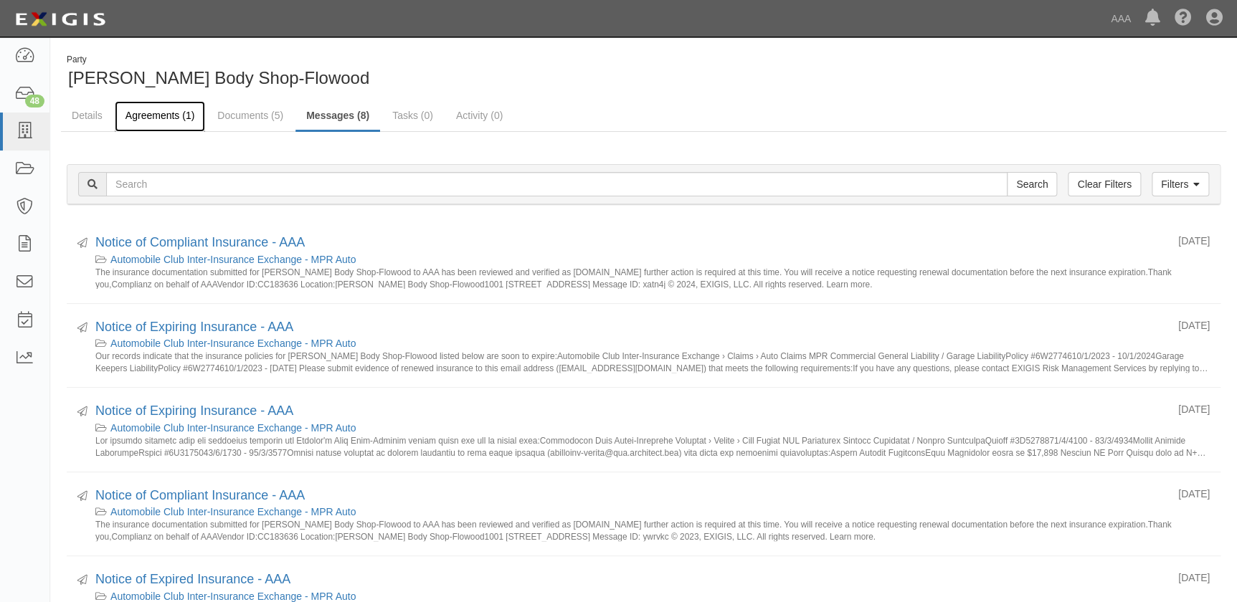
click at [137, 115] on link "Agreements (1)" at bounding box center [160, 116] width 90 height 31
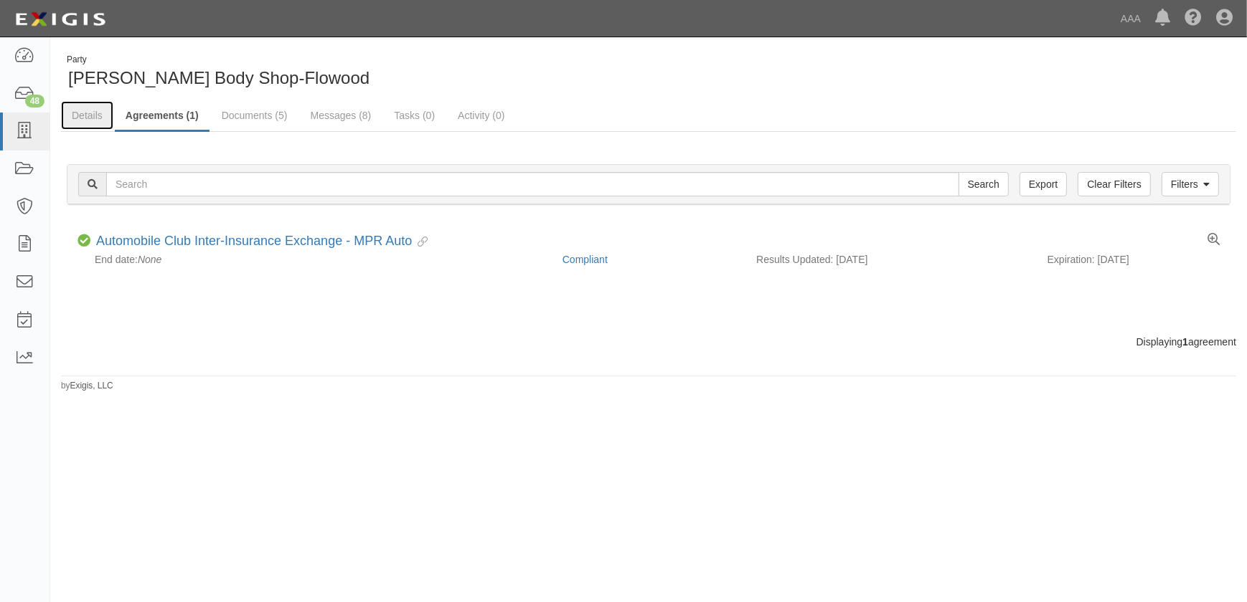
click at [72, 115] on link "Details" at bounding box center [87, 115] width 52 height 29
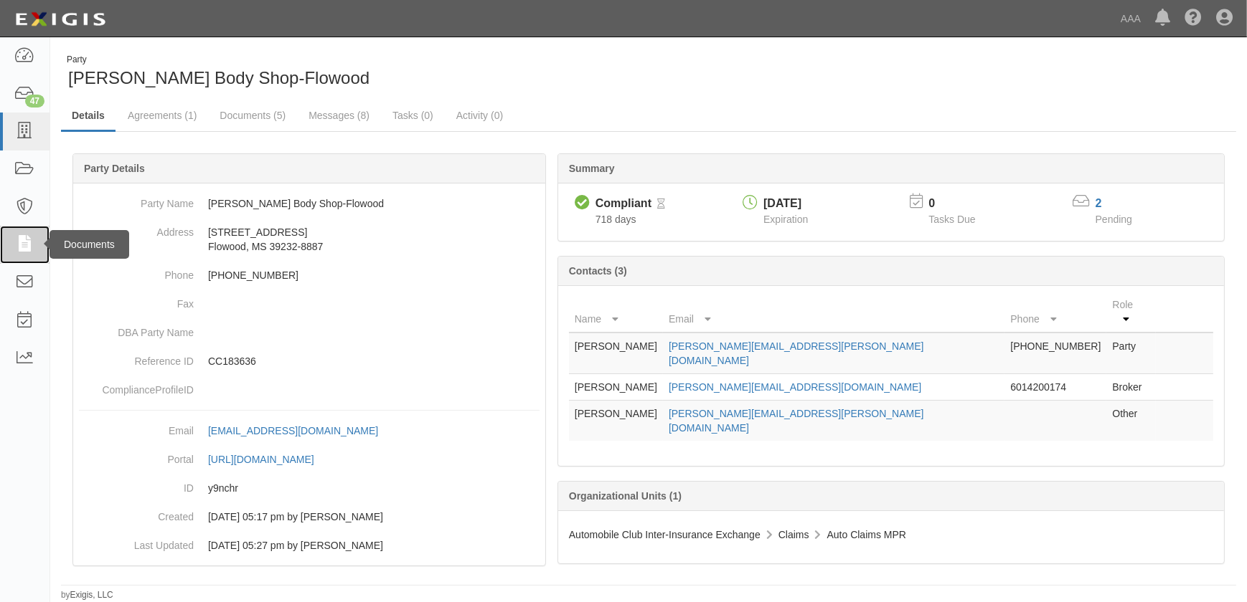
click at [15, 252] on icon at bounding box center [24, 245] width 20 height 16
